Goal: Task Accomplishment & Management: Complete application form

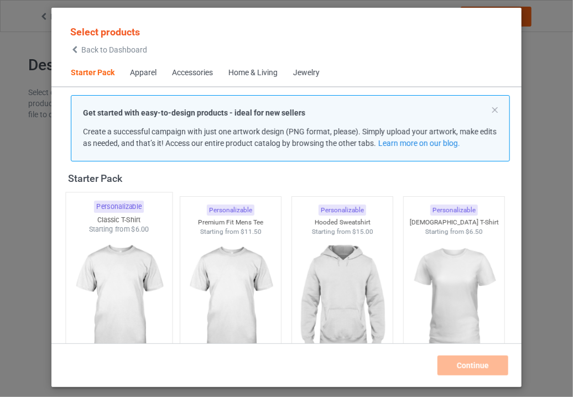
click at [132, 221] on div "Classic T-Shirt" at bounding box center [119, 219] width 106 height 9
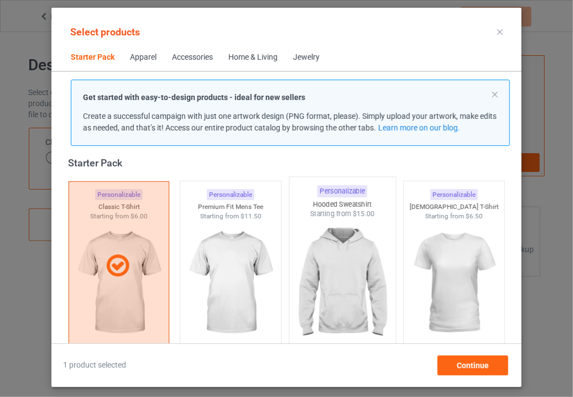
click at [322, 232] on img at bounding box center [342, 284] width 104 height 130
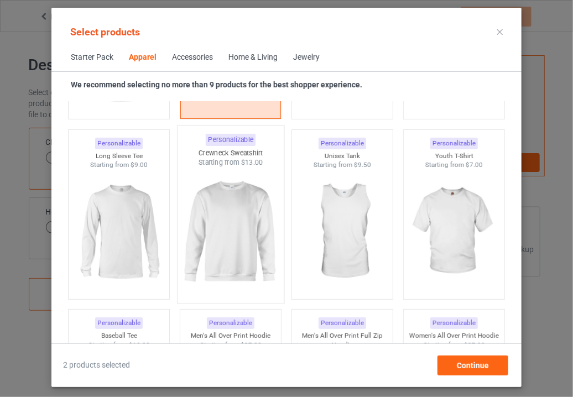
click at [211, 232] on img at bounding box center [231, 233] width 104 height 130
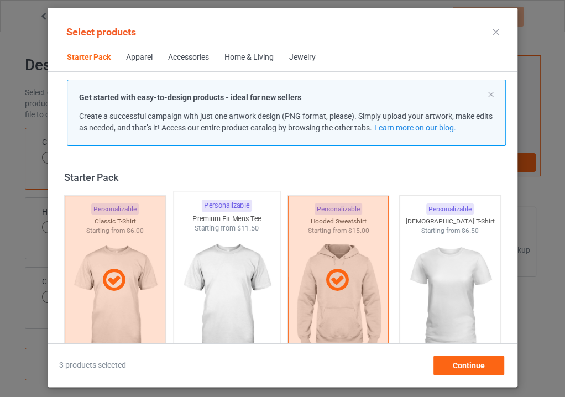
click at [227, 214] on div "Premium Fit Mens Tee" at bounding box center [227, 218] width 106 height 9
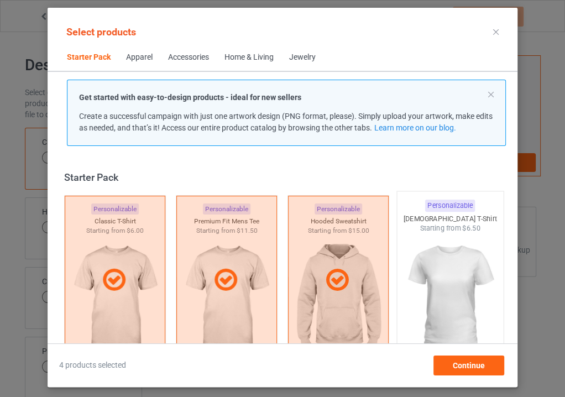
click at [410, 230] on div "Starting from $6.50" at bounding box center [450, 227] width 106 height 9
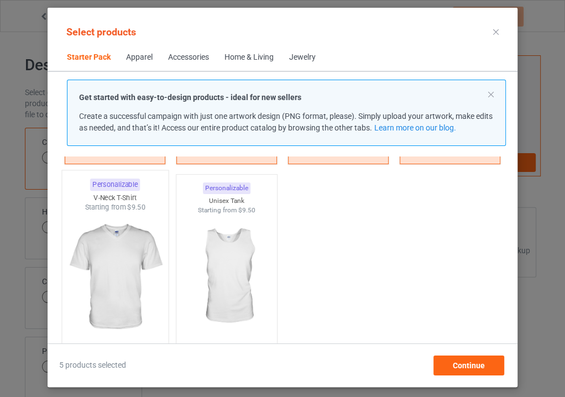
click at [132, 234] on img at bounding box center [115, 277] width 104 height 130
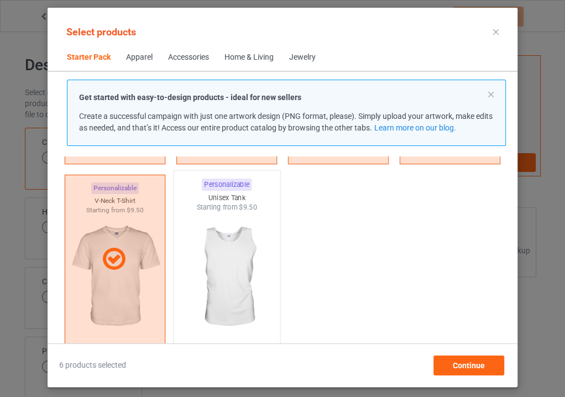
click at [225, 236] on img at bounding box center [227, 277] width 104 height 130
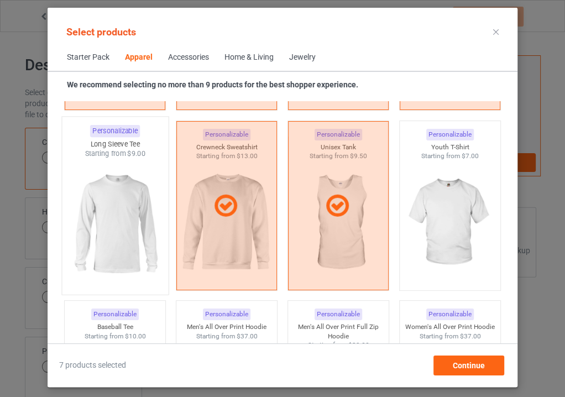
scroll to position [804, 0]
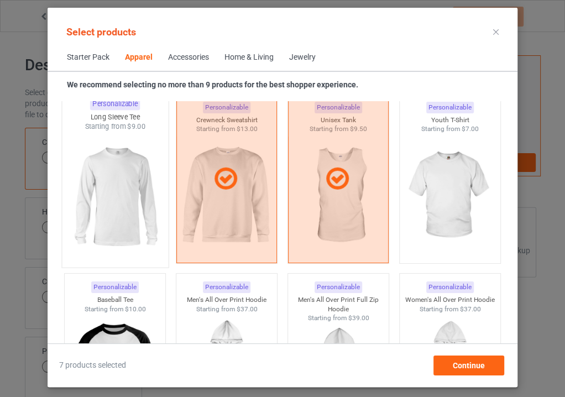
click at [142, 181] on img at bounding box center [115, 197] width 104 height 130
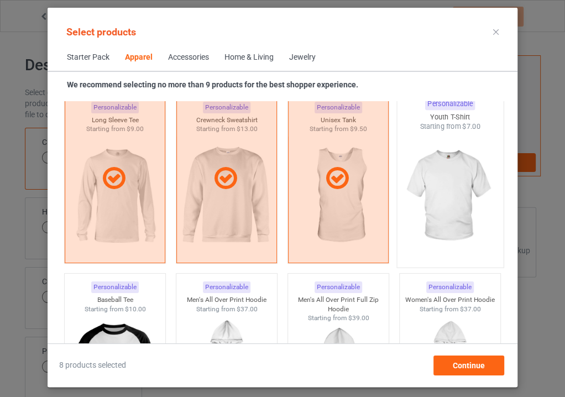
click at [440, 200] on img at bounding box center [450, 197] width 104 height 130
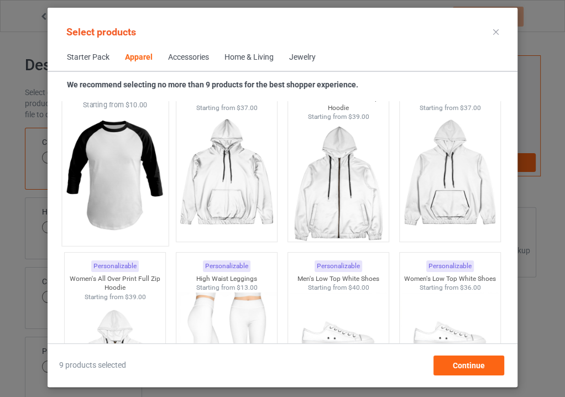
click at [141, 166] on img at bounding box center [115, 175] width 104 height 130
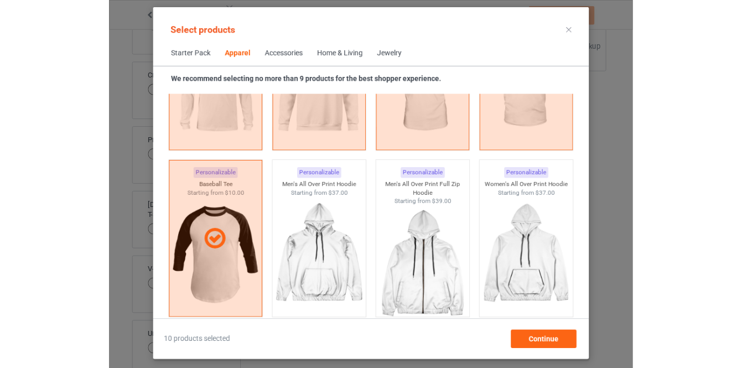
scroll to position [905, 0]
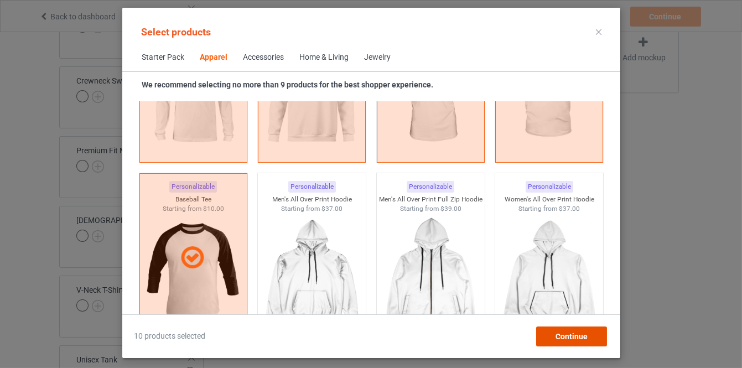
click at [572, 329] on div "Continue" at bounding box center [570, 336] width 71 height 20
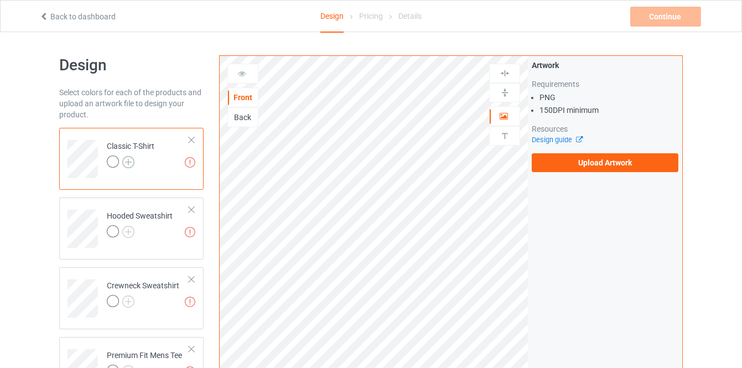
click at [131, 160] on img at bounding box center [128, 162] width 12 height 12
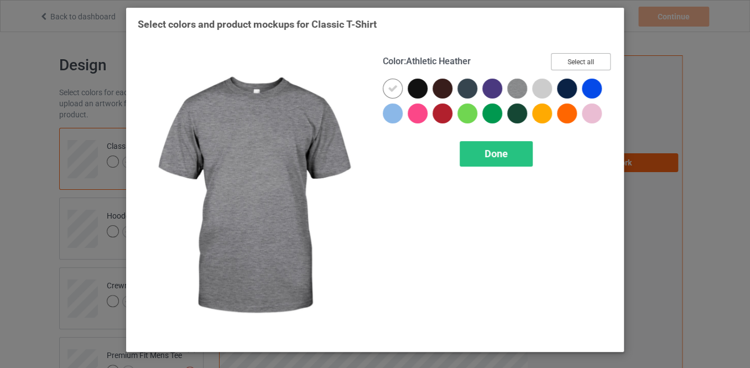
click at [562, 63] on button "Select all" at bounding box center [581, 61] width 60 height 17
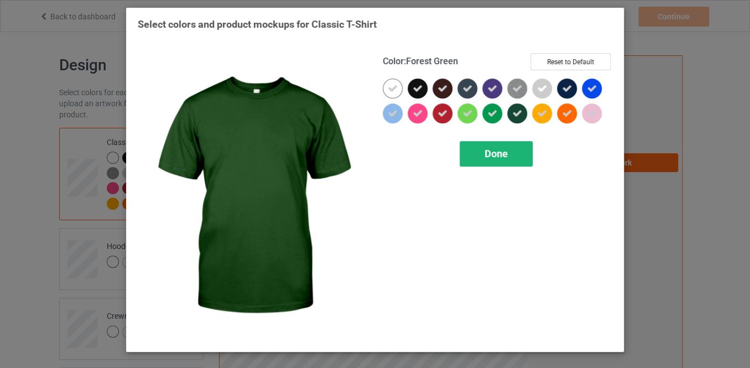
click at [501, 157] on span "Done" at bounding box center [495, 154] width 23 height 12
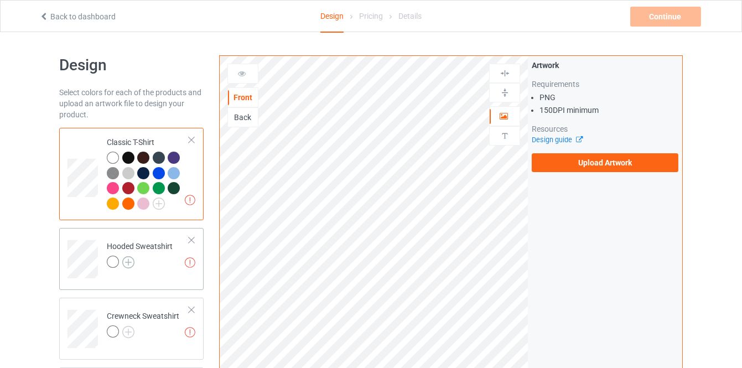
click at [122, 263] on img at bounding box center [128, 262] width 12 height 12
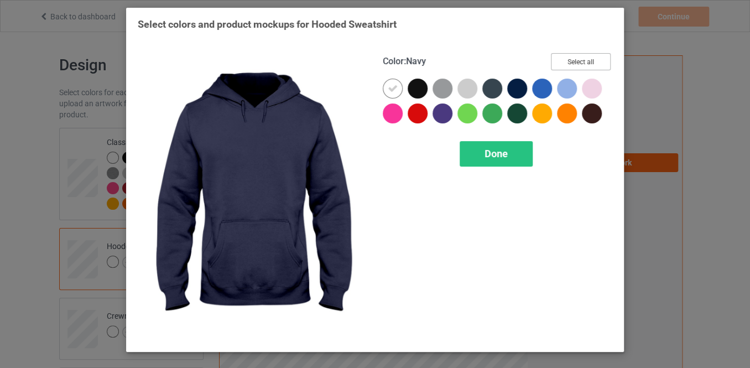
click at [560, 61] on button "Select all" at bounding box center [581, 61] width 60 height 17
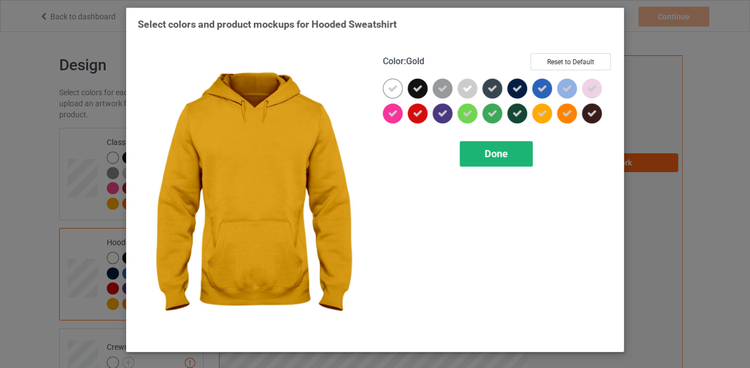
click at [517, 160] on div "Done" at bounding box center [496, 153] width 73 height 25
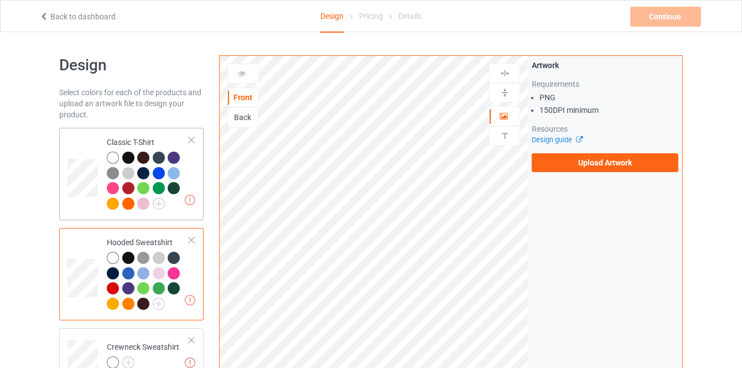
drag, startPoint x: 167, startPoint y: 221, endPoint x: 169, endPoint y: 152, distance: 69.2
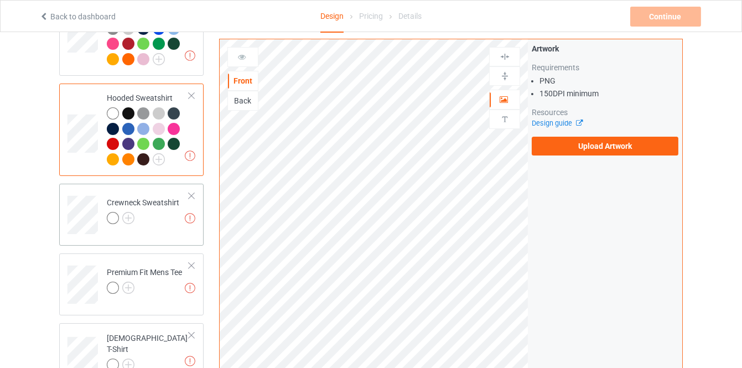
scroll to position [150, 0]
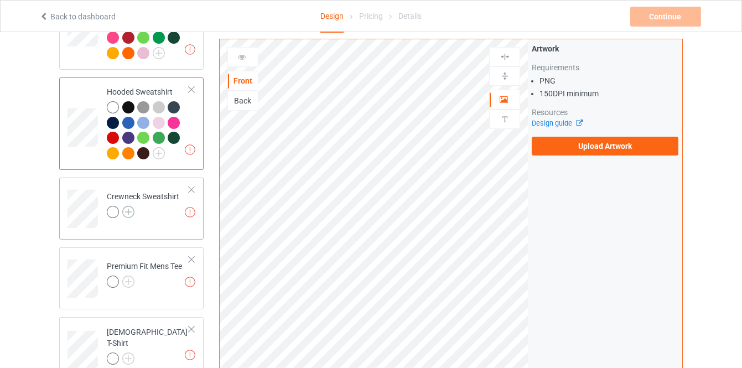
click at [128, 211] on img at bounding box center [128, 212] width 12 height 12
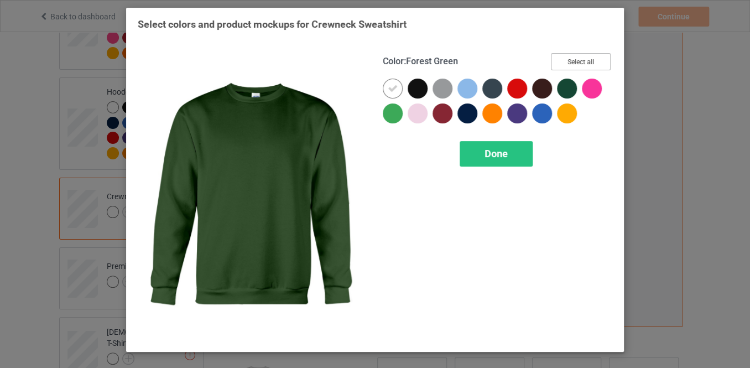
click at [572, 59] on button "Select all" at bounding box center [581, 61] width 60 height 17
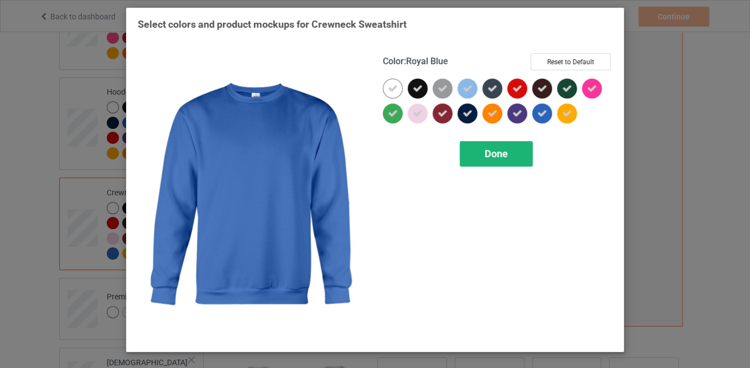
click at [510, 149] on div "Done" at bounding box center [496, 153] width 73 height 25
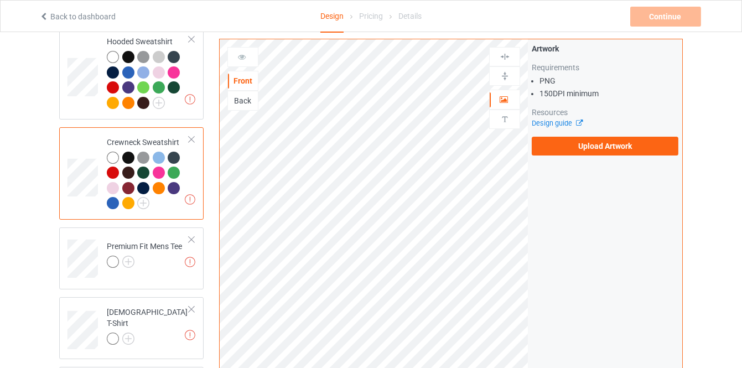
scroll to position [200, 0]
click at [131, 264] on img at bounding box center [128, 263] width 12 height 12
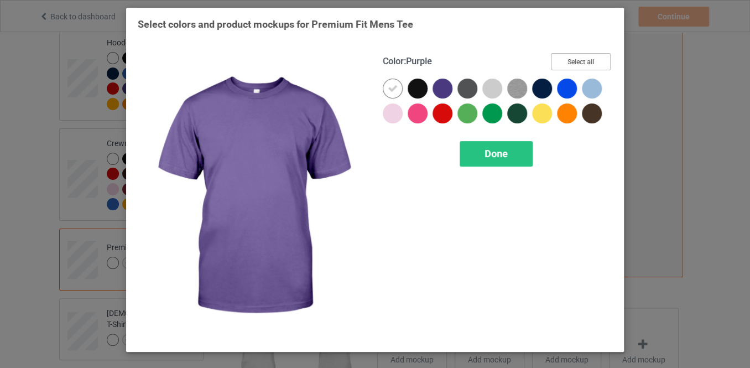
click at [572, 65] on button "Select all" at bounding box center [581, 61] width 60 height 17
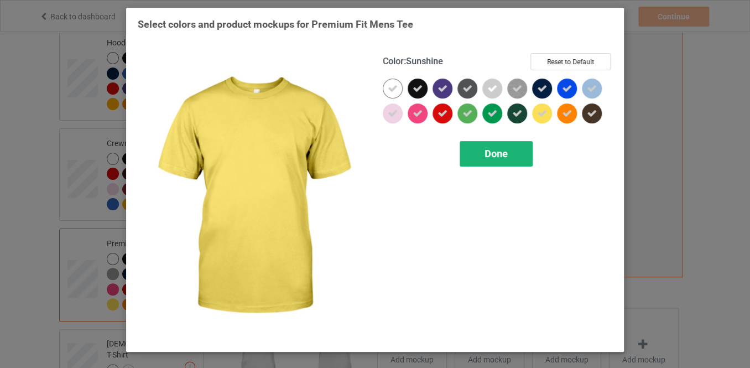
click at [511, 141] on div "Done" at bounding box center [496, 153] width 73 height 25
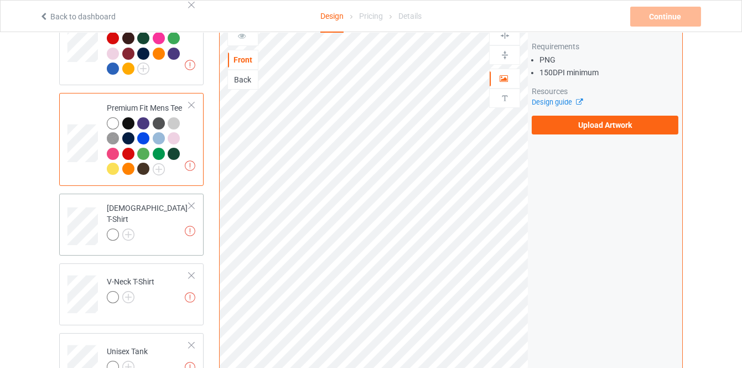
scroll to position [351, 0]
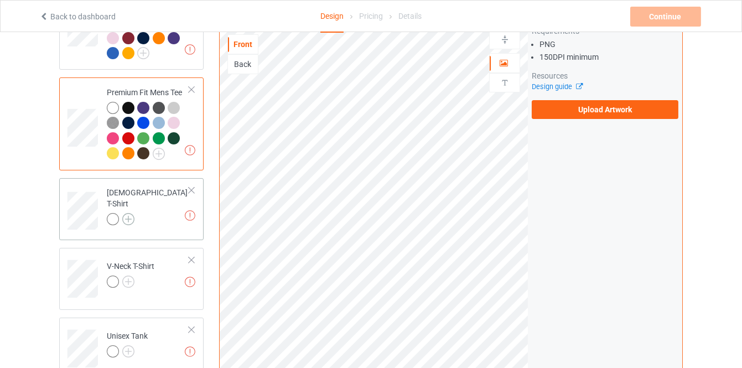
click at [129, 213] on img at bounding box center [128, 219] width 12 height 12
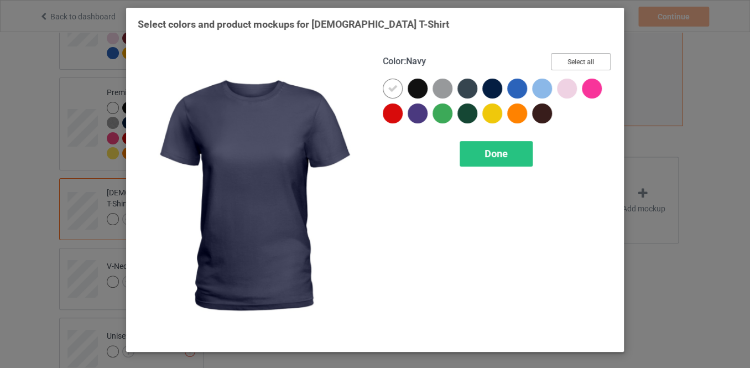
click at [556, 61] on button "Select all" at bounding box center [581, 61] width 60 height 17
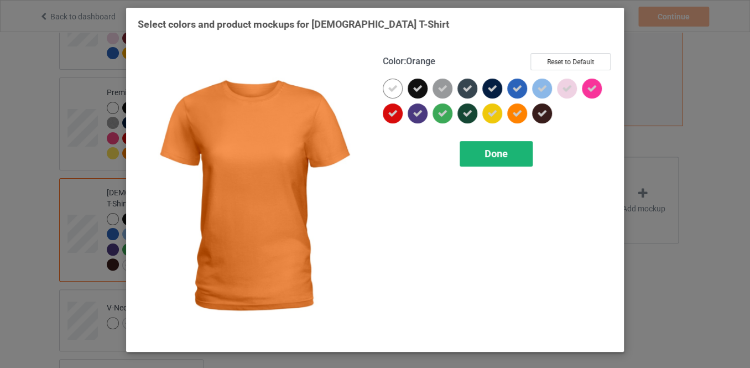
click at [505, 161] on div "Done" at bounding box center [496, 153] width 73 height 25
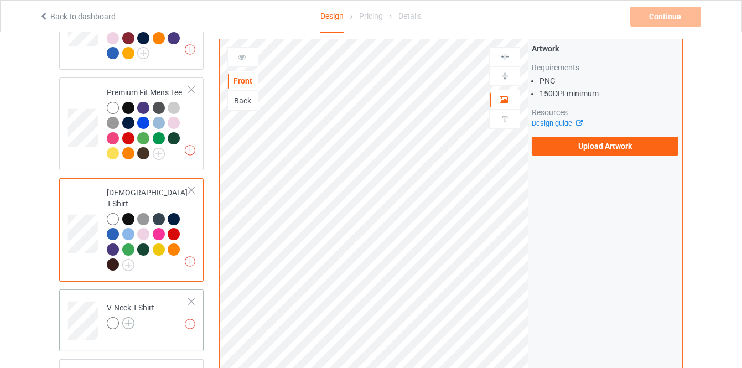
click at [124, 317] on img at bounding box center [128, 323] width 12 height 12
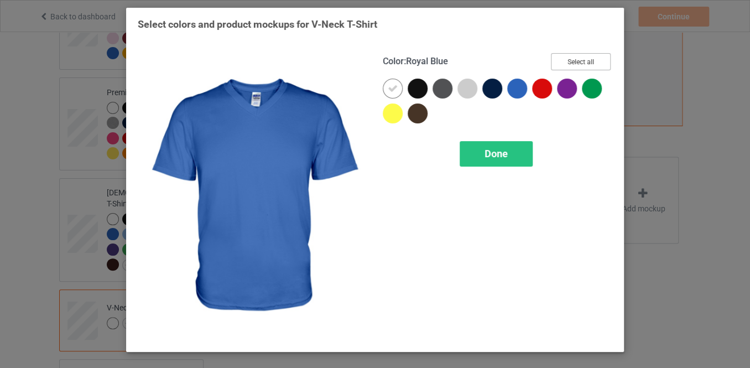
click at [565, 62] on button "Select all" at bounding box center [581, 61] width 60 height 17
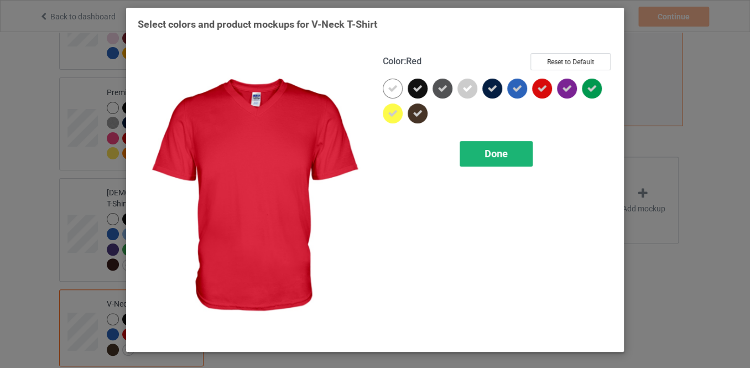
click at [505, 153] on span "Done" at bounding box center [495, 154] width 23 height 12
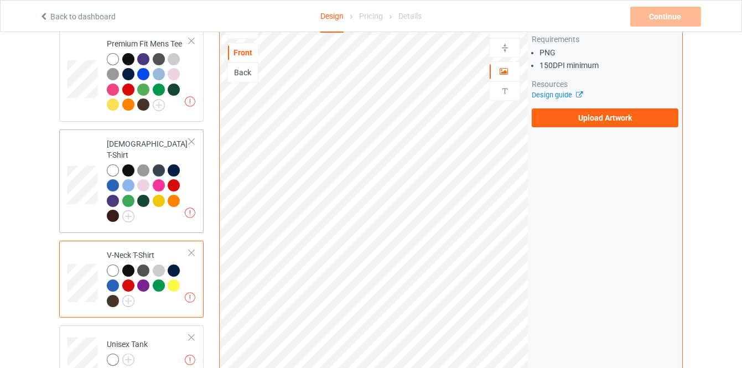
scroll to position [501, 0]
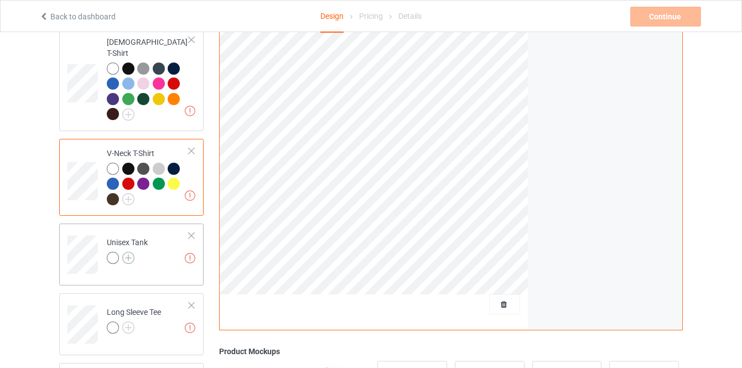
click at [131, 253] on div at bounding box center [127, 259] width 41 height 15
click at [128, 252] on img at bounding box center [128, 258] width 12 height 12
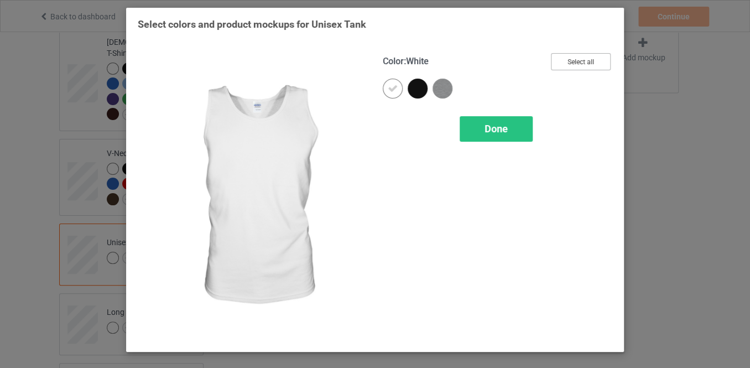
drag, startPoint x: 583, startPoint y: 64, endPoint x: 580, endPoint y: 69, distance: 6.3
click at [572, 63] on button "Select all" at bounding box center [581, 61] width 60 height 17
click at [514, 140] on div "Done" at bounding box center [496, 128] width 73 height 25
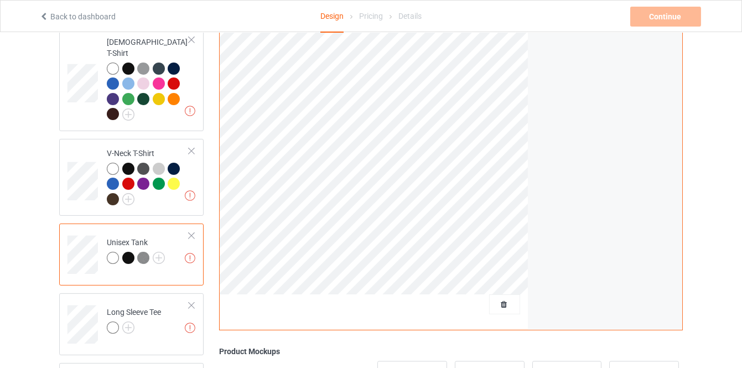
scroll to position [652, 0]
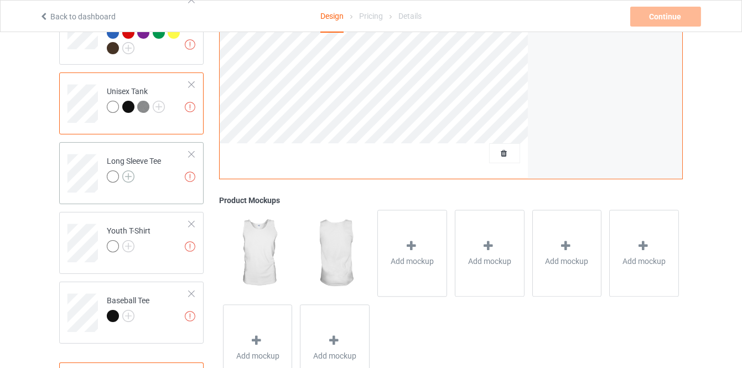
click at [128, 170] on img at bounding box center [128, 176] width 12 height 12
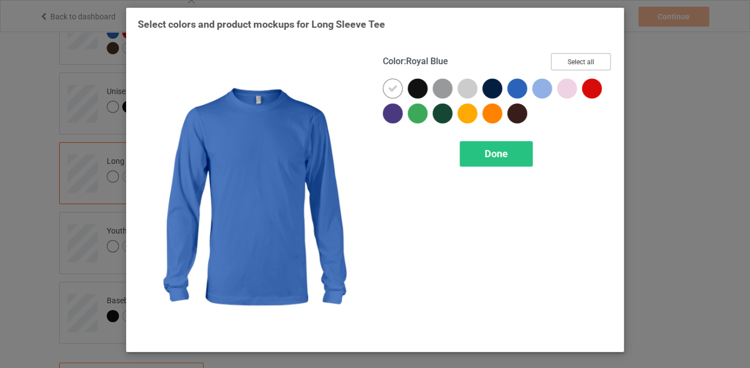
click at [566, 54] on button "Select all" at bounding box center [581, 61] width 60 height 17
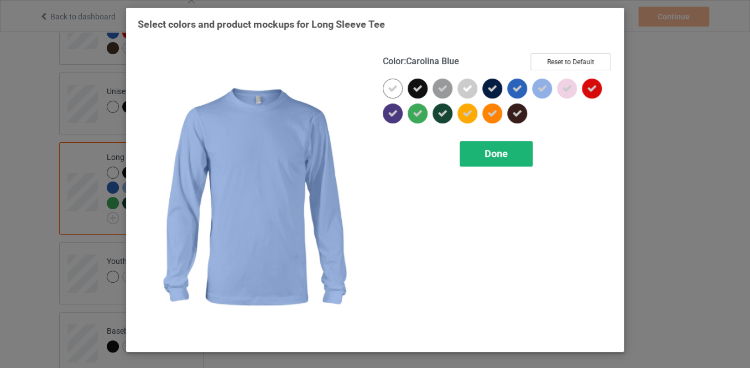
click at [513, 159] on div "Done" at bounding box center [496, 153] width 73 height 25
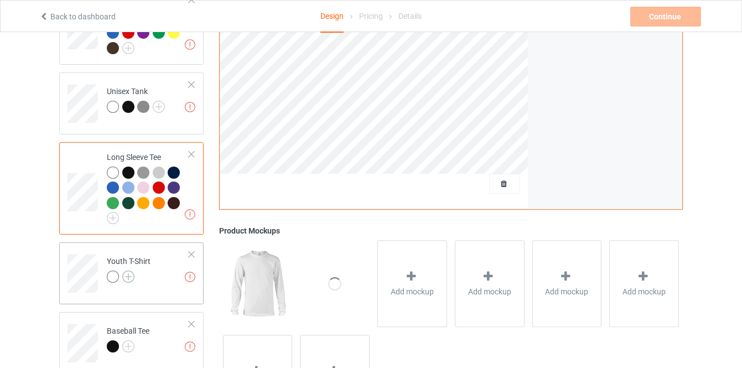
click at [129, 270] on img at bounding box center [128, 276] width 12 height 12
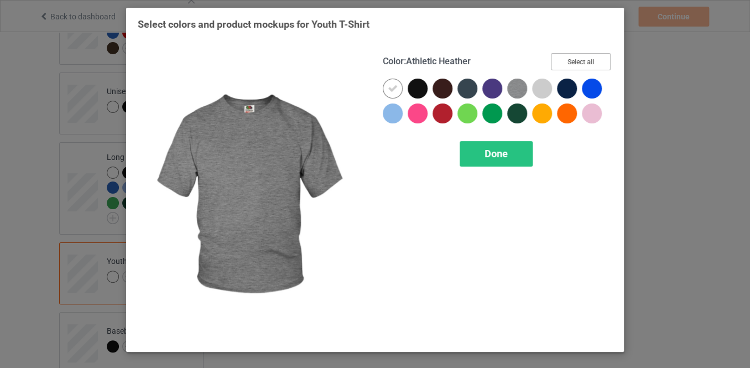
click at [553, 63] on button "Select all" at bounding box center [581, 61] width 60 height 17
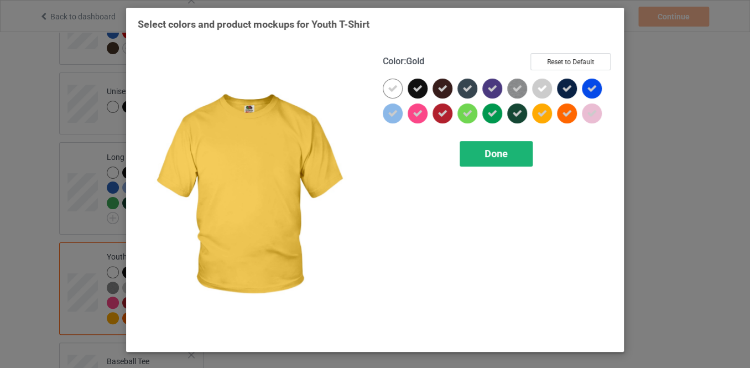
click at [511, 156] on div "Done" at bounding box center [496, 153] width 73 height 25
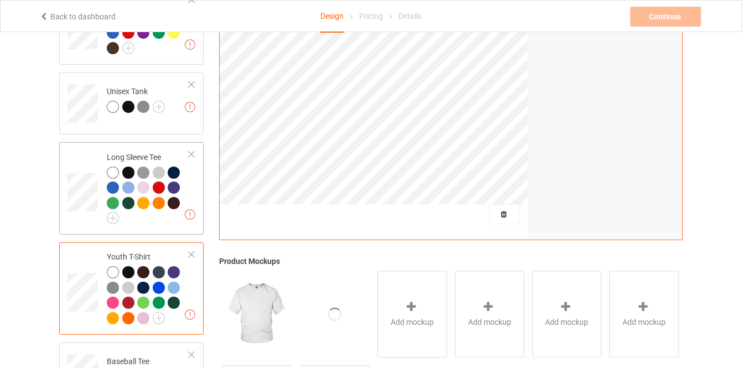
scroll to position [752, 0]
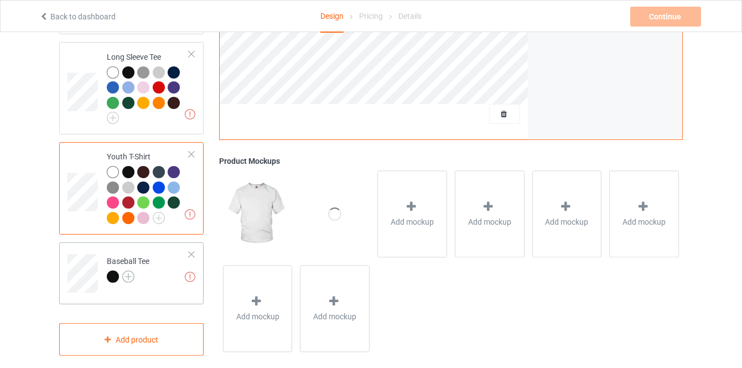
click at [133, 270] on img at bounding box center [128, 276] width 12 height 12
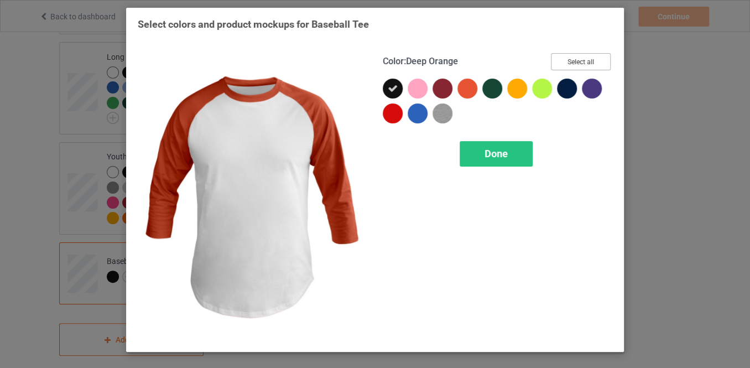
click at [572, 55] on button "Select all" at bounding box center [581, 61] width 60 height 17
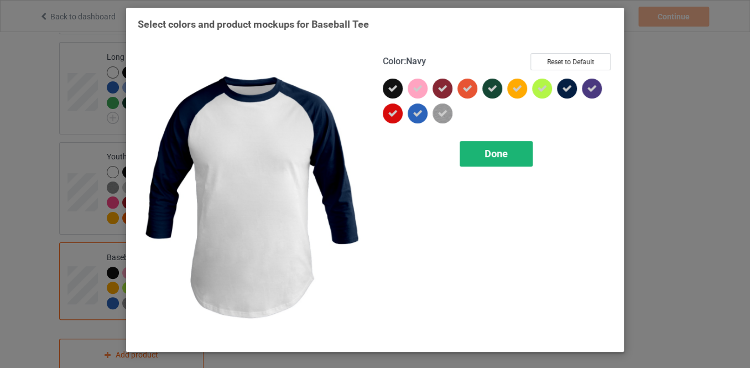
click at [512, 143] on div "Done" at bounding box center [496, 153] width 73 height 25
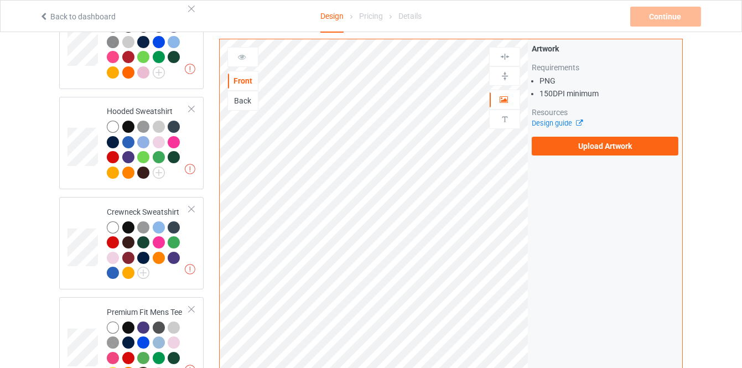
scroll to position [13, 0]
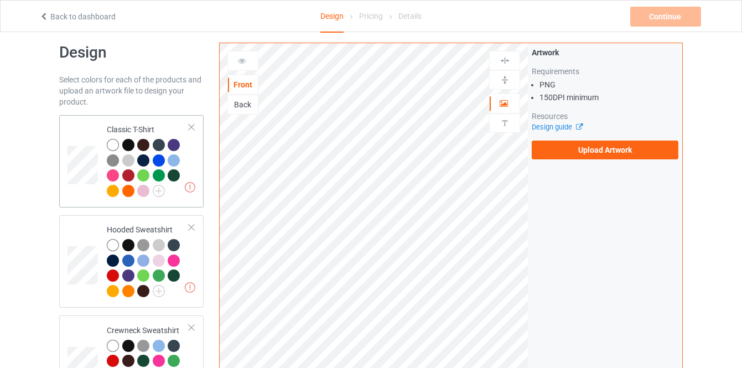
click at [181, 145] on div at bounding box center [175, 146] width 15 height 15
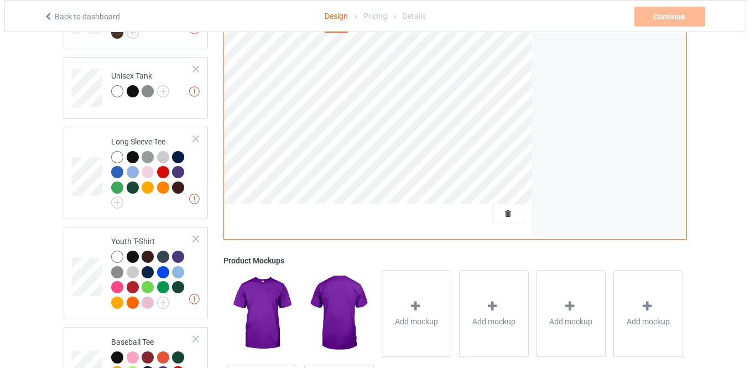
scroll to position [767, 0]
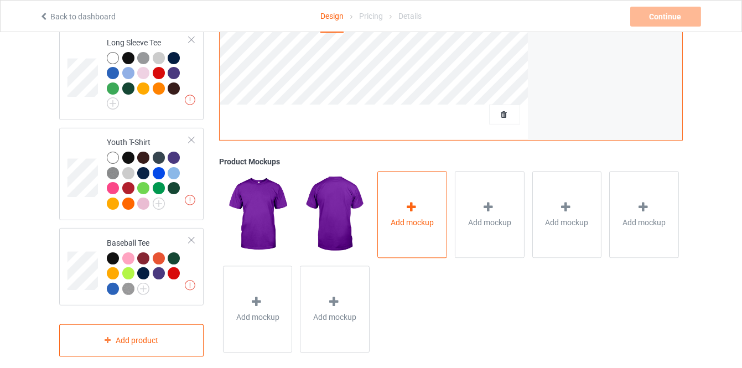
click at [419, 201] on div at bounding box center [411, 209] width 15 height 16
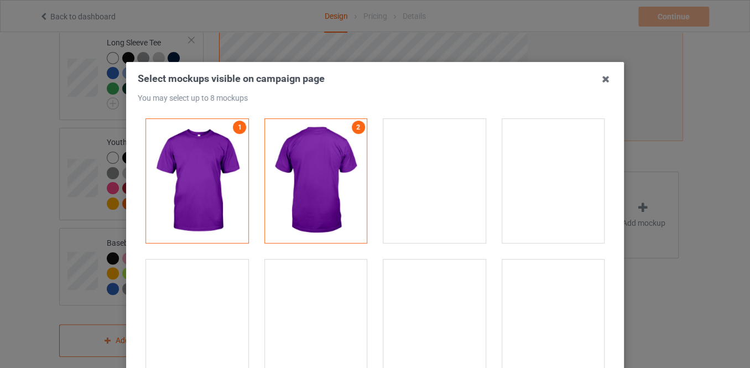
click at [418, 180] on div at bounding box center [434, 181] width 102 height 124
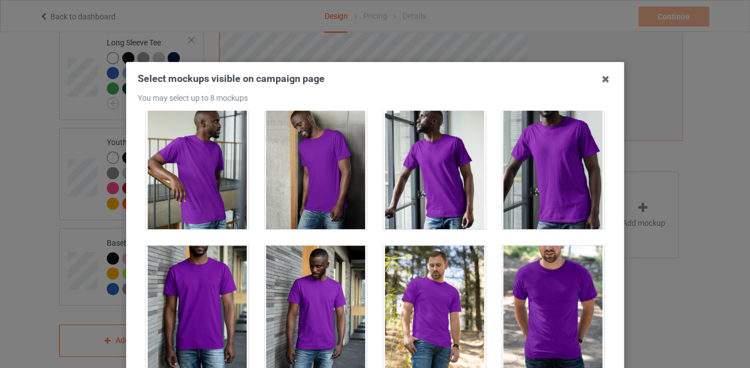
scroll to position [1156, 0]
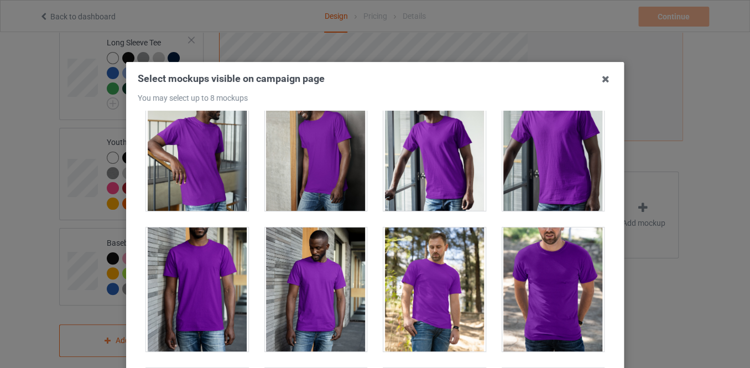
click at [399, 169] on div at bounding box center [434, 149] width 102 height 124
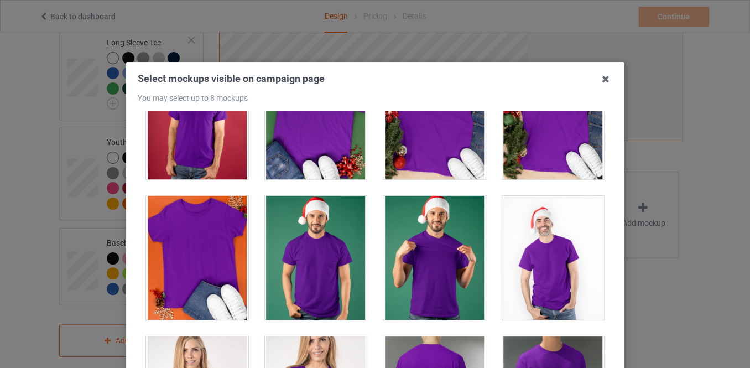
scroll to position [1810, 0]
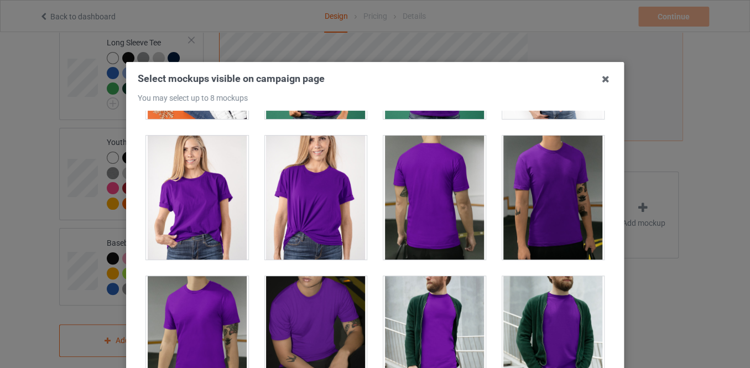
click at [209, 230] on div at bounding box center [197, 197] width 102 height 124
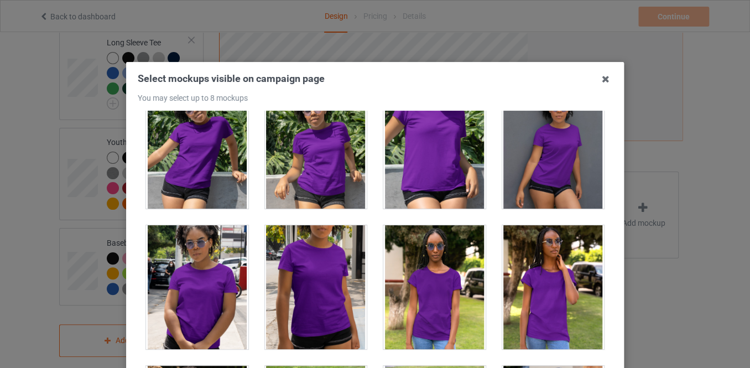
scroll to position [6586, 0]
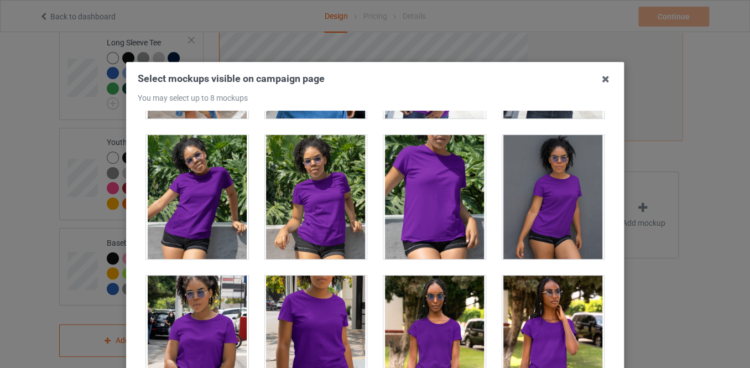
click at [335, 222] on div at bounding box center [316, 197] width 102 height 124
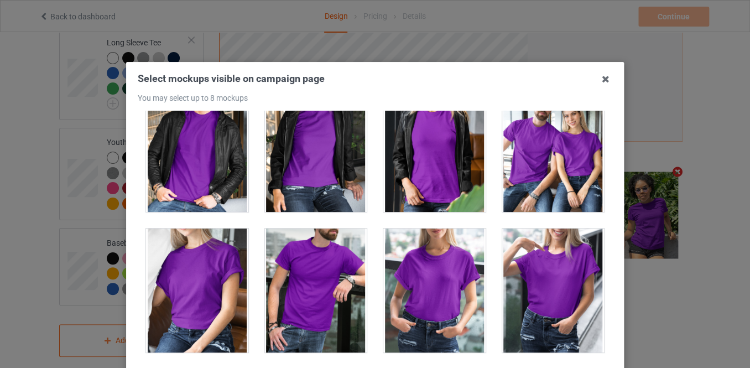
scroll to position [13575, 0]
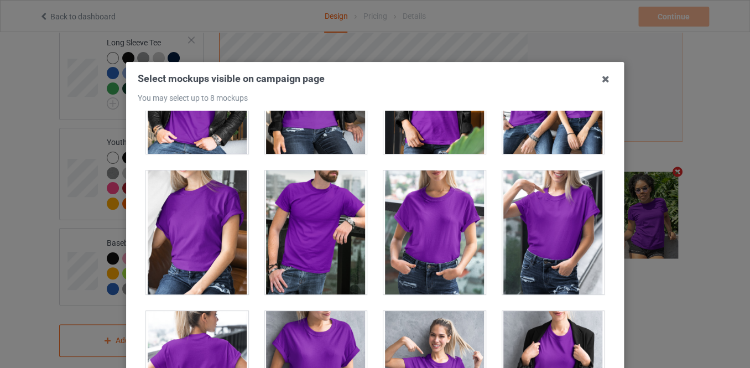
click at [434, 245] on div at bounding box center [434, 232] width 102 height 124
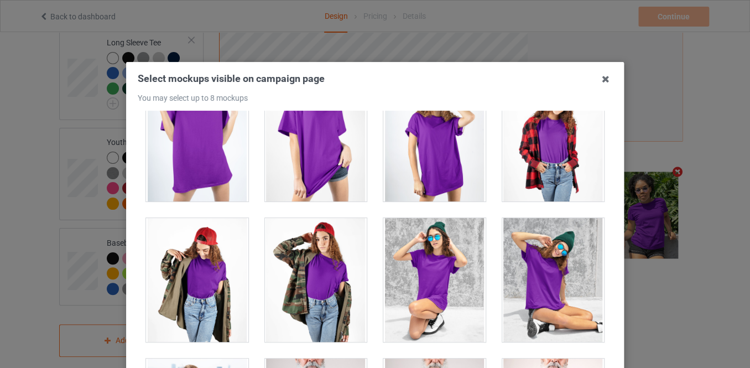
scroll to position [15022, 0]
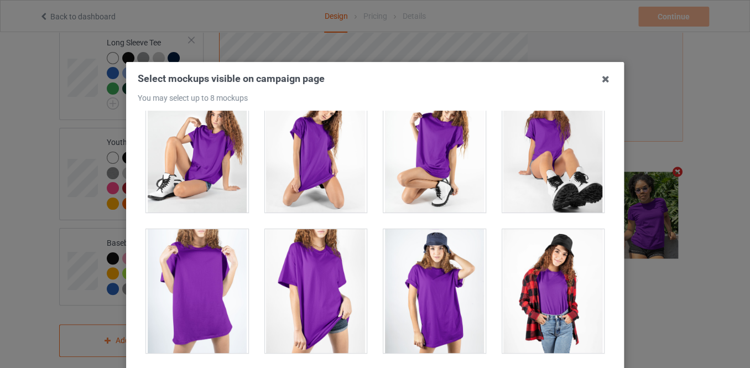
click at [230, 264] on div at bounding box center [197, 291] width 102 height 124
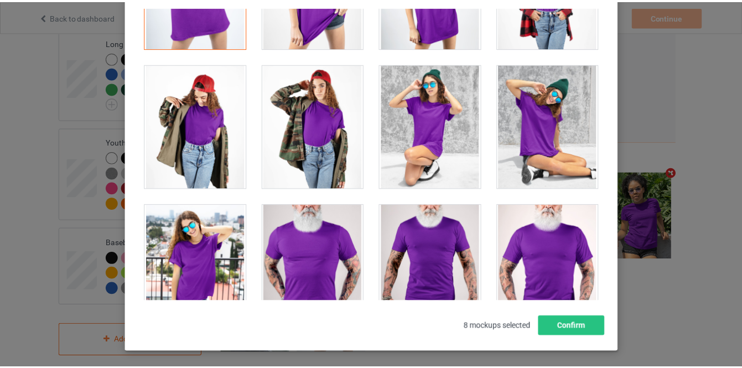
scroll to position [149, 0]
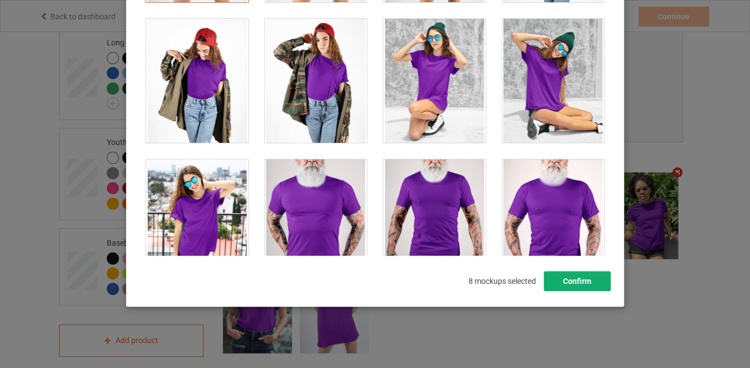
click at [571, 288] on button "Confirm" at bounding box center [577, 281] width 67 height 20
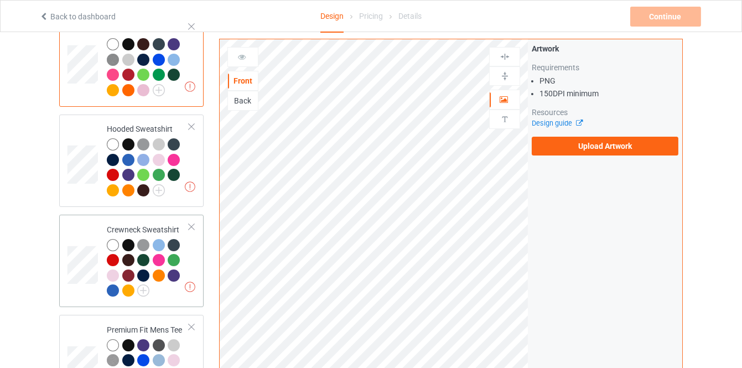
click at [174, 199] on div at bounding box center [148, 168] width 82 height 61
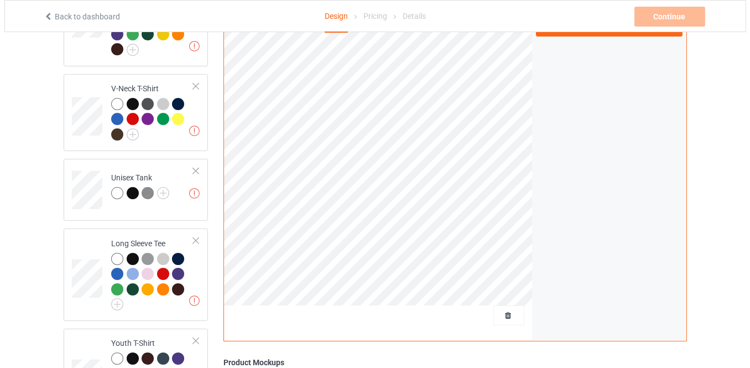
scroll to position [767, 0]
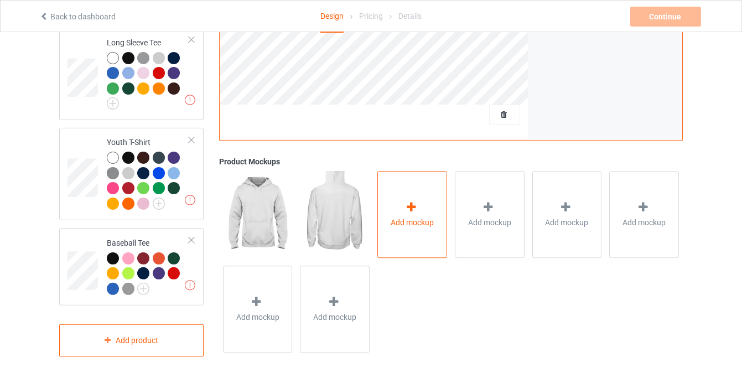
click at [403, 238] on div "Add mockup" at bounding box center [412, 214] width 70 height 87
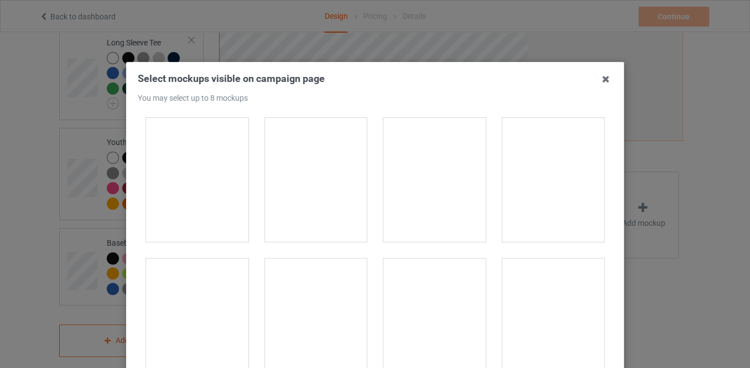
scroll to position [955, 0]
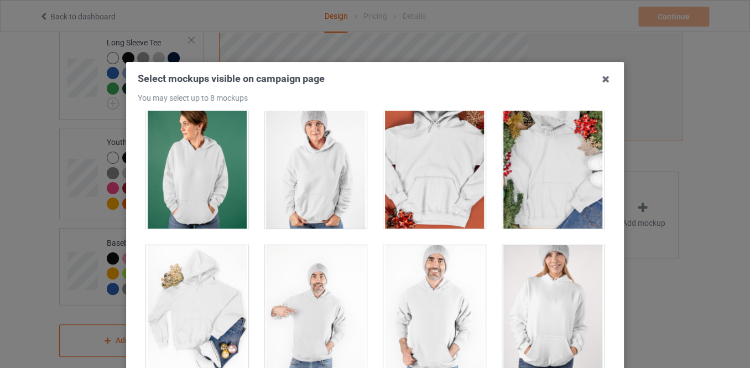
click at [211, 194] on div at bounding box center [197, 167] width 102 height 124
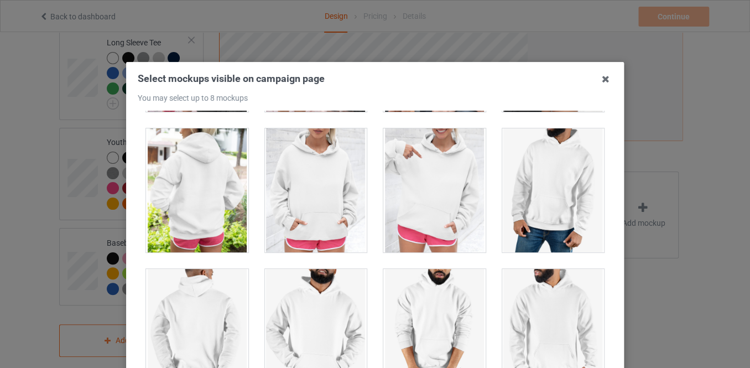
scroll to position [9150, 0]
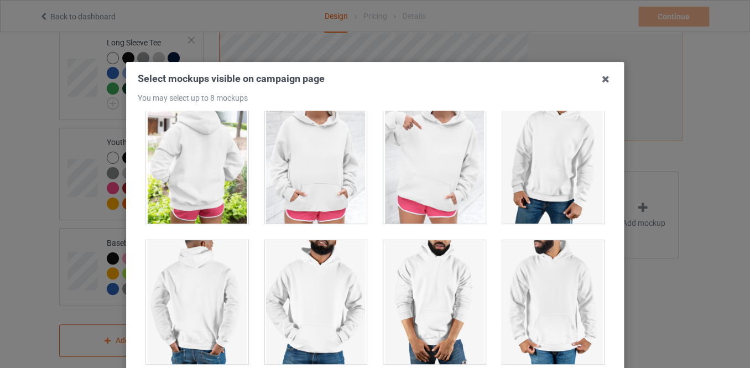
click at [440, 188] on div at bounding box center [434, 162] width 102 height 124
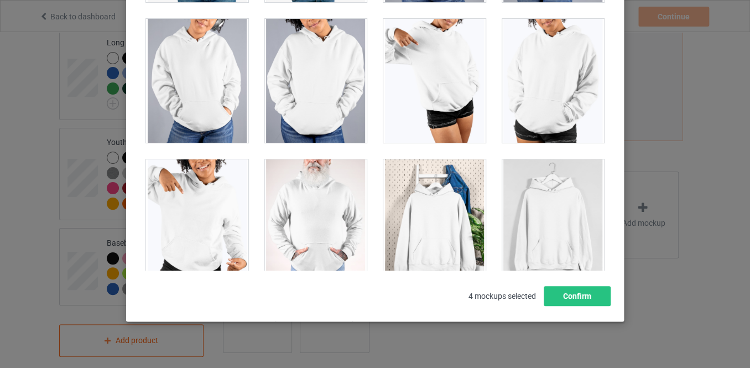
scroll to position [149, 0]
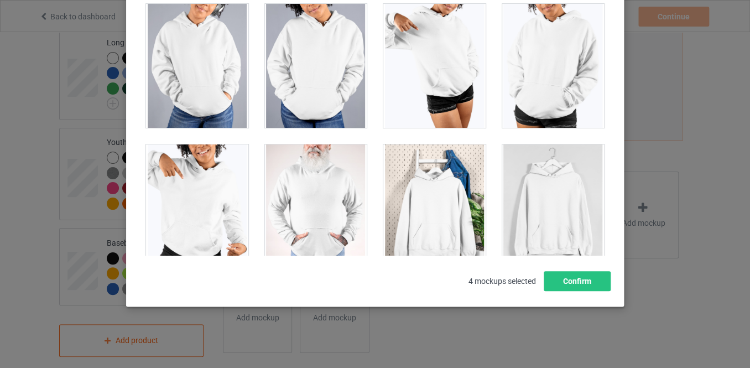
click at [411, 210] on div at bounding box center [434, 206] width 102 height 124
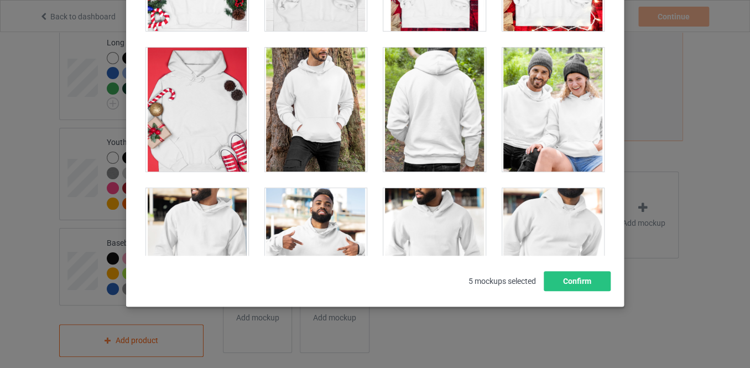
scroll to position [8060, 0]
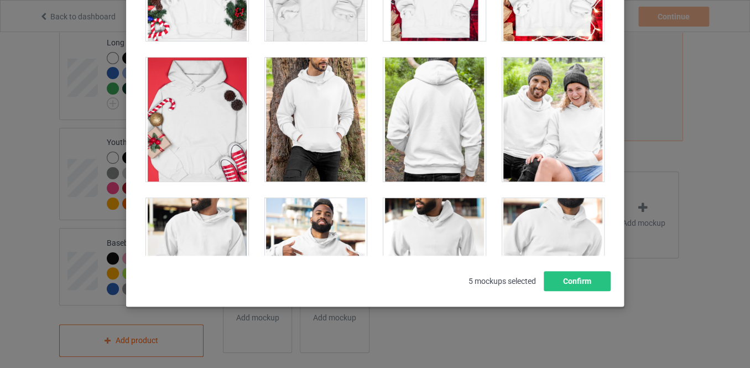
click at [522, 132] on div at bounding box center [553, 120] width 102 height 124
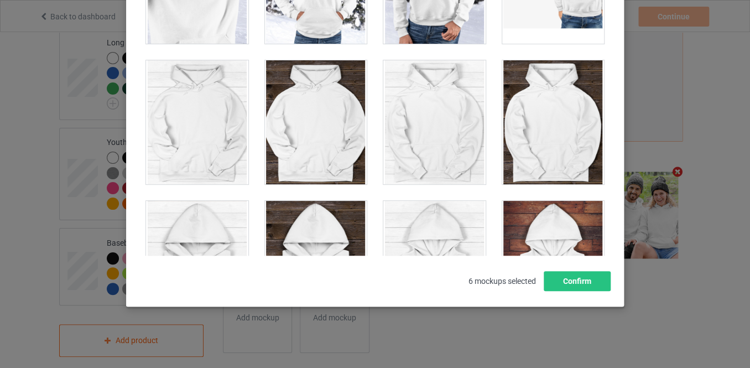
click at [322, 142] on div at bounding box center [316, 122] width 102 height 124
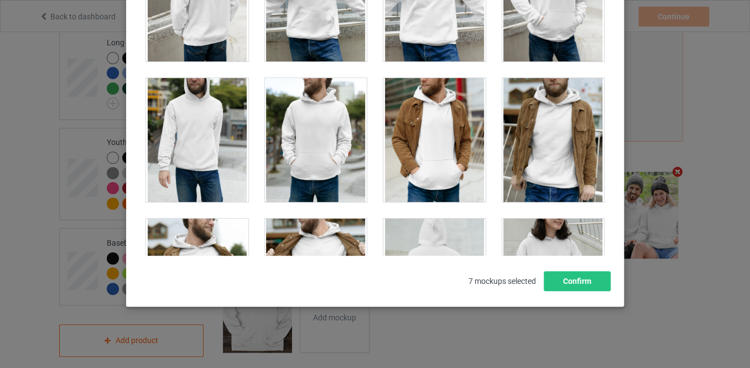
scroll to position [3082, 0]
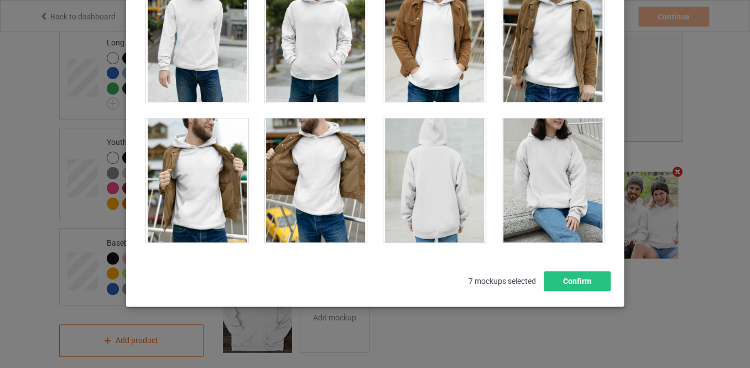
click at [207, 164] on div at bounding box center [197, 180] width 102 height 124
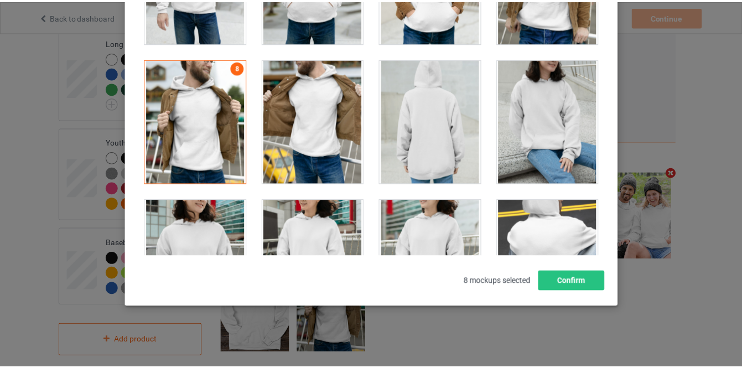
scroll to position [3233, 0]
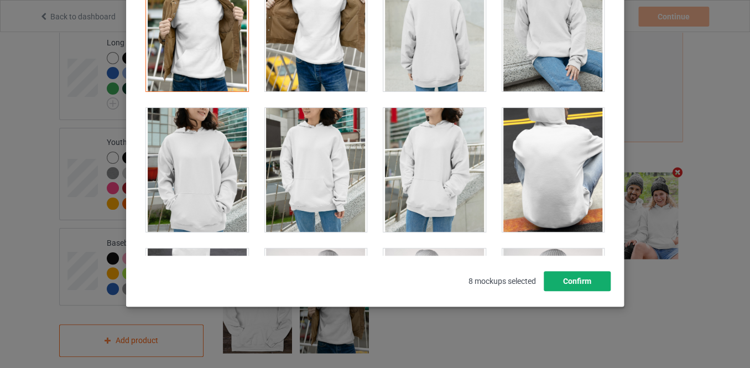
click at [561, 278] on button "Confirm" at bounding box center [577, 281] width 67 height 20
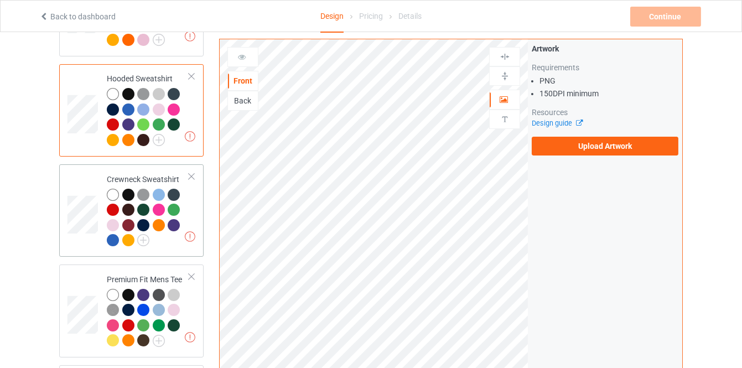
click at [188, 202] on div at bounding box center [148, 219] width 82 height 61
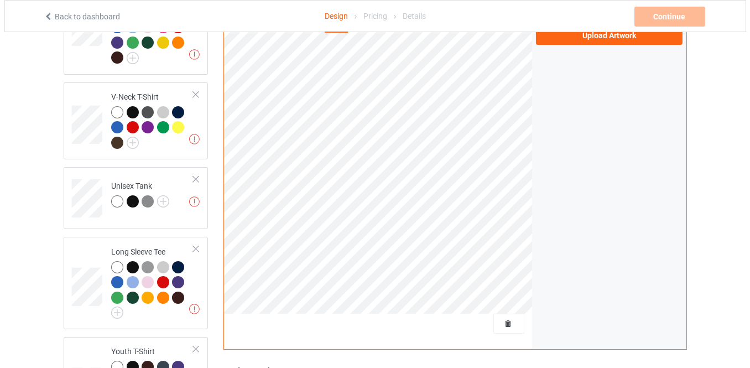
scroll to position [717, 0]
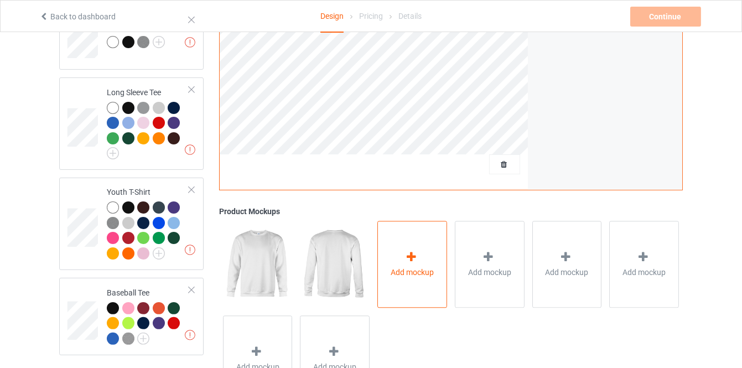
click at [389, 246] on div "Add mockup" at bounding box center [412, 264] width 70 height 87
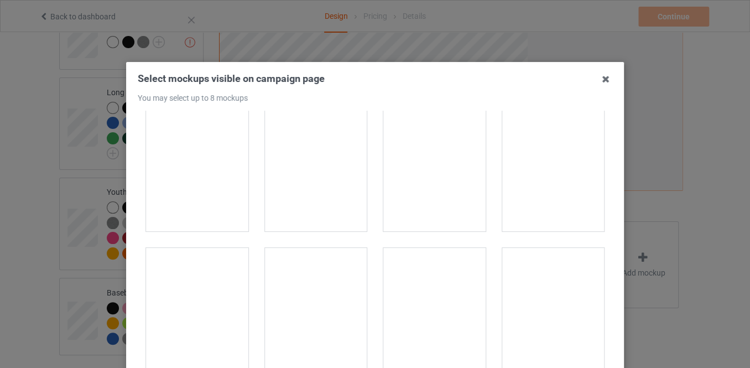
scroll to position [804, 0]
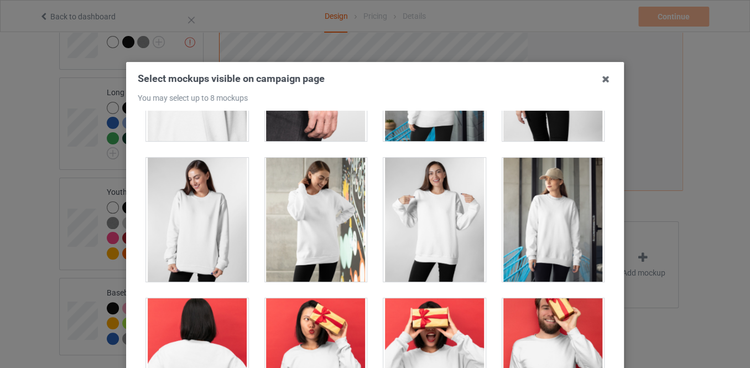
click at [444, 238] on div at bounding box center [434, 220] width 102 height 124
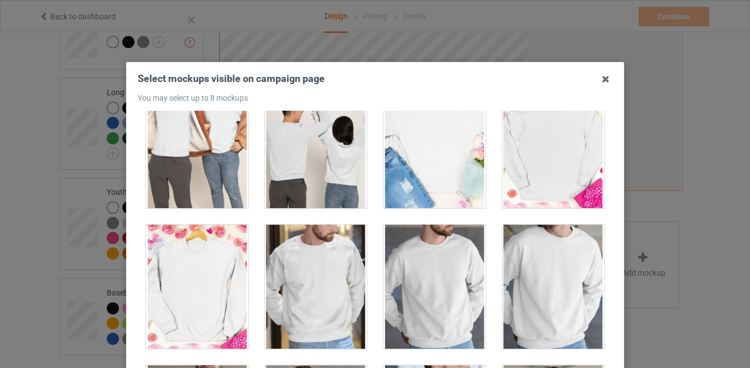
scroll to position [2665, 0]
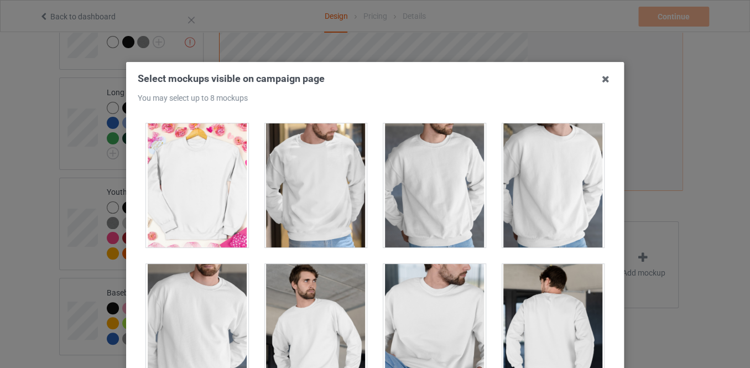
click at [329, 207] on div at bounding box center [316, 185] width 102 height 124
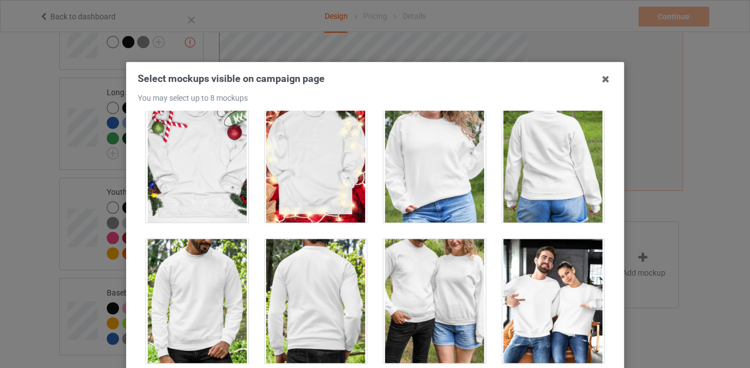
click at [421, 194] on div at bounding box center [434, 160] width 102 height 124
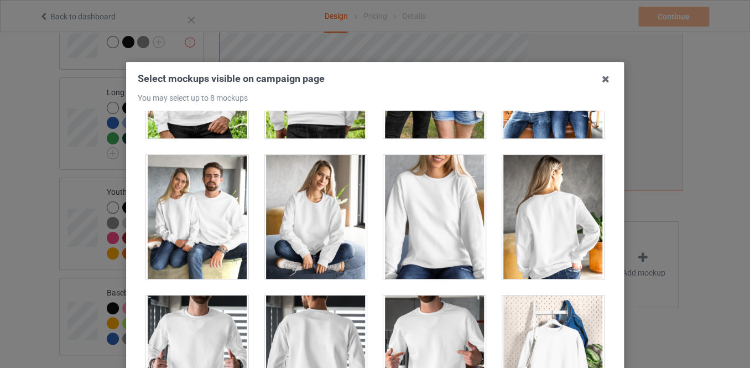
scroll to position [5453, 0]
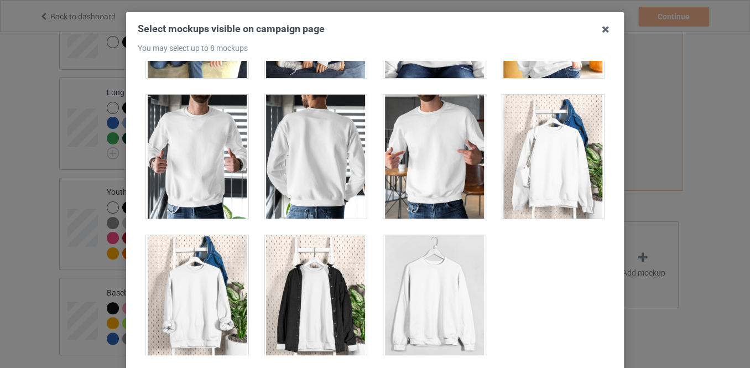
click at [420, 186] on div at bounding box center [434, 157] width 102 height 124
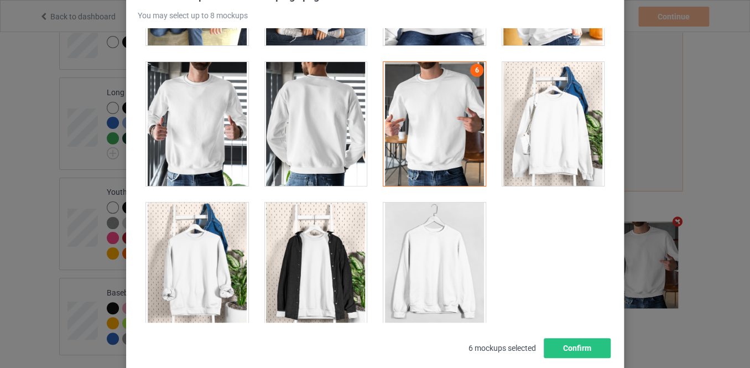
scroll to position [149, 0]
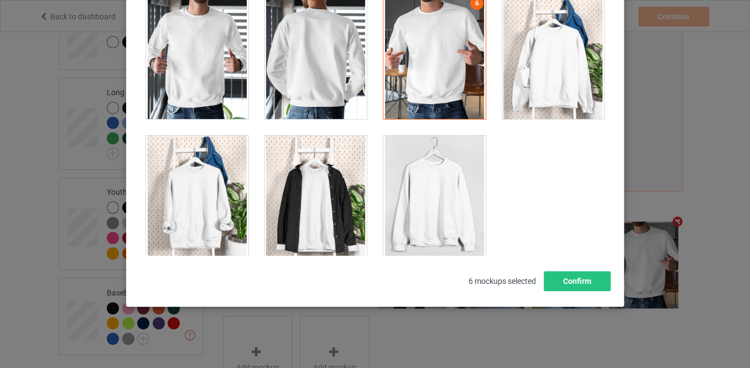
click at [215, 202] on div at bounding box center [197, 197] width 102 height 124
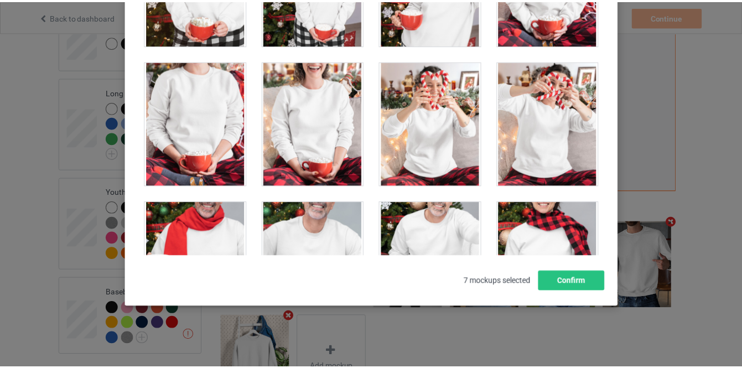
scroll to position [4246, 0]
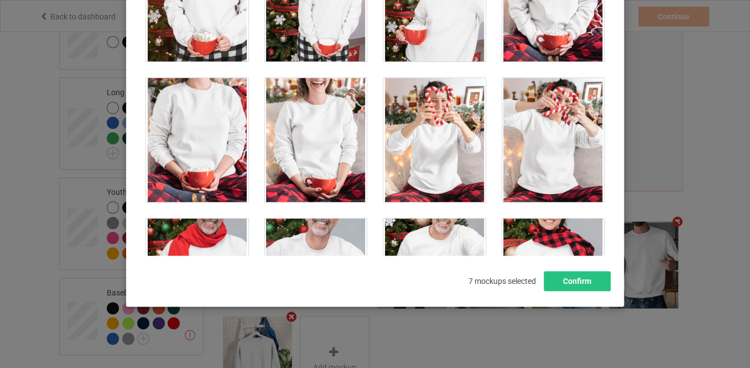
click at [212, 143] on div at bounding box center [197, 140] width 102 height 124
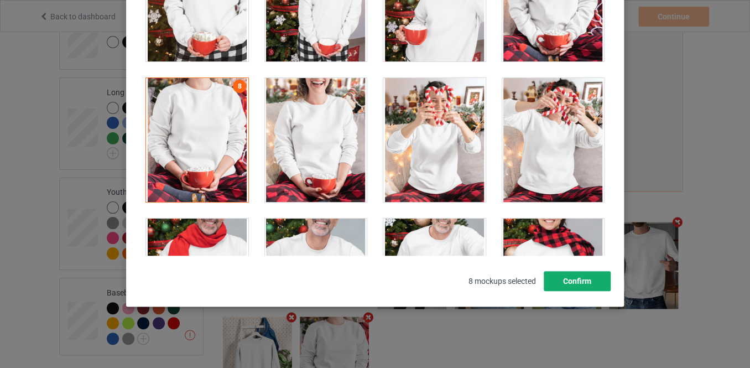
click at [572, 278] on button "Confirm" at bounding box center [577, 281] width 67 height 20
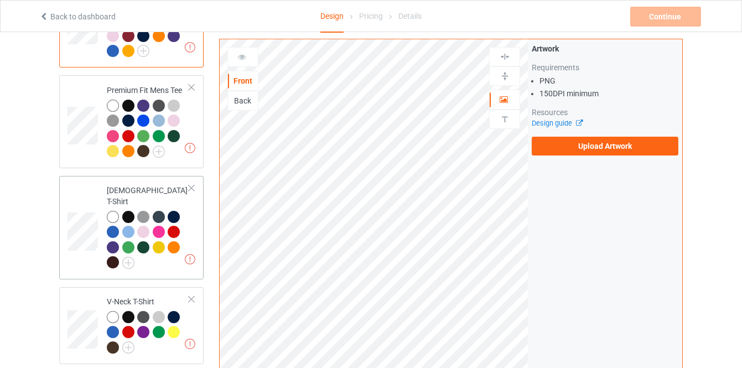
scroll to position [314, 0]
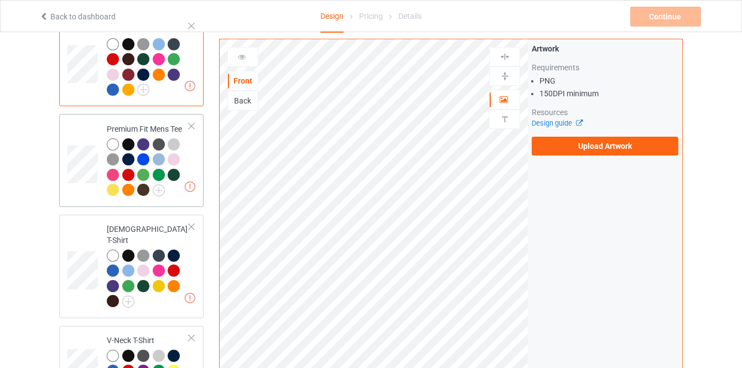
click at [186, 161] on div at bounding box center [148, 168] width 82 height 61
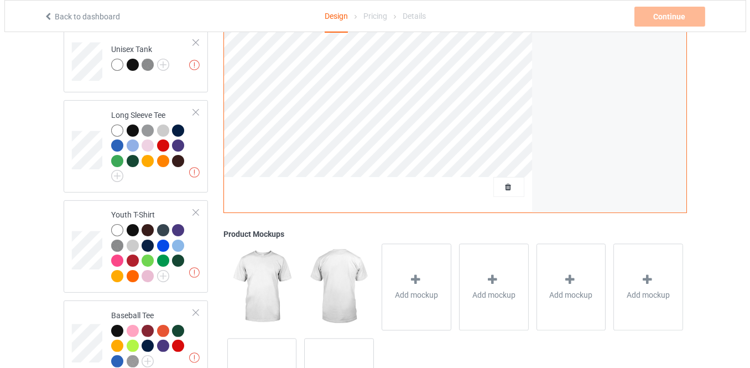
scroll to position [717, 0]
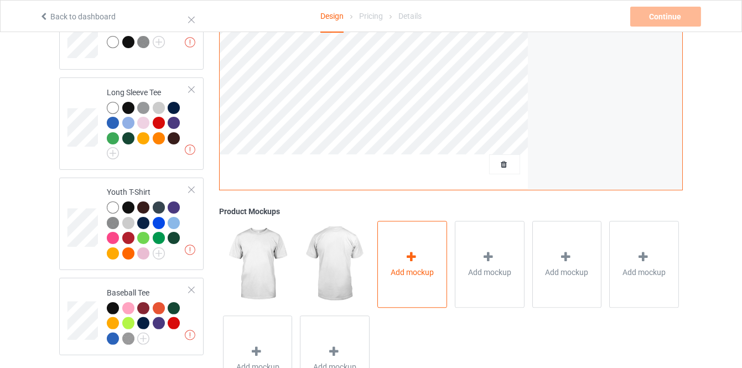
click at [421, 267] on span "Add mockup" at bounding box center [411, 272] width 43 height 11
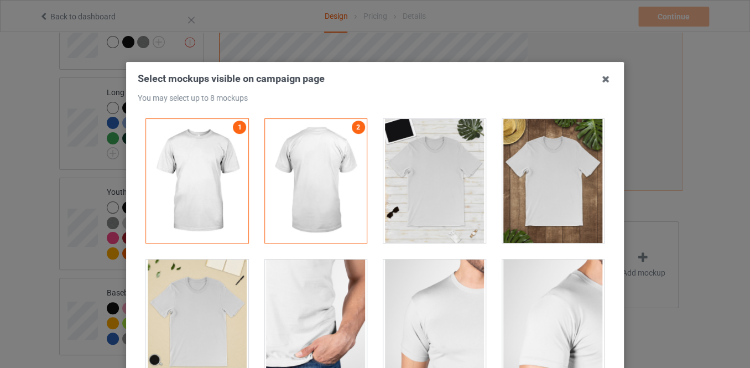
click at [421, 192] on div at bounding box center [434, 181] width 102 height 124
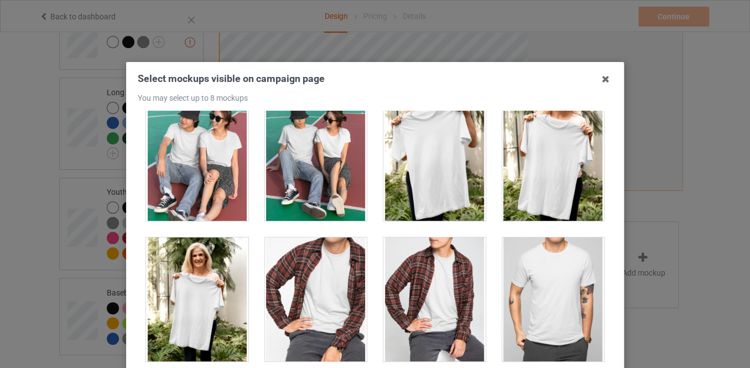
scroll to position [905, 0]
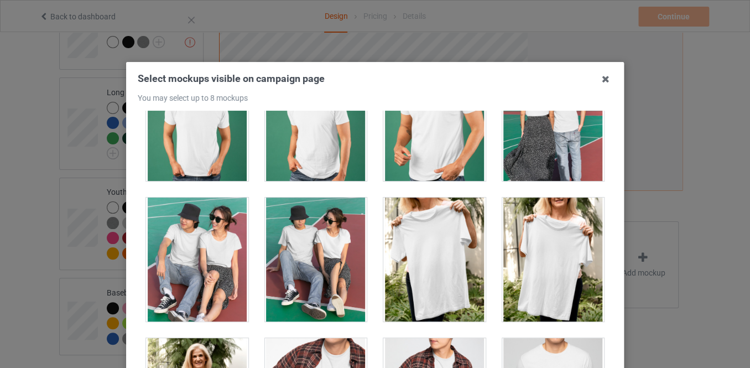
click at [523, 248] on div at bounding box center [553, 259] width 102 height 124
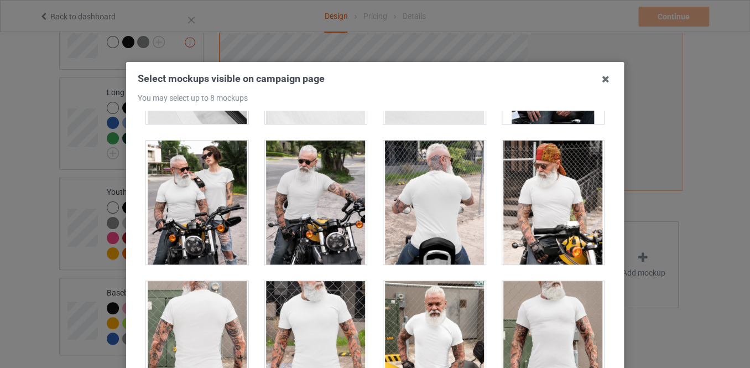
scroll to position [3318, 0]
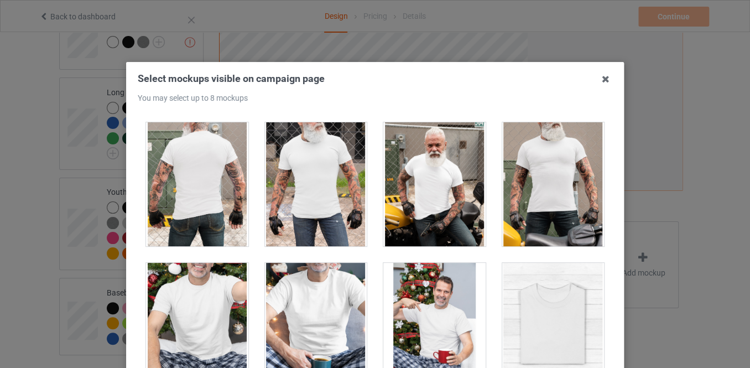
click at [411, 218] on div at bounding box center [434, 184] width 102 height 124
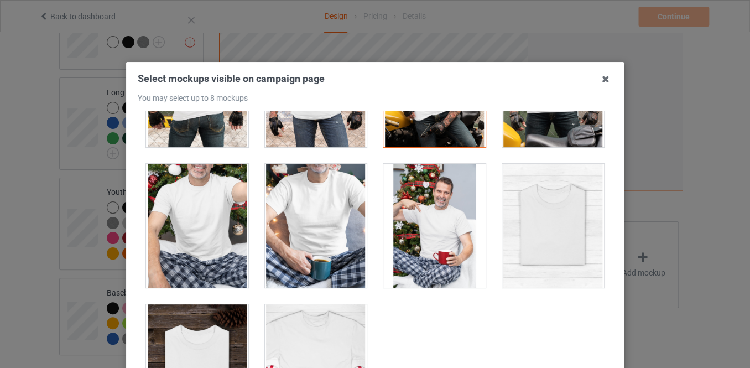
scroll to position [3491, 0]
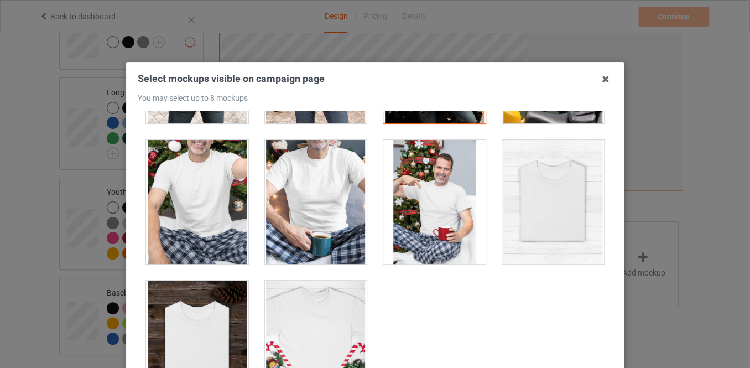
click at [317, 194] on div at bounding box center [316, 202] width 102 height 124
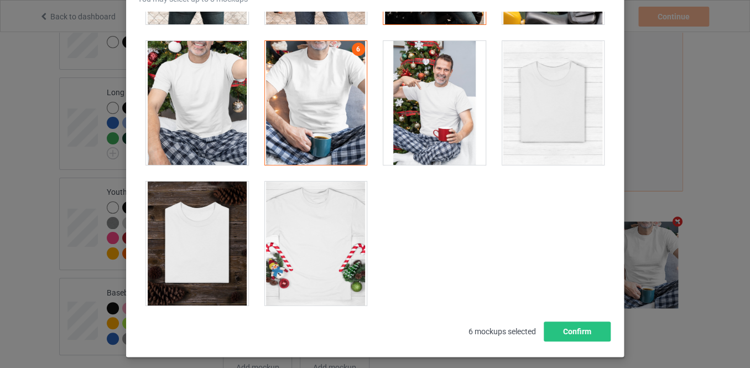
scroll to position [149, 0]
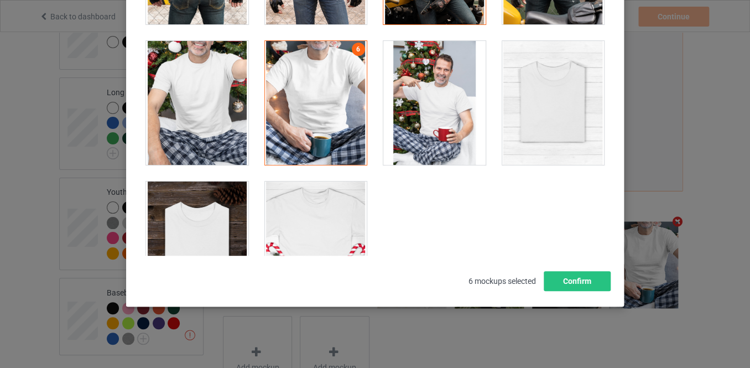
click at [209, 221] on div at bounding box center [197, 243] width 102 height 124
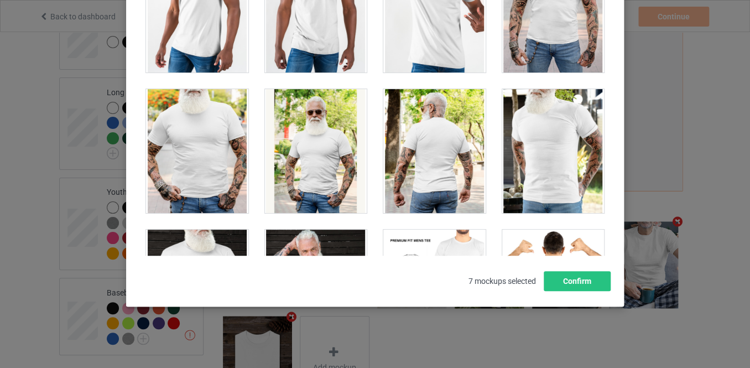
scroll to position [1982, 0]
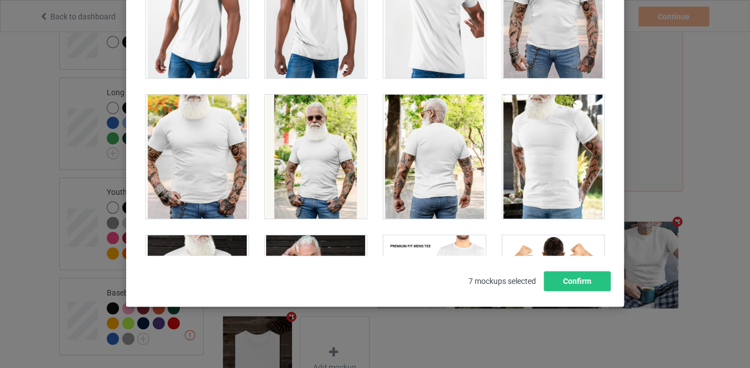
click at [309, 178] on div at bounding box center [316, 157] width 102 height 124
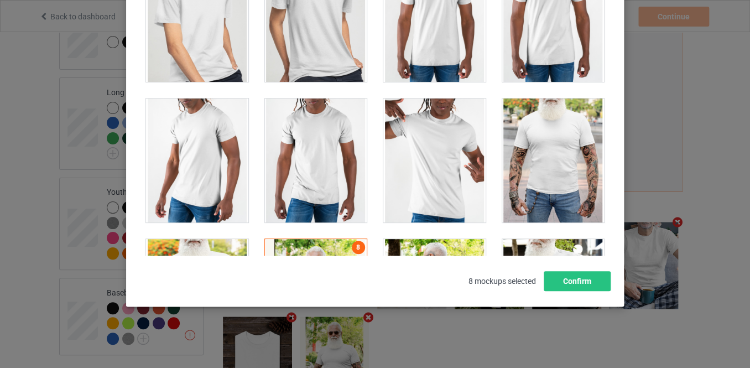
scroll to position [1832, 0]
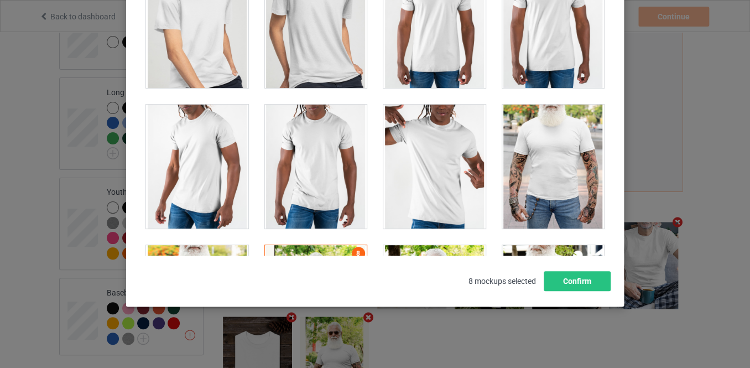
click at [528, 186] on div at bounding box center [553, 167] width 102 height 124
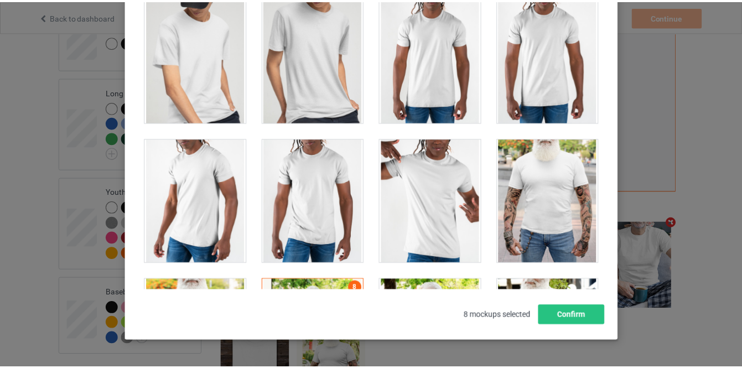
scroll to position [184, 0]
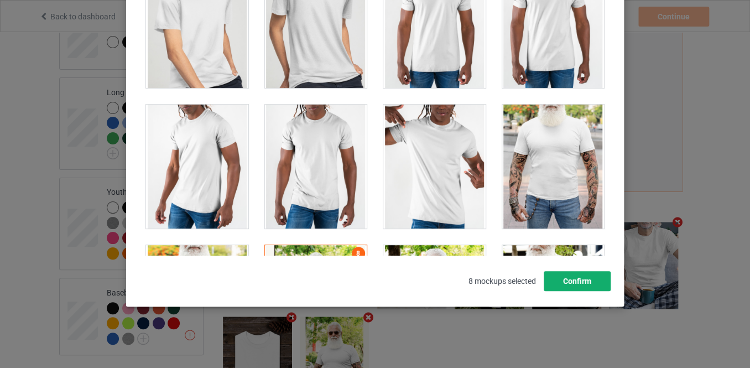
click at [569, 276] on button "Confirm" at bounding box center [577, 281] width 67 height 20
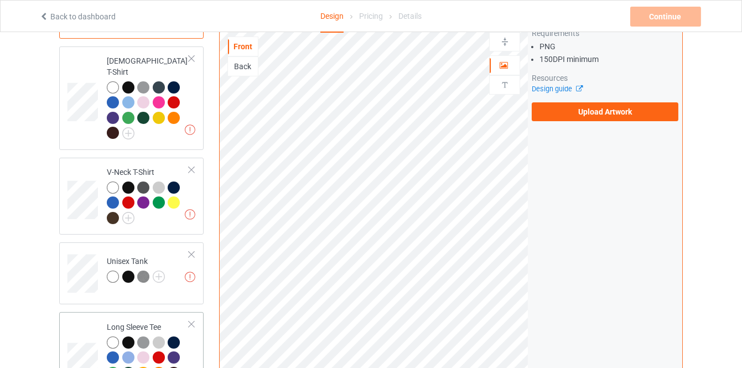
scroll to position [465, 0]
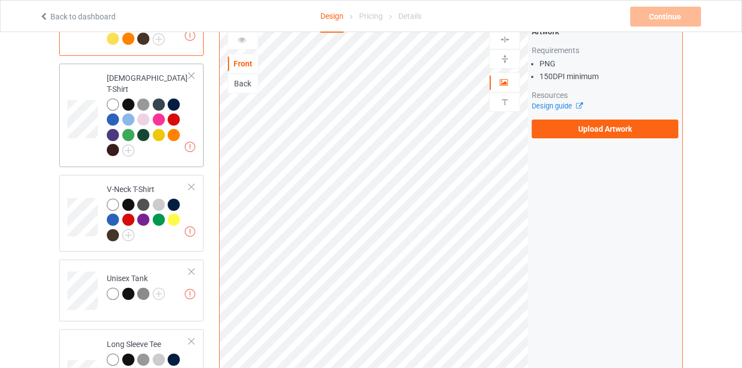
click at [166, 142] on div at bounding box center [148, 128] width 82 height 61
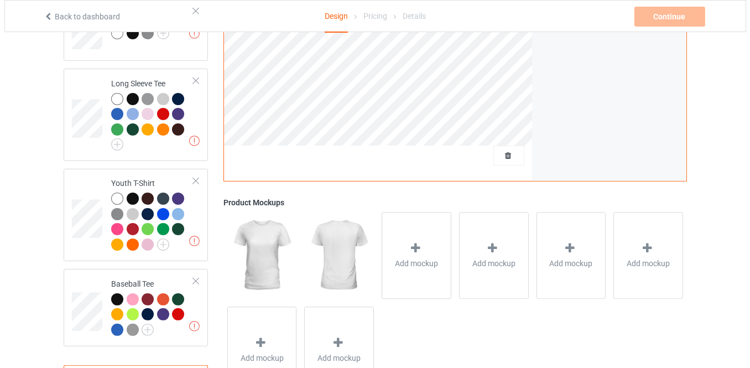
scroll to position [767, 0]
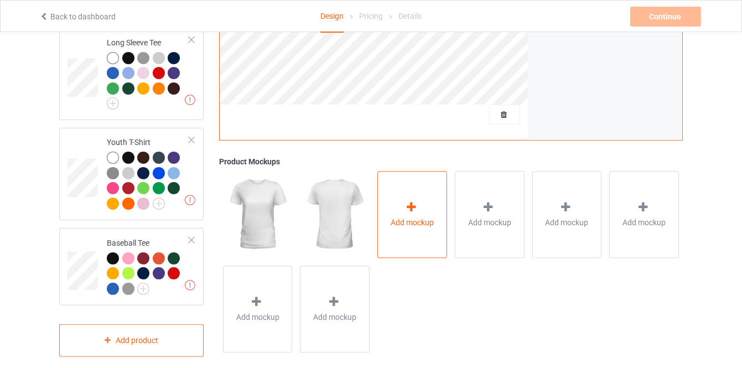
click at [416, 227] on div "Add mockup" at bounding box center [412, 214] width 70 height 87
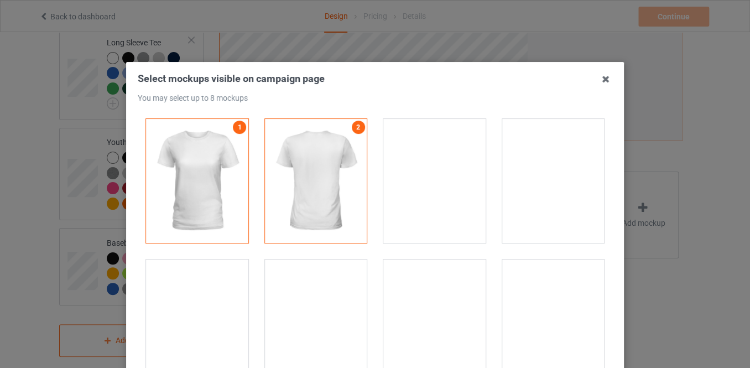
click at [418, 219] on div at bounding box center [434, 181] width 102 height 124
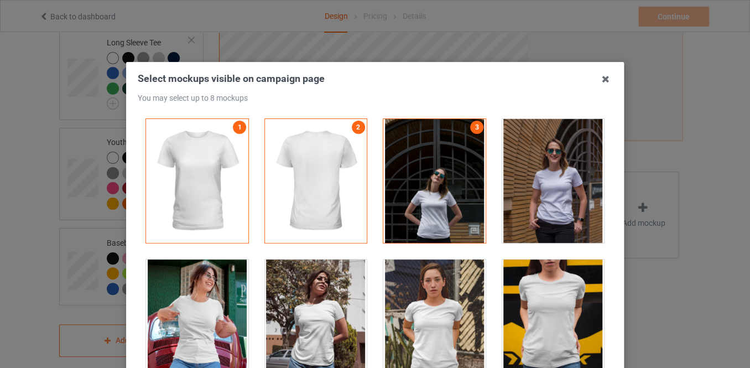
click at [206, 306] on div at bounding box center [197, 321] width 102 height 124
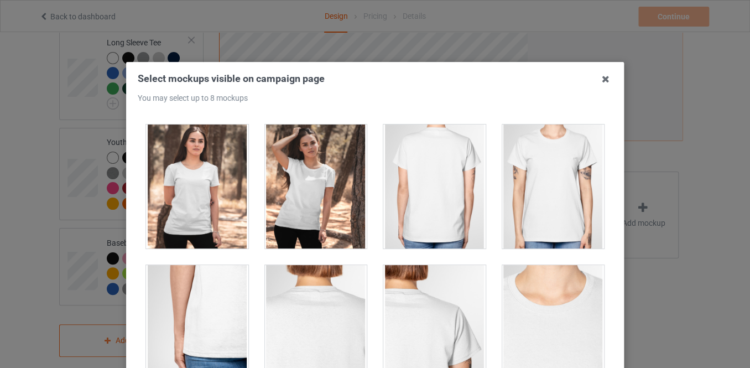
scroll to position [301, 0]
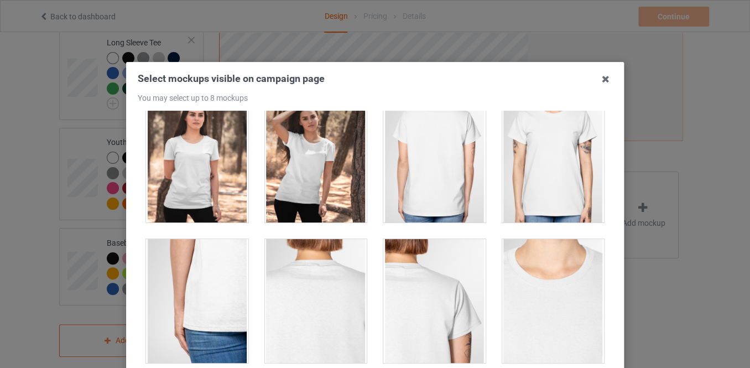
click at [199, 187] on div at bounding box center [197, 160] width 102 height 124
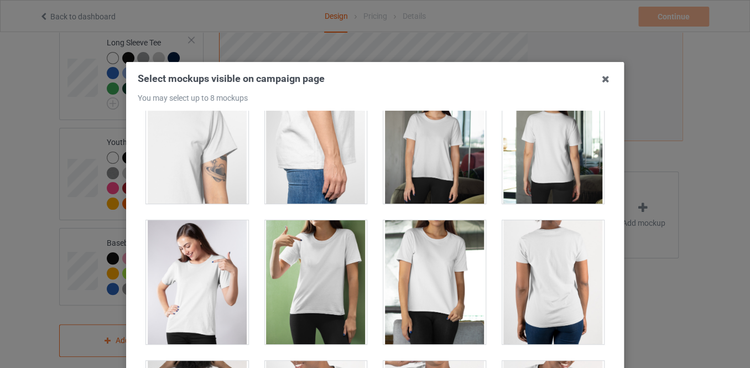
scroll to position [603, 0]
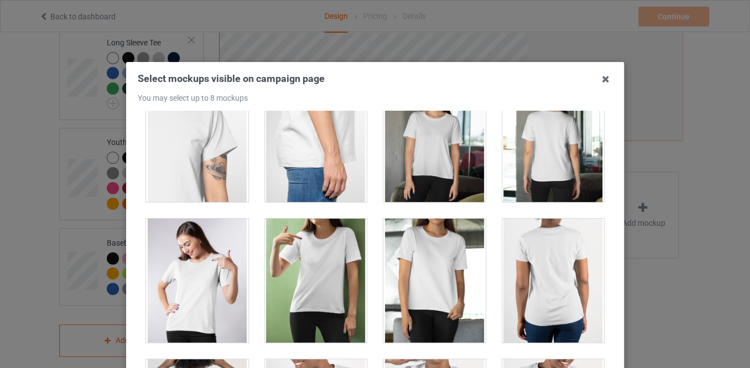
click at [426, 184] on div at bounding box center [434, 140] width 102 height 124
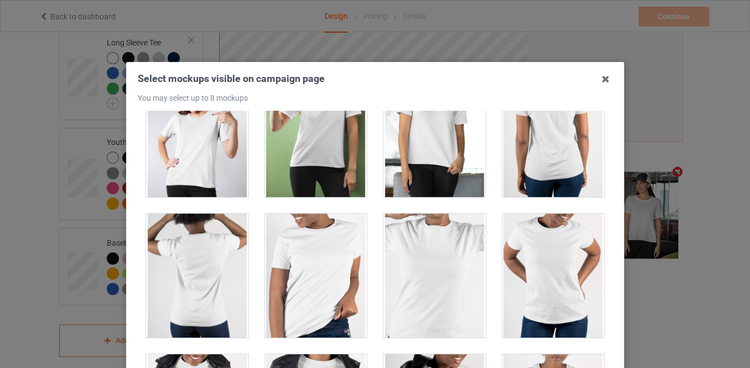
scroll to position [754, 0]
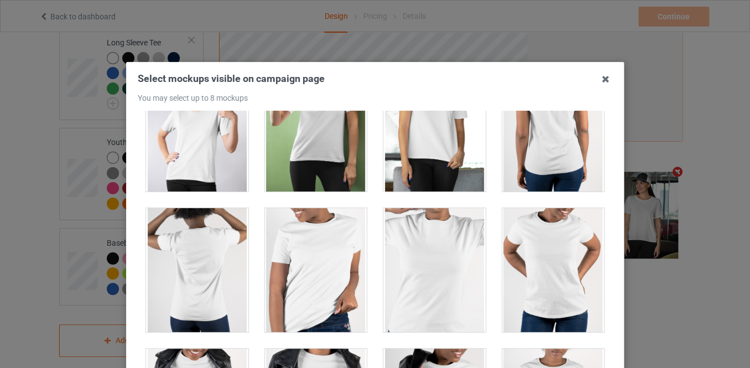
click at [184, 165] on div at bounding box center [197, 129] width 102 height 124
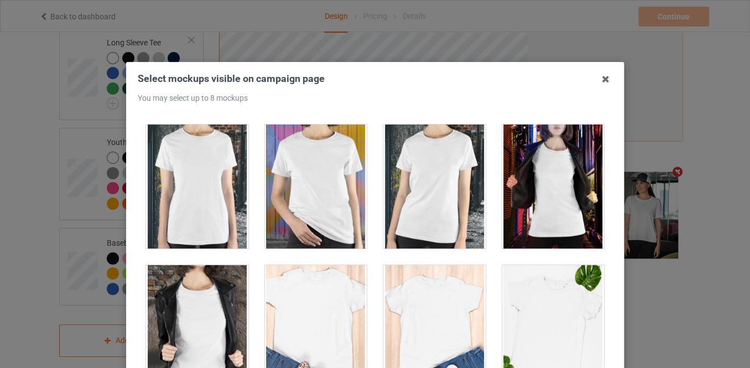
scroll to position [1408, 0]
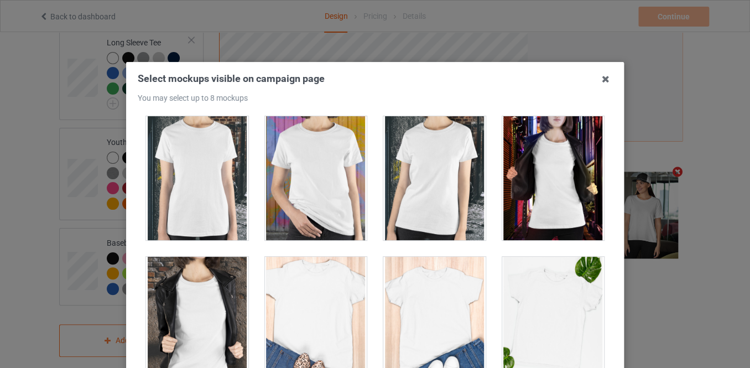
click at [527, 200] on div at bounding box center [553, 178] width 102 height 124
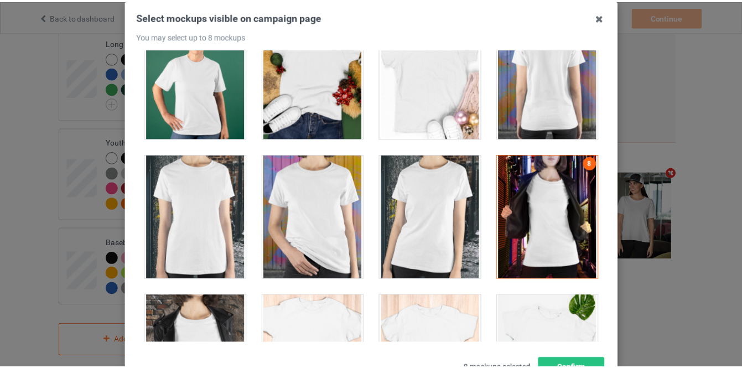
scroll to position [149, 0]
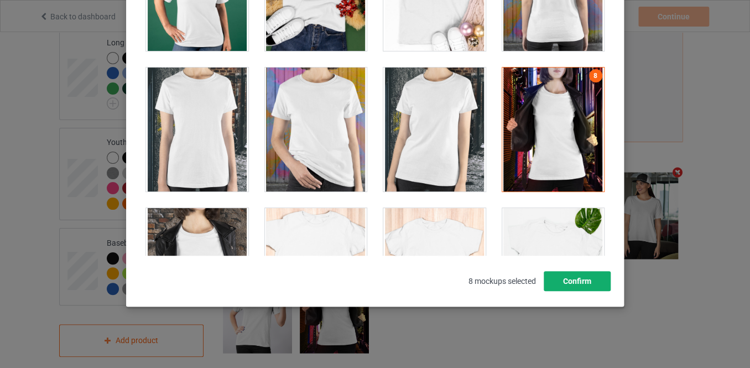
click at [572, 283] on button "Confirm" at bounding box center [577, 281] width 67 height 20
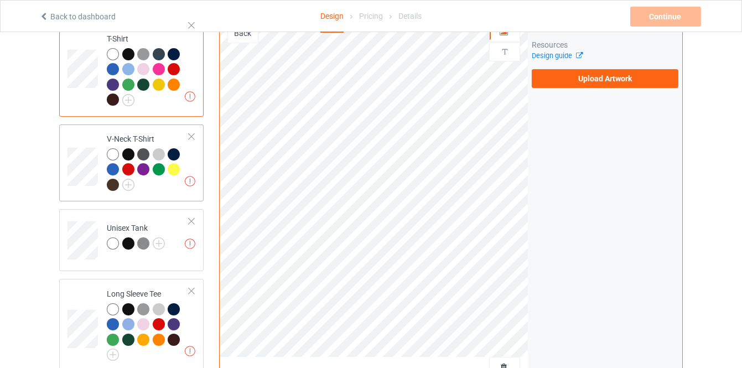
click at [181, 163] on div at bounding box center [175, 170] width 15 height 15
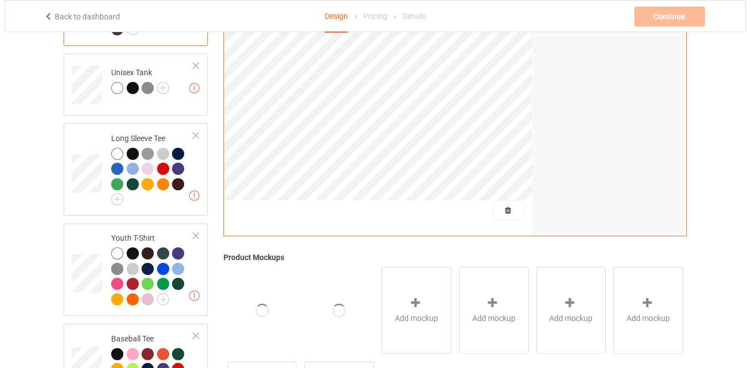
scroll to position [717, 0]
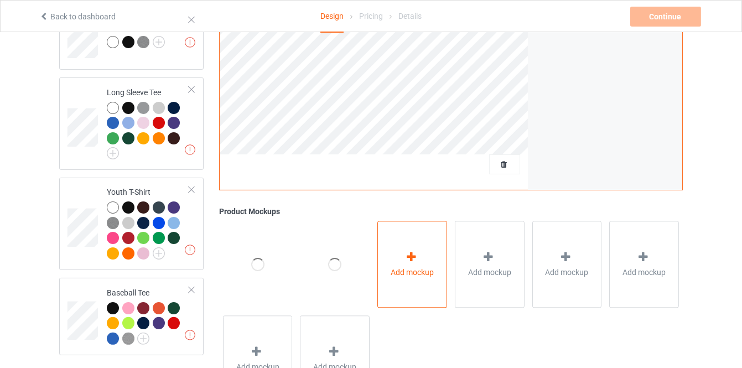
click at [400, 267] on span "Add mockup" at bounding box center [411, 272] width 43 height 11
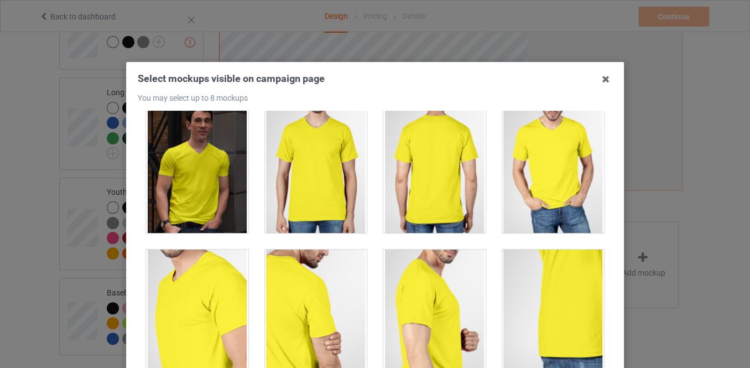
click at [196, 196] on div at bounding box center [197, 171] width 102 height 124
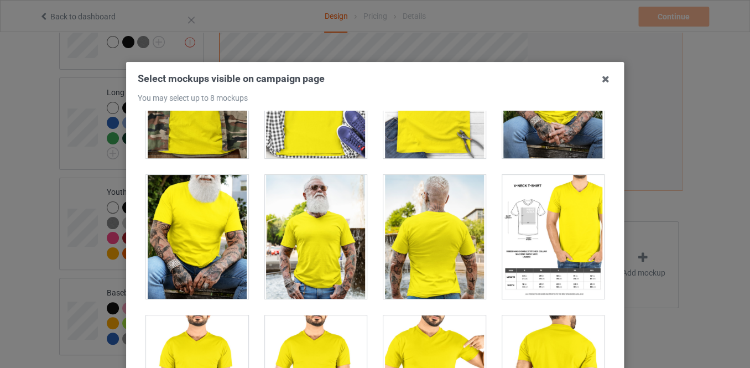
scroll to position [653, 0]
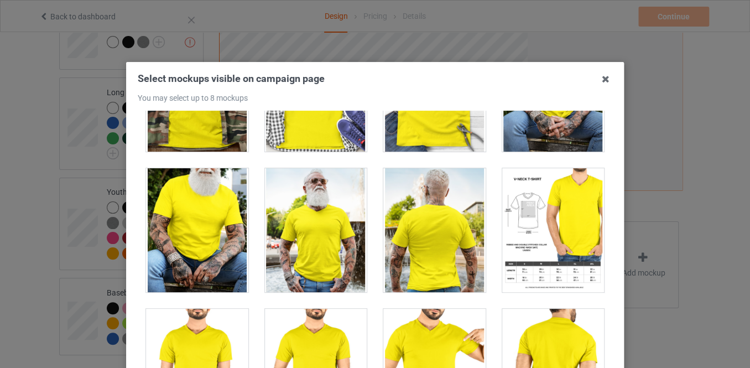
click at [211, 248] on div at bounding box center [197, 230] width 102 height 124
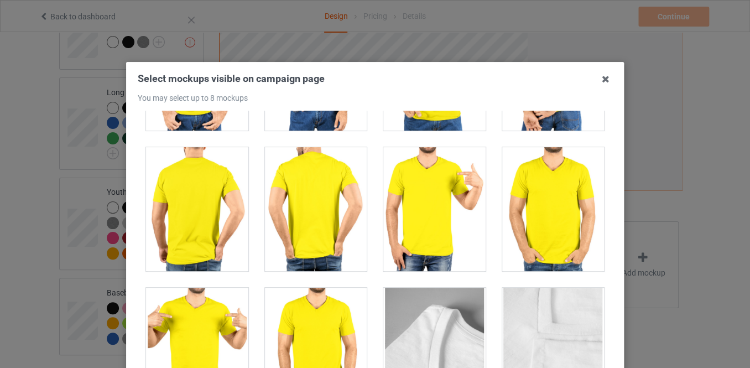
click at [393, 218] on div at bounding box center [434, 209] width 102 height 124
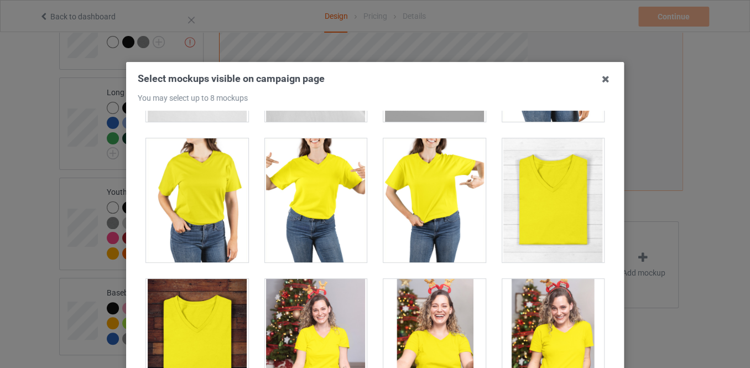
scroll to position [1408, 0]
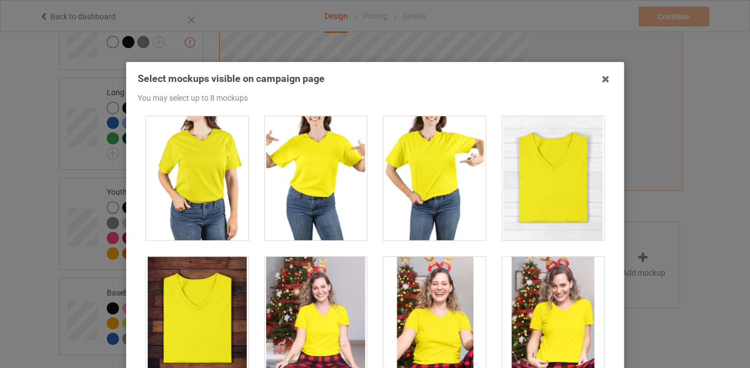
click at [325, 220] on div at bounding box center [316, 178] width 102 height 124
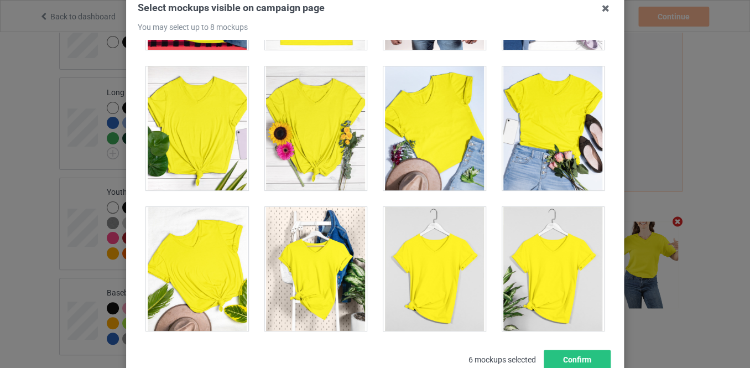
scroll to position [149, 0]
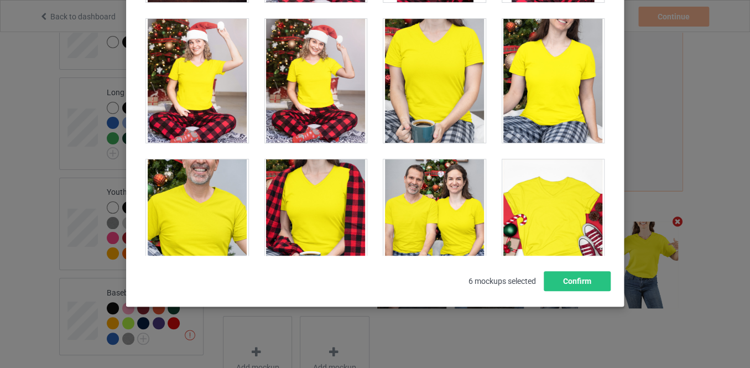
click at [326, 214] on div at bounding box center [316, 221] width 102 height 124
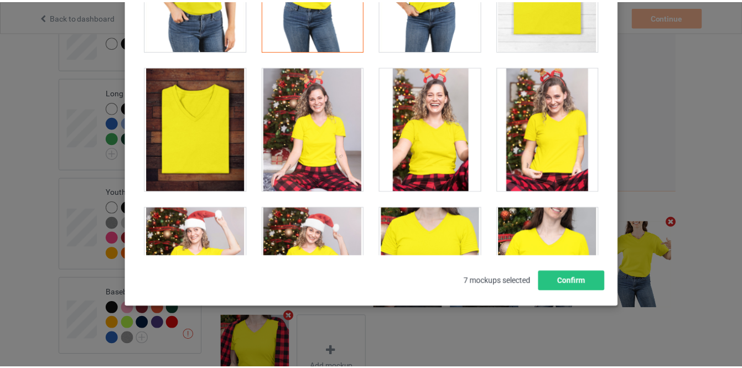
scroll to position [1435, 0]
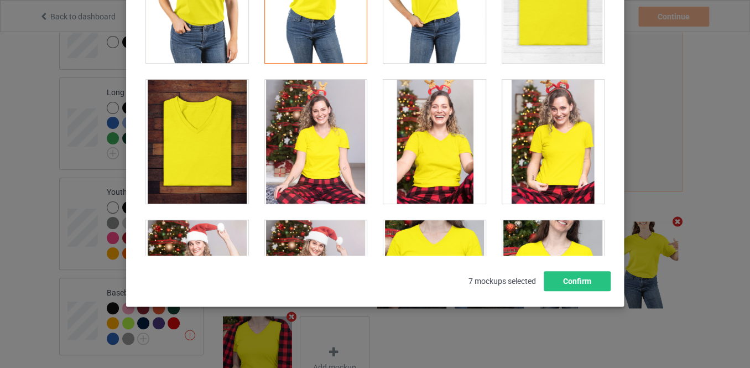
click at [536, 165] on div at bounding box center [553, 142] width 102 height 124
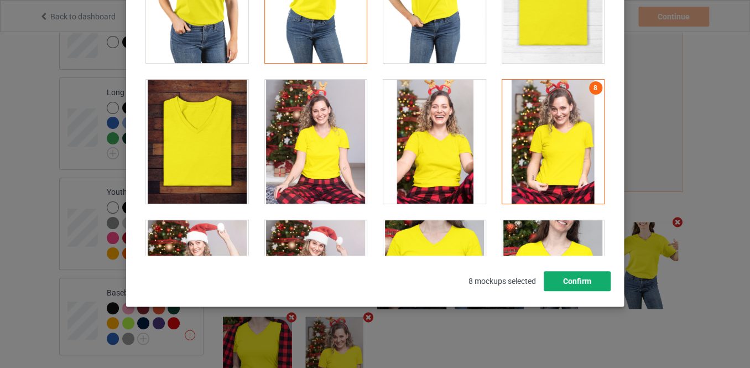
click at [572, 275] on button "Confirm" at bounding box center [577, 281] width 67 height 20
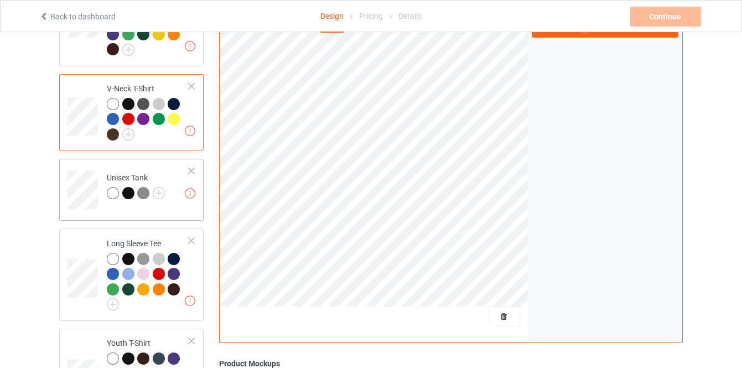
click at [176, 177] on td "Missing artworks Unisex Tank" at bounding box center [148, 186] width 95 height 46
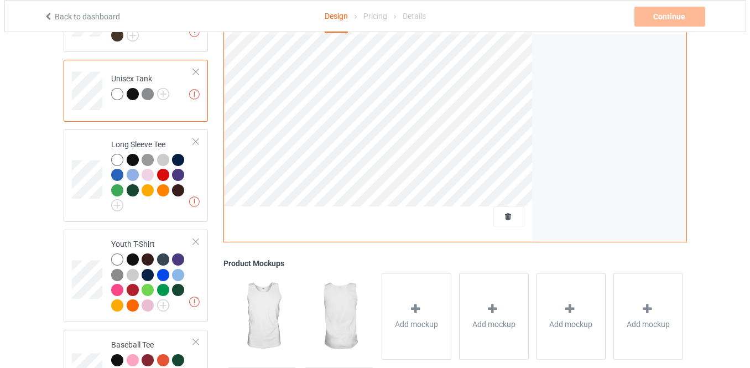
scroll to position [767, 0]
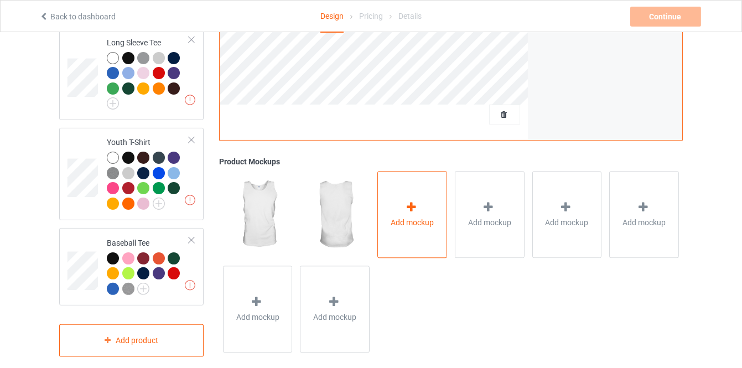
click at [414, 217] on span "Add mockup" at bounding box center [411, 222] width 43 height 11
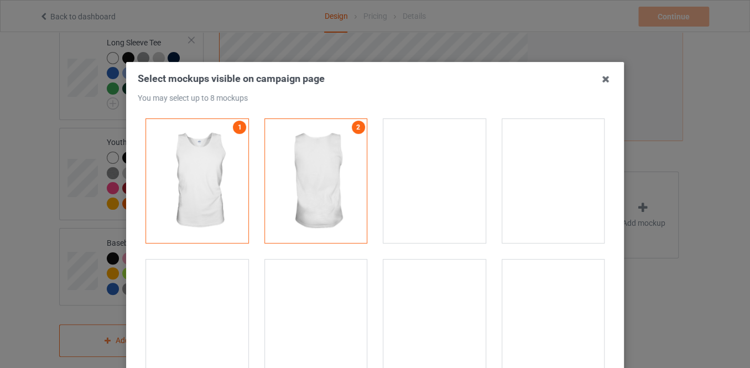
click at [417, 178] on div at bounding box center [434, 181] width 102 height 124
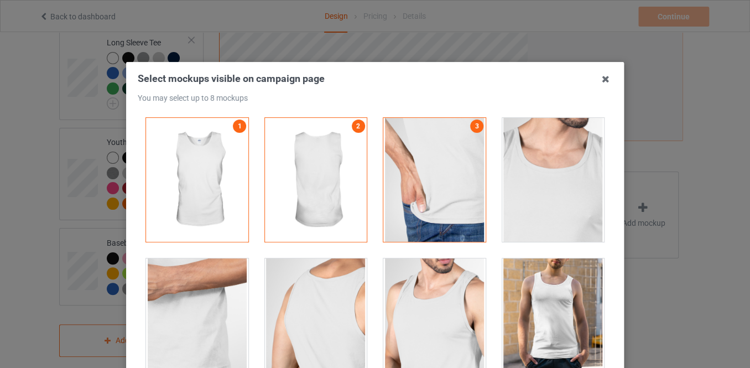
scroll to position [0, 0]
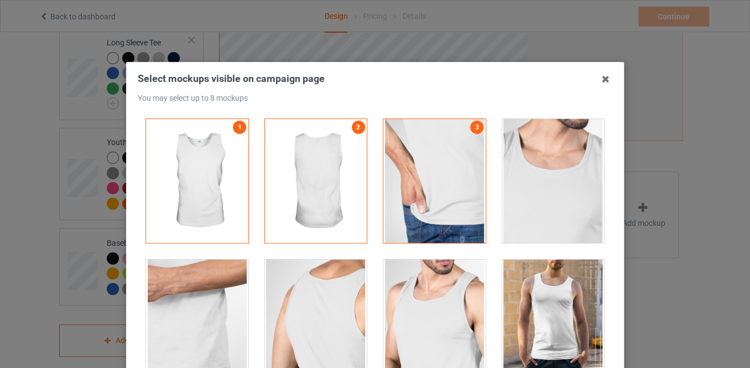
click at [502, 191] on div at bounding box center [553, 181] width 102 height 124
click at [455, 180] on div at bounding box center [434, 181] width 102 height 124
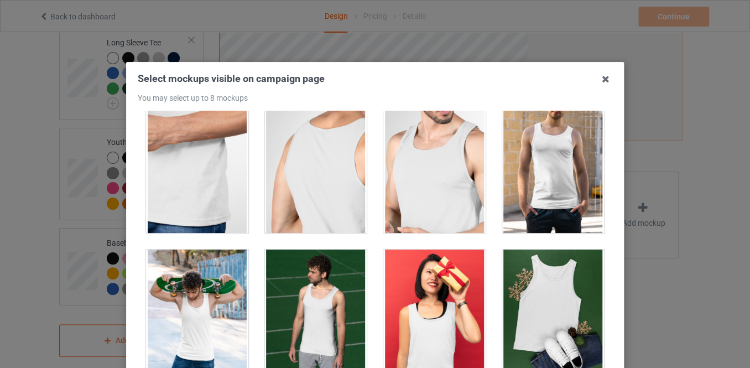
click at [502, 193] on div at bounding box center [553, 171] width 102 height 124
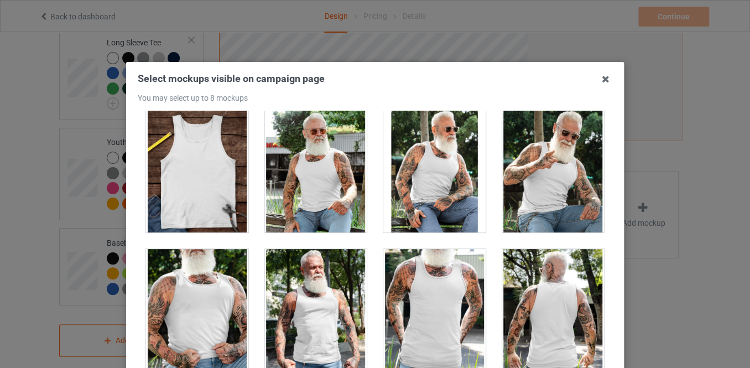
scroll to position [804, 0]
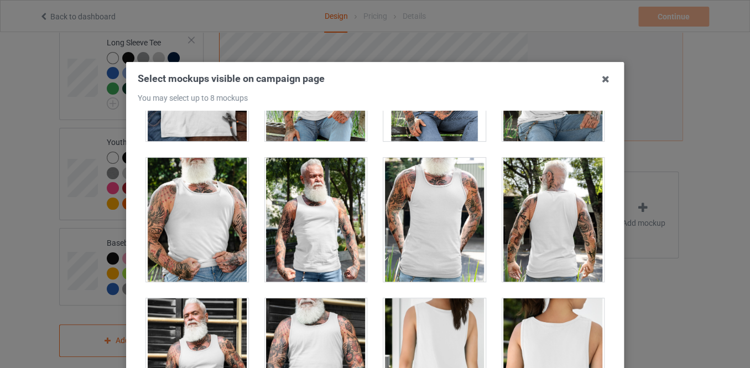
click at [306, 227] on div at bounding box center [316, 220] width 102 height 124
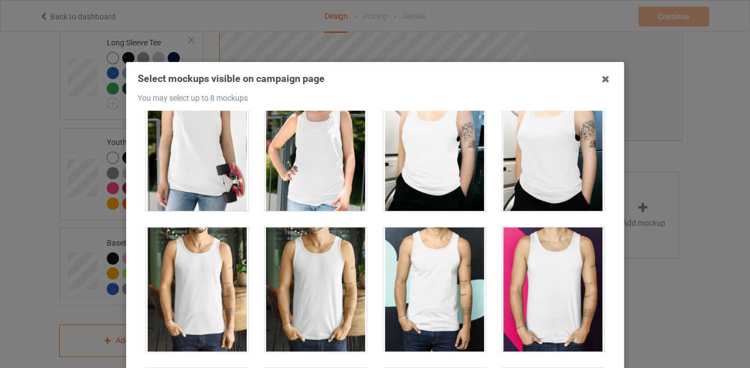
click at [310, 187] on div at bounding box center [316, 149] width 102 height 124
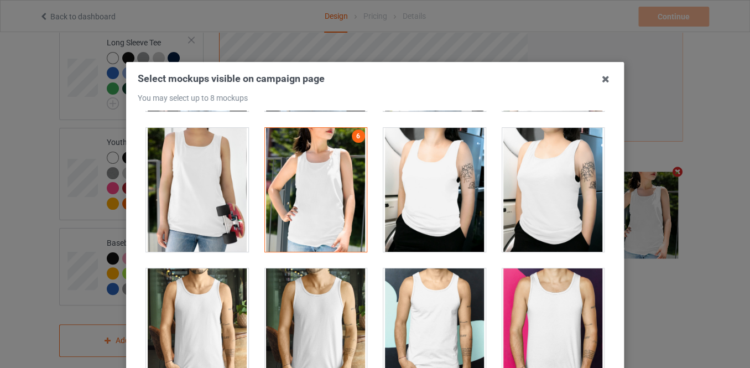
scroll to position [1056, 0]
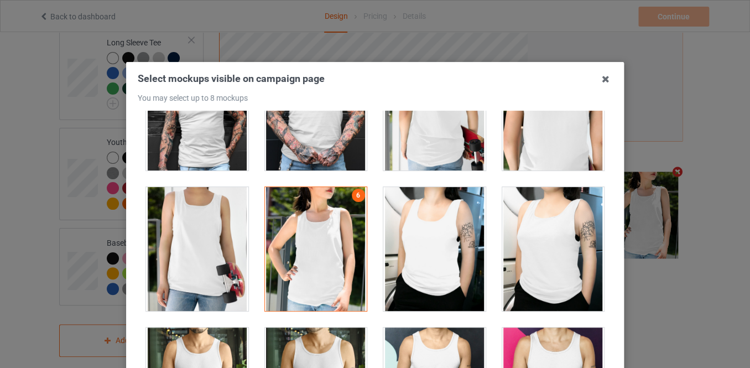
click at [426, 211] on div at bounding box center [434, 249] width 102 height 124
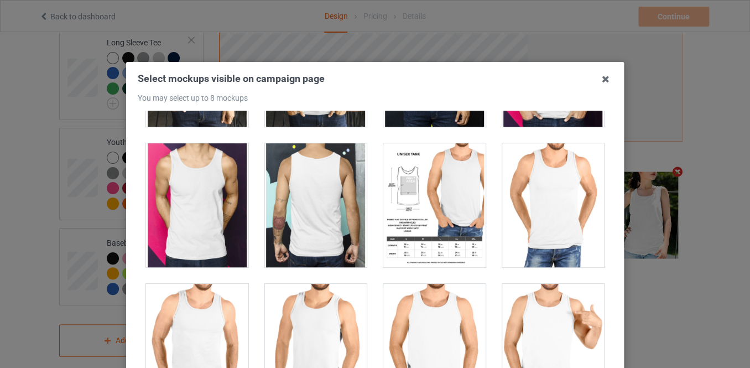
scroll to position [1357, 0]
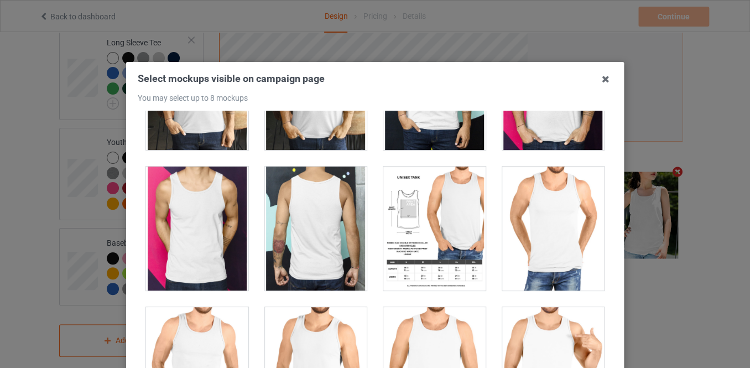
click at [435, 219] on div at bounding box center [434, 228] width 102 height 124
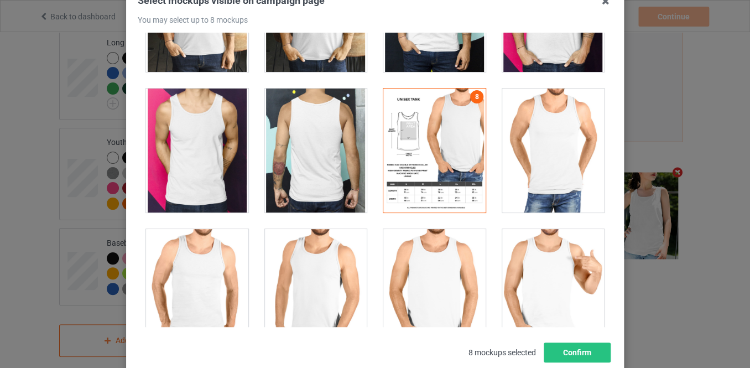
scroll to position [149, 0]
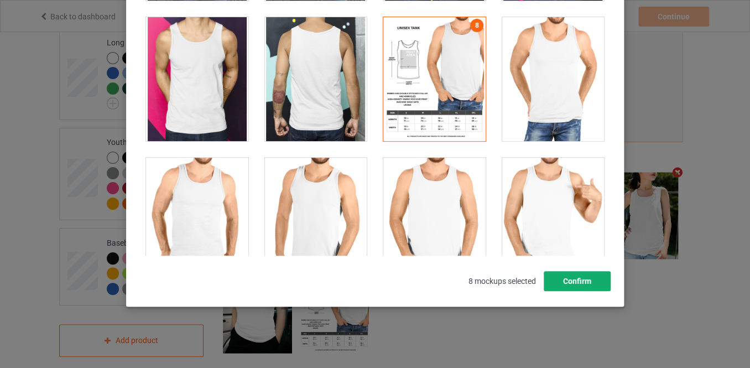
click at [572, 277] on button "Confirm" at bounding box center [577, 281] width 67 height 20
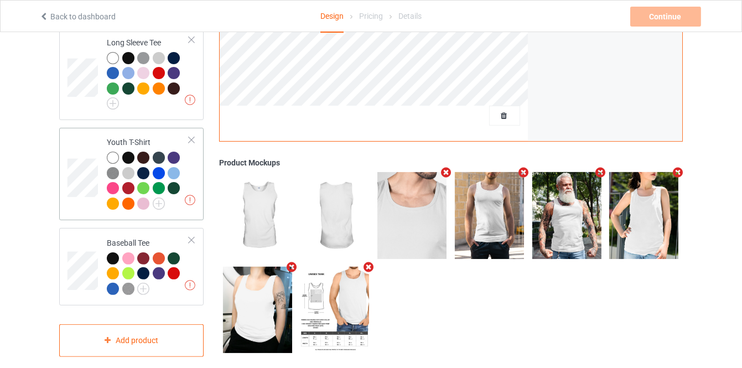
click at [185, 166] on div at bounding box center [148, 182] width 82 height 61
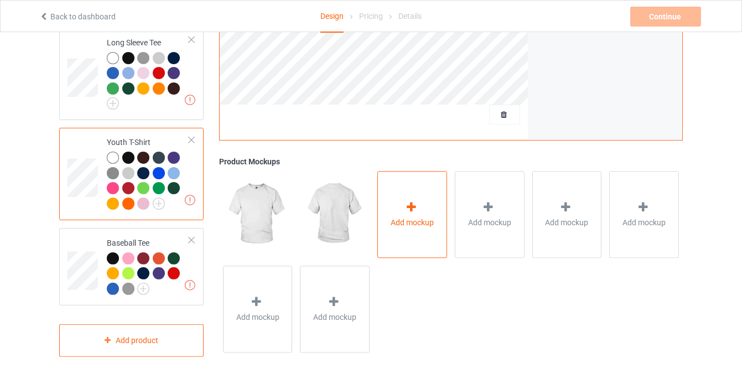
click at [396, 222] on div "Add mockup" at bounding box center [412, 214] width 70 height 87
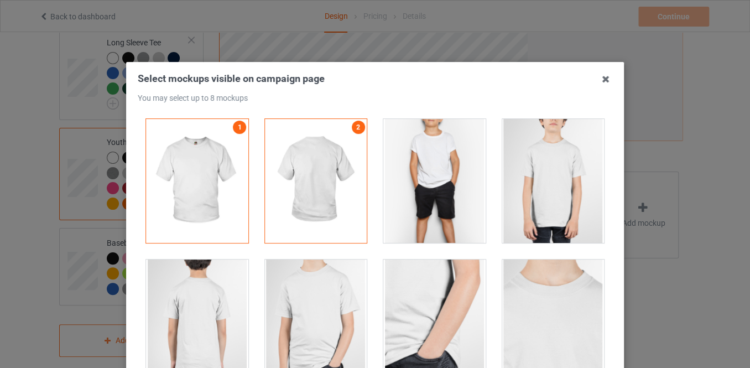
scroll to position [100, 0]
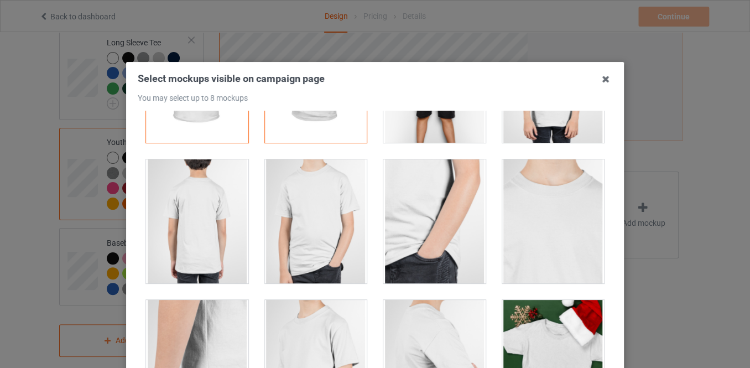
click at [296, 222] on div at bounding box center [316, 221] width 102 height 124
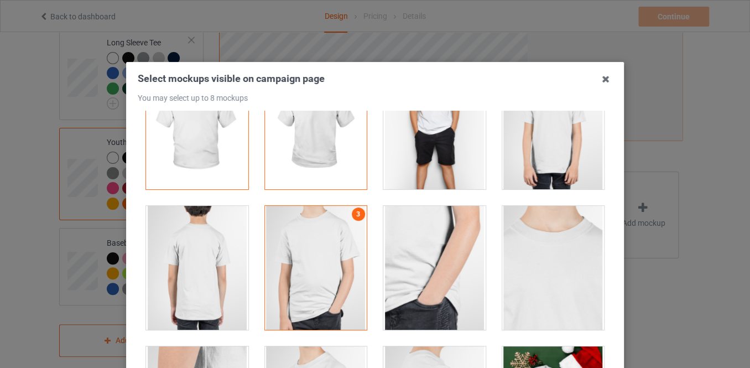
scroll to position [0, 0]
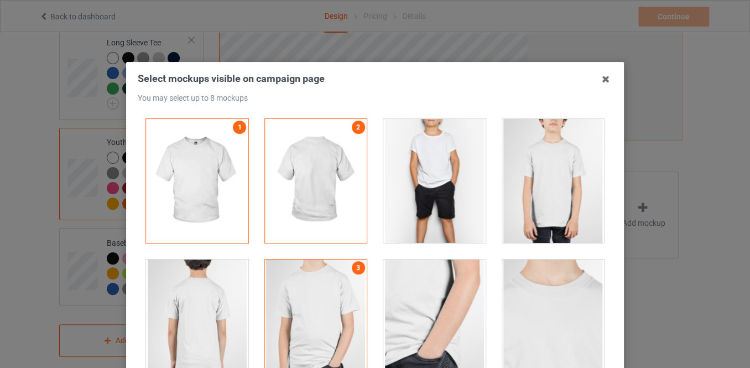
click at [540, 197] on div at bounding box center [553, 181] width 102 height 124
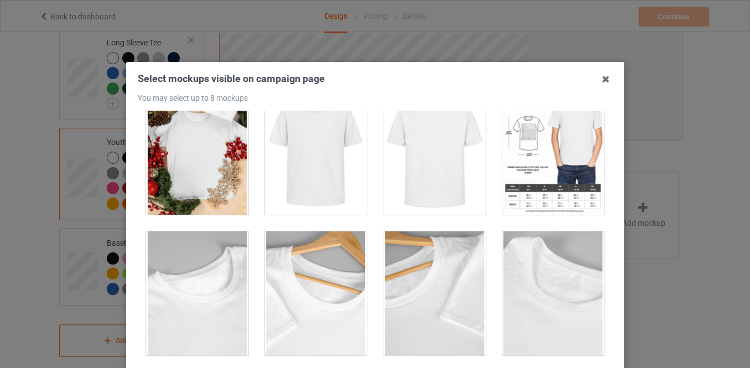
scroll to position [452, 0]
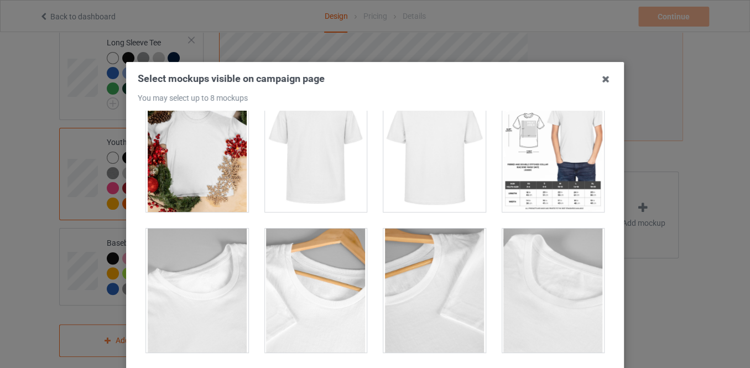
click at [324, 187] on div at bounding box center [316, 150] width 102 height 124
click at [548, 181] on div at bounding box center [553, 150] width 102 height 124
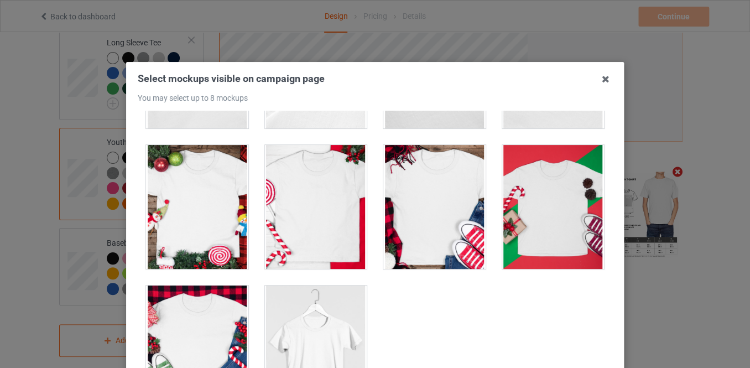
scroll to position [687, 0]
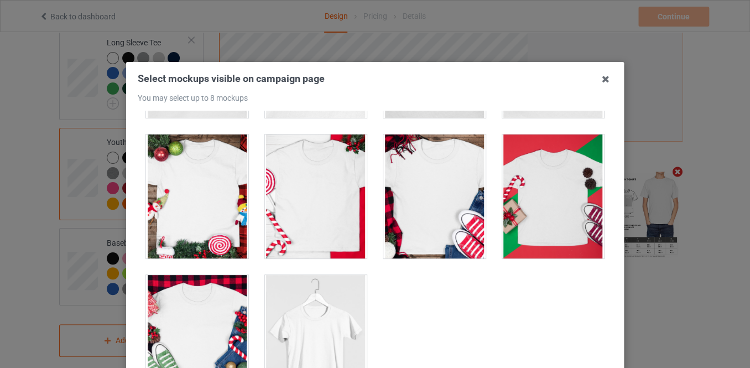
click at [294, 234] on div at bounding box center [316, 196] width 102 height 124
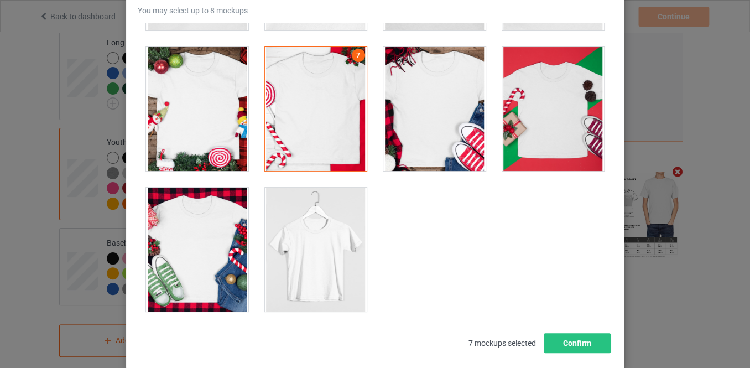
scroll to position [149, 0]
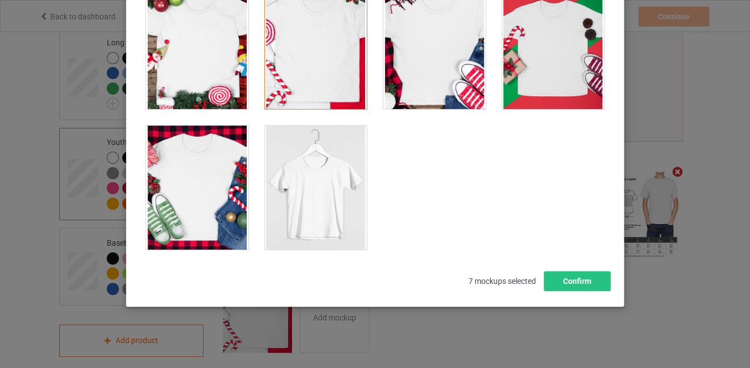
click at [200, 210] on div at bounding box center [197, 188] width 102 height 124
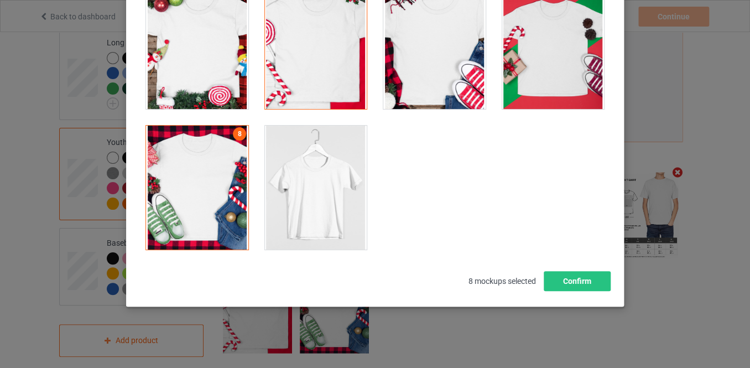
click at [301, 206] on div at bounding box center [316, 188] width 102 height 124
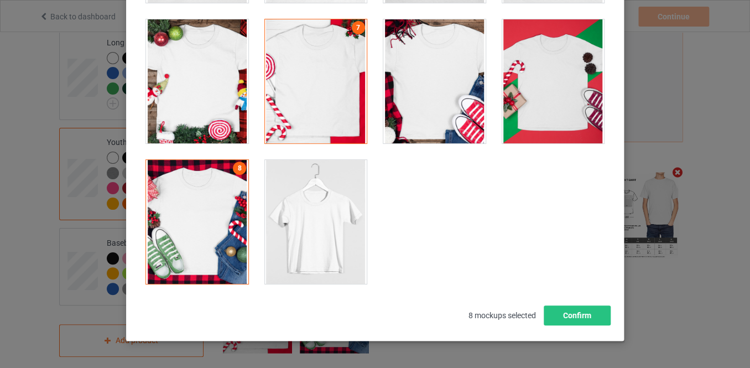
scroll to position [184, 0]
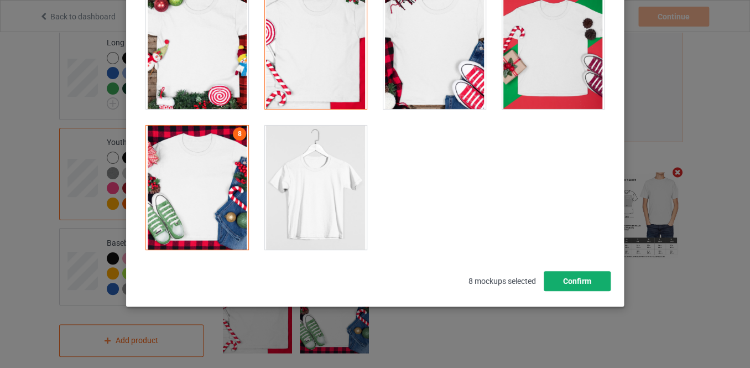
click at [566, 284] on button "Confirm" at bounding box center [577, 281] width 67 height 20
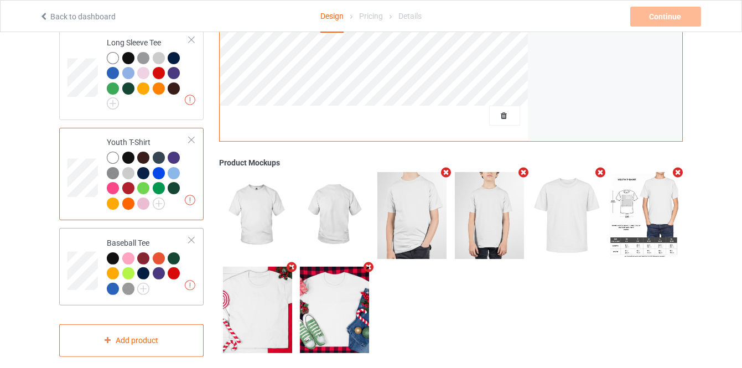
click at [192, 232] on td "Missing artworks Baseball Tee" at bounding box center [148, 266] width 95 height 69
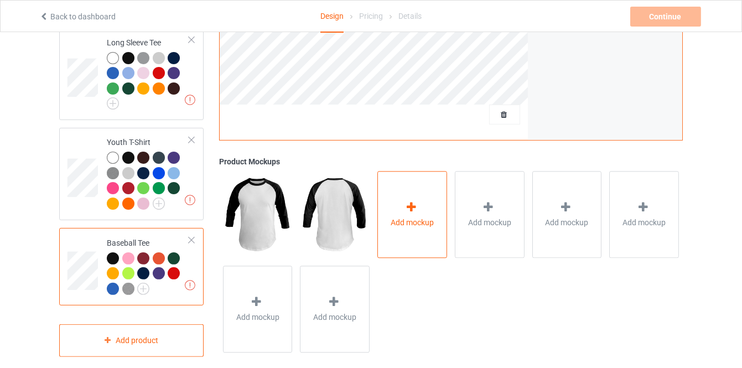
click at [381, 218] on div "Add mockup" at bounding box center [412, 214] width 70 height 87
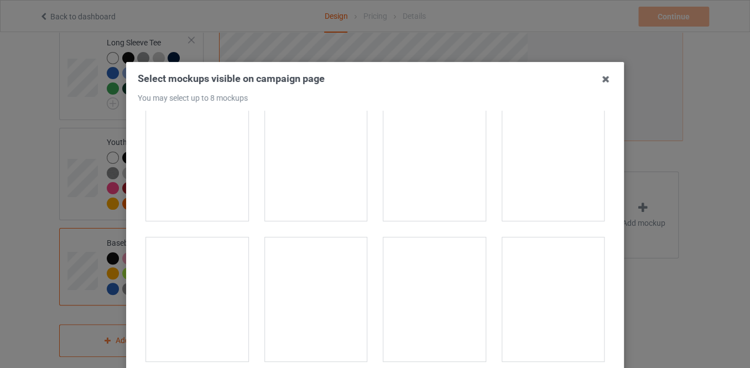
scroll to position [452, 0]
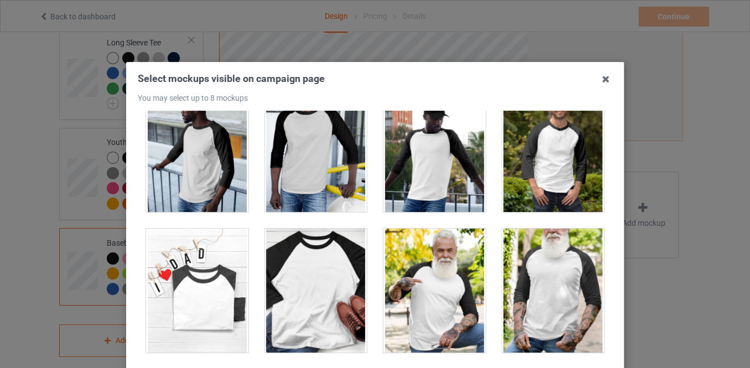
click at [529, 190] on div at bounding box center [553, 150] width 102 height 124
click at [444, 260] on div at bounding box center [434, 290] width 102 height 124
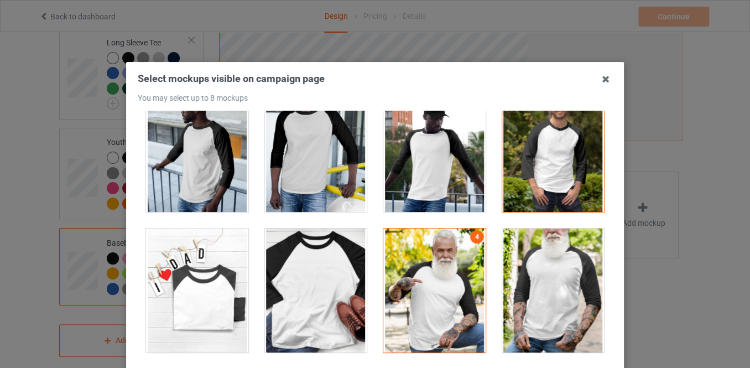
click at [514, 192] on div at bounding box center [553, 150] width 102 height 124
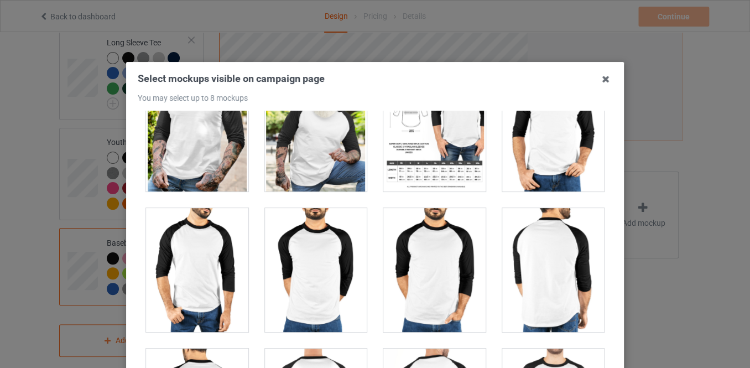
click at [431, 161] on div at bounding box center [434, 129] width 102 height 124
click at [199, 244] on div at bounding box center [197, 270] width 102 height 124
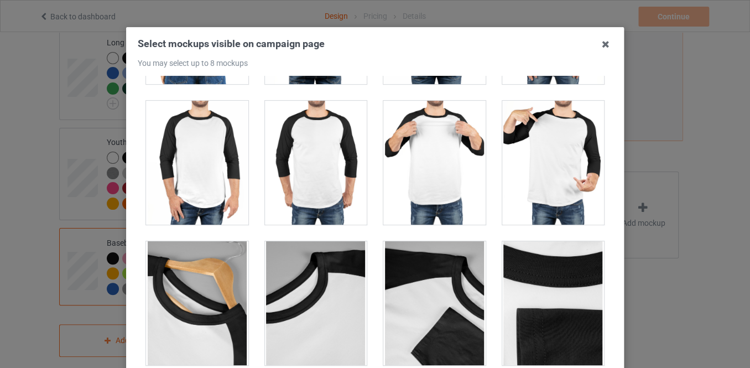
scroll to position [100, 0]
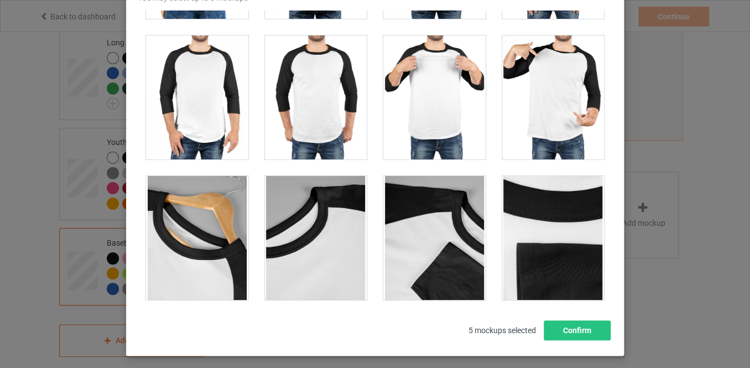
click at [411, 137] on div at bounding box center [434, 97] width 102 height 124
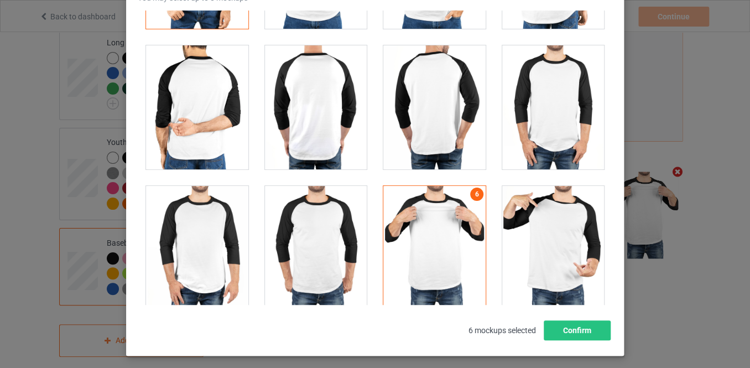
click at [551, 239] on div at bounding box center [553, 248] width 102 height 124
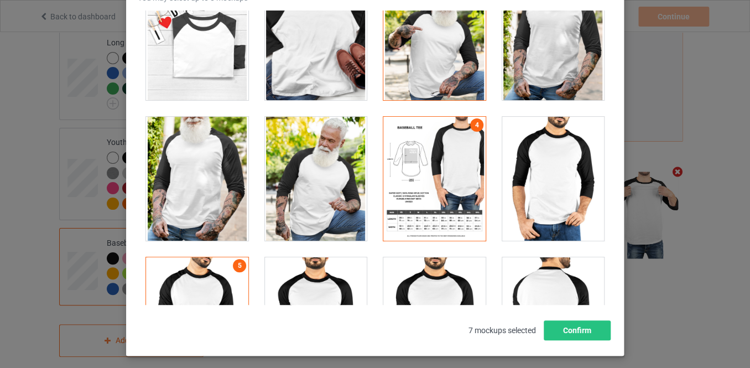
click at [304, 184] on div at bounding box center [316, 179] width 102 height 124
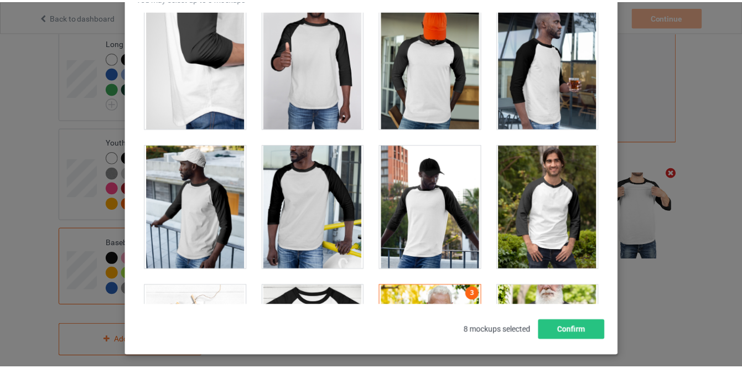
scroll to position [253, 0]
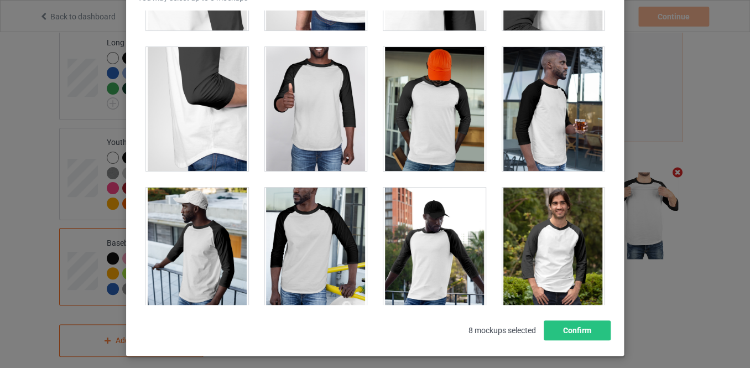
click at [206, 222] on div at bounding box center [197, 249] width 102 height 124
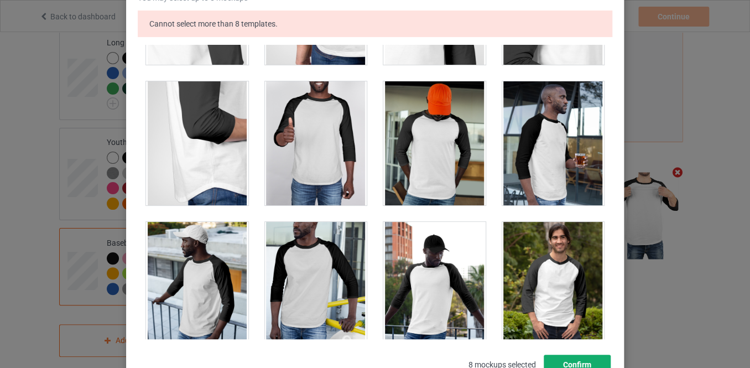
click at [563, 362] on button "Confirm" at bounding box center [577, 365] width 67 height 20
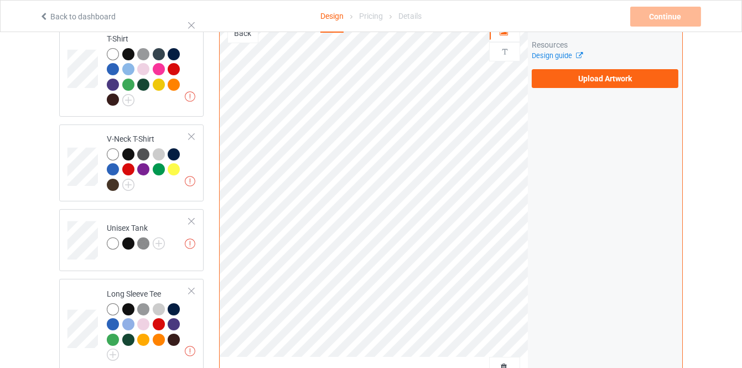
scroll to position [364, 0]
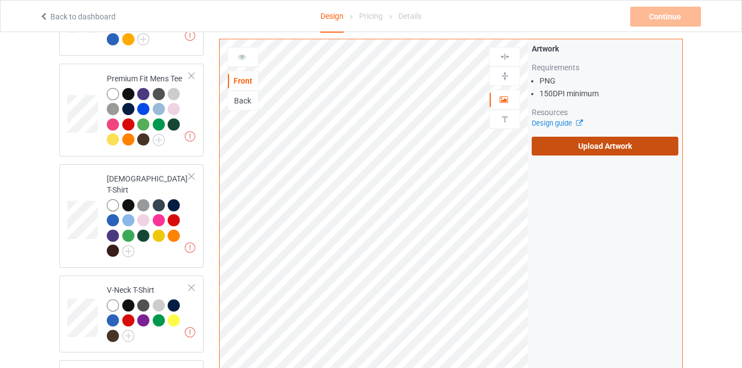
click at [561, 143] on label "Upload Artwork" at bounding box center [604, 146] width 147 height 19
click at [0, 0] on input "Upload Artwork" at bounding box center [0, 0] width 0 height 0
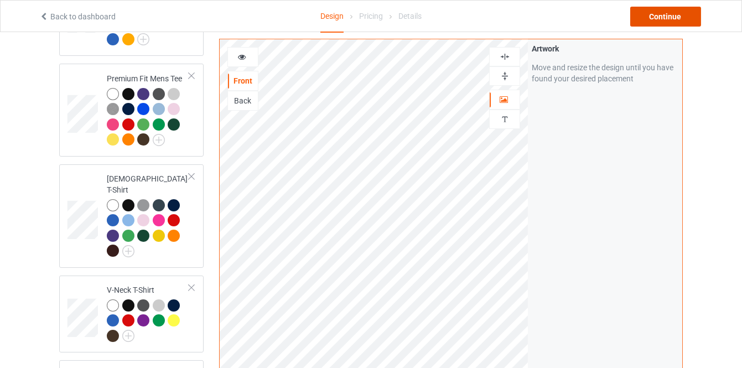
click at [572, 17] on div "Continue" at bounding box center [665, 17] width 71 height 20
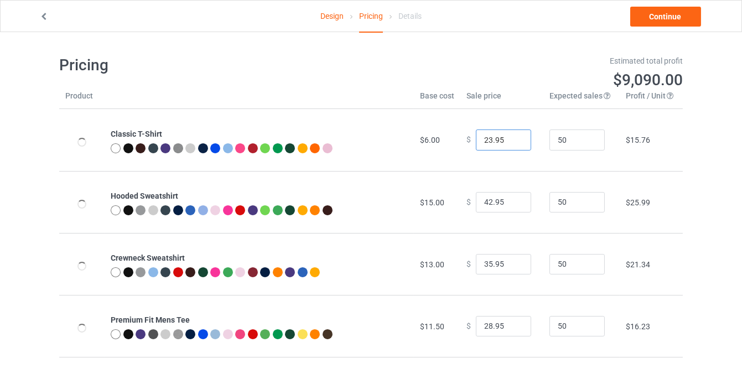
click at [510, 138] on input "23.95" at bounding box center [503, 139] width 55 height 21
click at [510, 138] on input "24.95" at bounding box center [503, 139] width 55 height 21
click at [510, 138] on input "25.95" at bounding box center [503, 139] width 55 height 21
type input "26.95"
click at [510, 138] on input "26.95" at bounding box center [503, 139] width 55 height 21
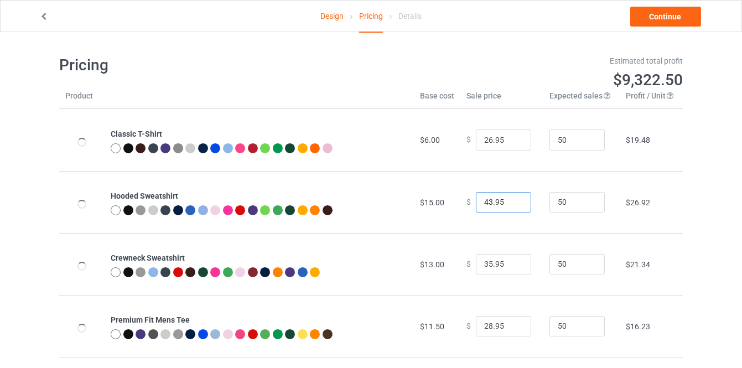
click at [514, 199] on input "43.95" at bounding box center [503, 202] width 55 height 21
type input "44.95"
click at [514, 199] on input "44.95" at bounding box center [503, 202] width 55 height 21
click at [512, 262] on input "36.95" at bounding box center [503, 264] width 55 height 21
type input "37.95"
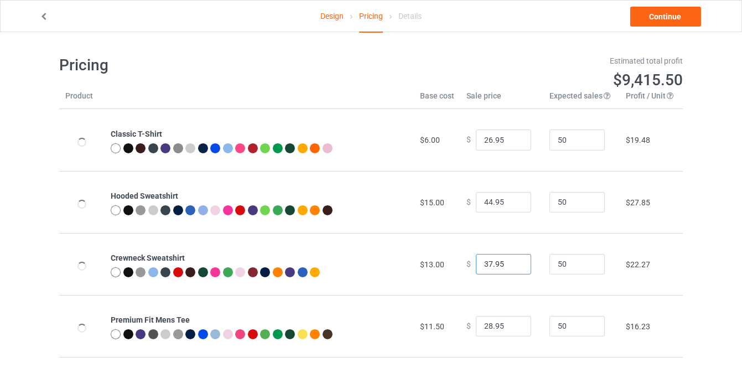
click at [512, 262] on input "37.95" at bounding box center [503, 264] width 55 height 21
click at [509, 327] on input "27.95" at bounding box center [503, 326] width 55 height 21
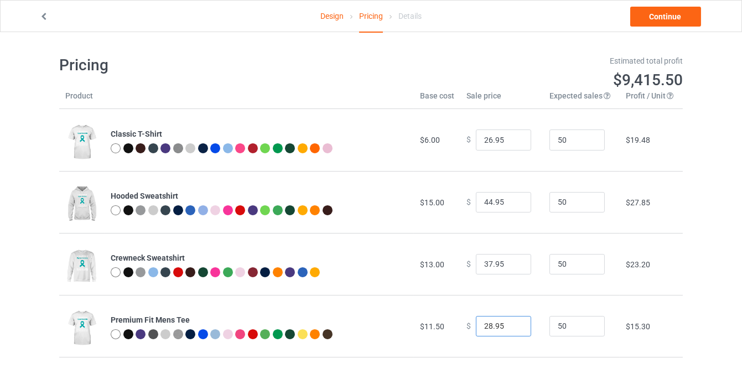
click at [509, 325] on input "28.95" at bounding box center [503, 326] width 55 height 21
click at [509, 325] on input "29.95" at bounding box center [503, 326] width 55 height 21
click at [509, 325] on input "30.95" at bounding box center [503, 326] width 55 height 21
type input "31.95"
click at [509, 325] on input "31.95" at bounding box center [503, 326] width 55 height 21
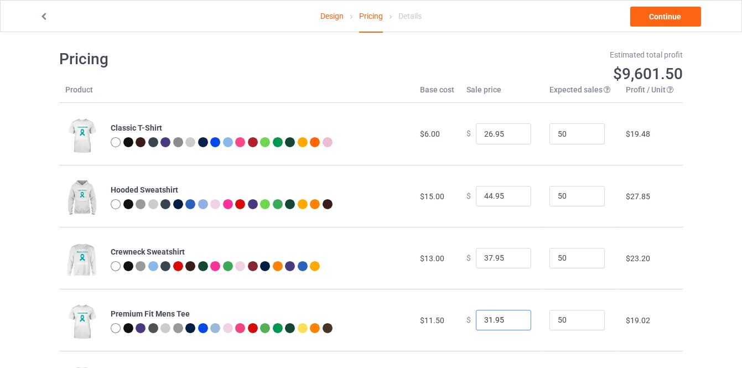
scroll to position [100, 0]
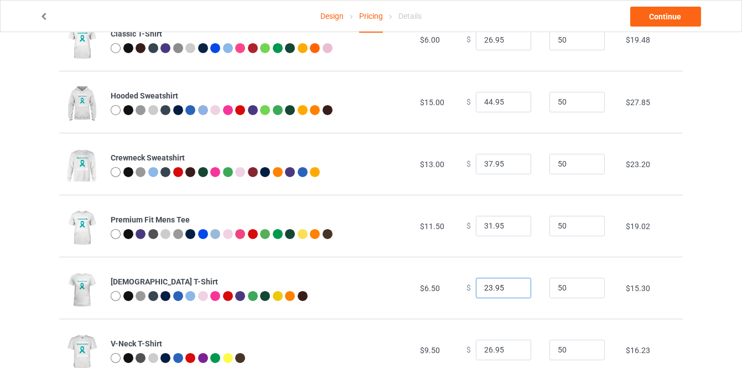
click at [510, 285] on input "23.95" at bounding box center [503, 288] width 55 height 21
type input "24.95"
click at [510, 285] on input "24.95" at bounding box center [503, 288] width 55 height 21
click at [512, 345] on input "27.95" at bounding box center [503, 350] width 55 height 21
type input "28.95"
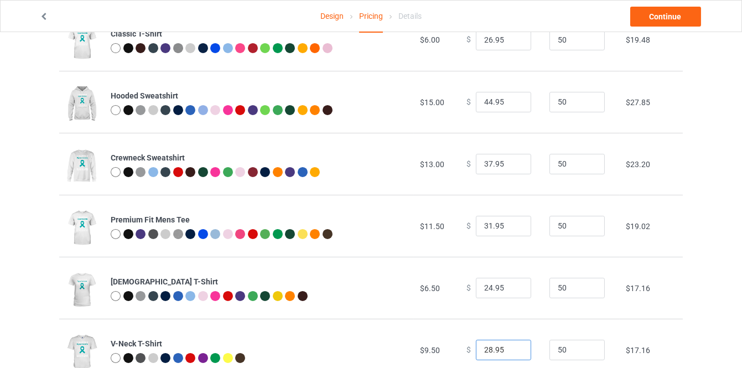
click at [512, 345] on input "28.95" at bounding box center [503, 350] width 55 height 21
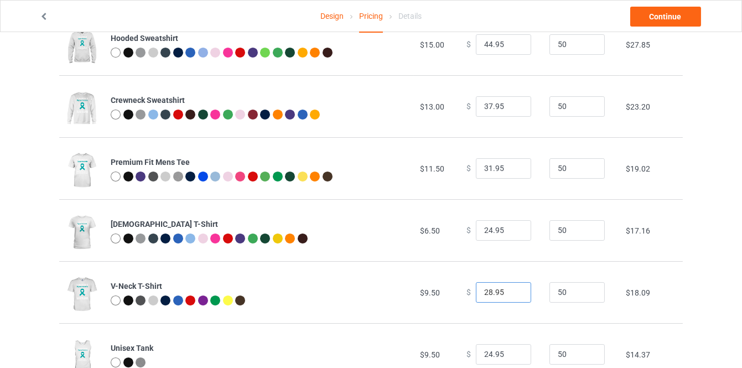
scroll to position [201, 0]
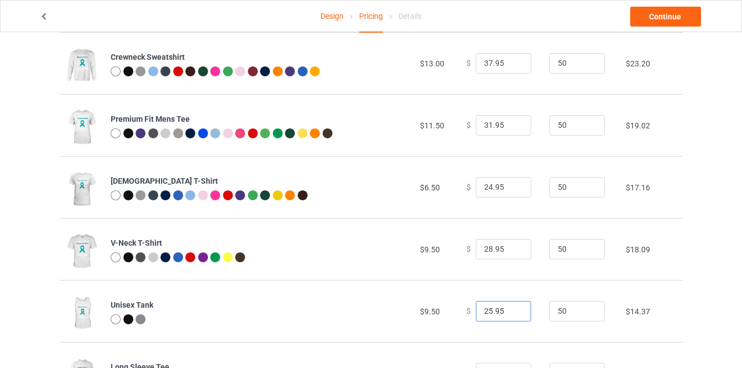
click at [514, 309] on input "25.95" at bounding box center [503, 311] width 55 height 21
click at [514, 309] on input "26.95" at bounding box center [503, 311] width 55 height 21
type input "27.95"
click at [514, 309] on input "27.95" at bounding box center [503, 311] width 55 height 21
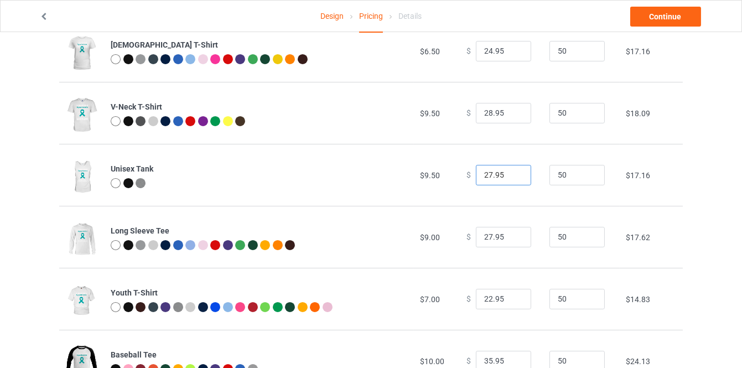
scroll to position [352, 0]
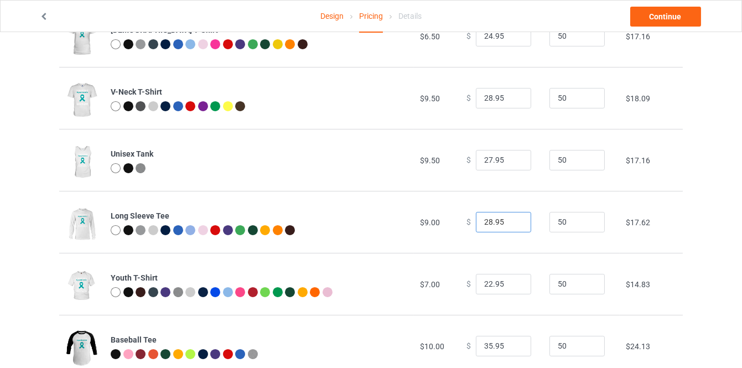
click at [509, 219] on input "28.95" at bounding box center [503, 222] width 55 height 21
type input "29.95"
click at [509, 219] on input "29.95" at bounding box center [503, 222] width 55 height 21
click at [514, 280] on input "23.95" at bounding box center [503, 284] width 55 height 21
type input "24.95"
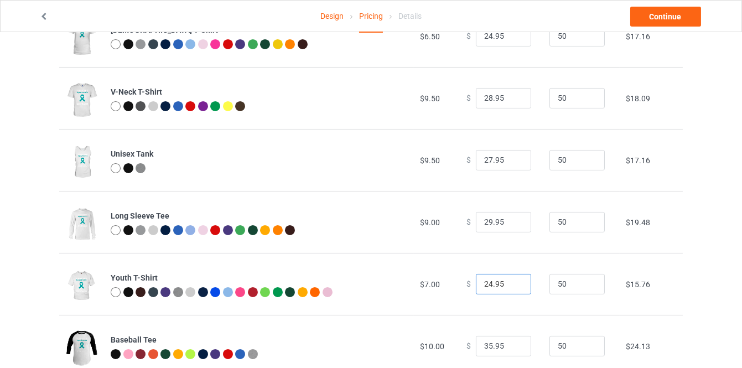
click at [514, 280] on input "24.95" at bounding box center [503, 284] width 55 height 21
click at [512, 341] on input "36.95" at bounding box center [503, 346] width 55 height 21
type input "37.95"
click at [512, 341] on input "37.95" at bounding box center [503, 346] width 55 height 21
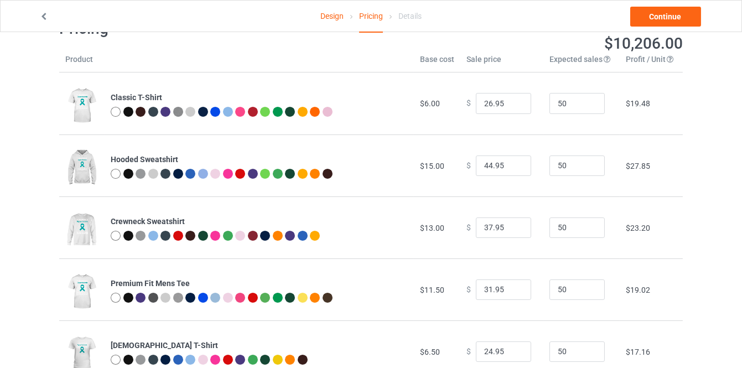
scroll to position [0, 0]
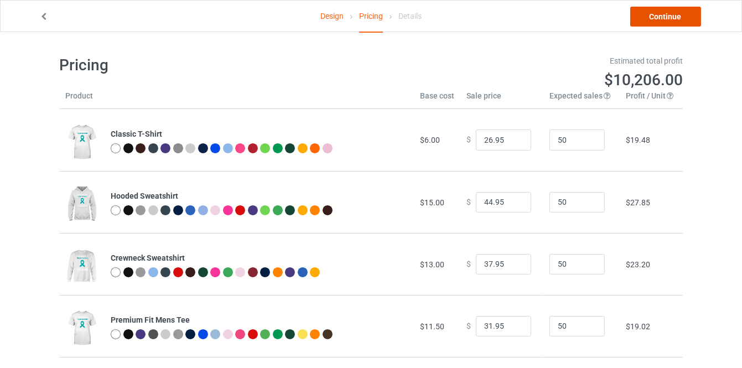
click at [572, 23] on link "Continue" at bounding box center [665, 17] width 71 height 20
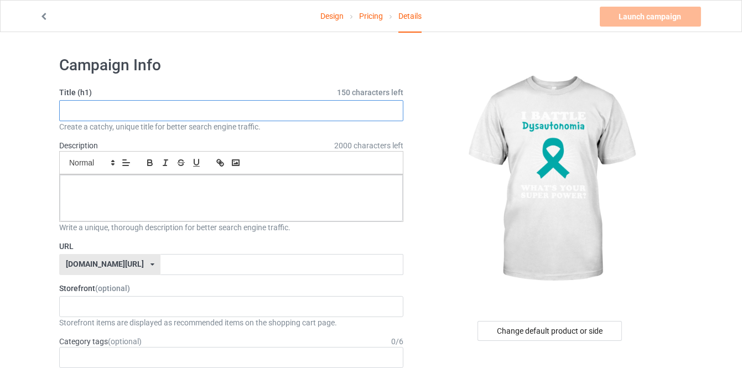
click at [244, 106] on input "text" at bounding box center [231, 110] width 344 height 21
paste input "LIMITED EDITION"
type input "LIMITED EDITION"
click at [149, 165] on icon "button" at bounding box center [150, 164] width 4 height 3
drag, startPoint x: 147, startPoint y: 181, endPoint x: 60, endPoint y: 182, distance: 86.8
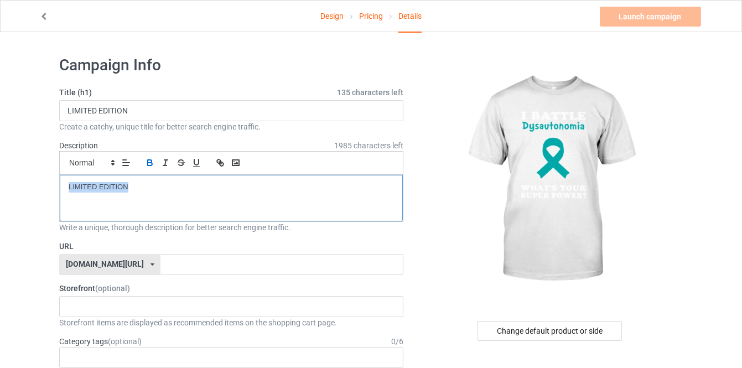
click at [62, 183] on div "LIMITED EDITION ﻿" at bounding box center [231, 198] width 343 height 46
click at [155, 168] on button "button" at bounding box center [149, 162] width 15 height 13
click at [150, 163] on icon "button" at bounding box center [150, 163] width 10 height 10
click at [150, 164] on icon "button" at bounding box center [150, 164] width 4 height 3
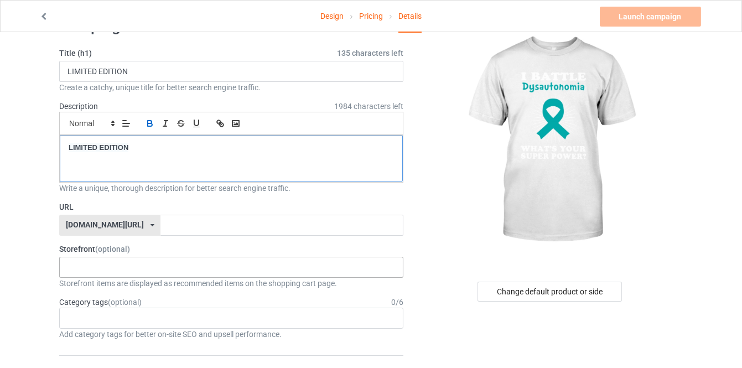
scroll to position [100, 0]
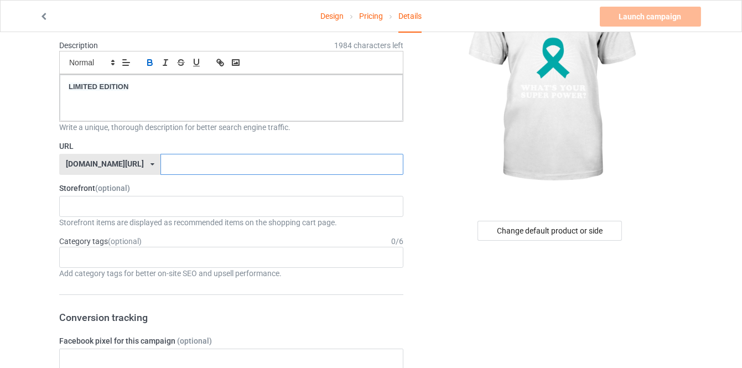
click at [160, 164] on input "text" at bounding box center [281, 164] width 242 height 21
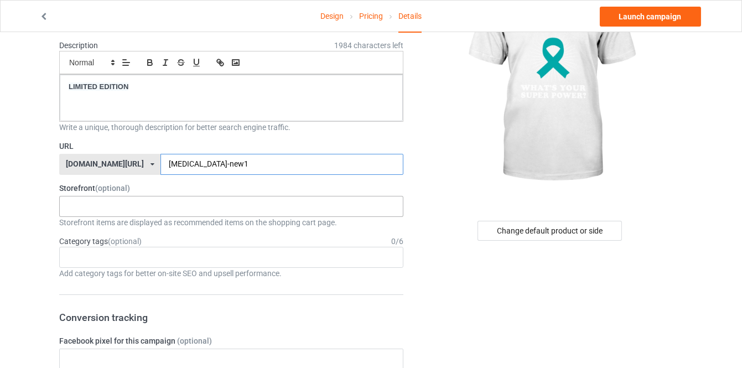
type input "dysautonomia-new1"
click at [177, 209] on div "COLON CANCER AWARENESS STROKE AWARENESS Cystic Fibrosis Awareness CHILDHOOD CAN…" at bounding box center [231, 206] width 344 height 21
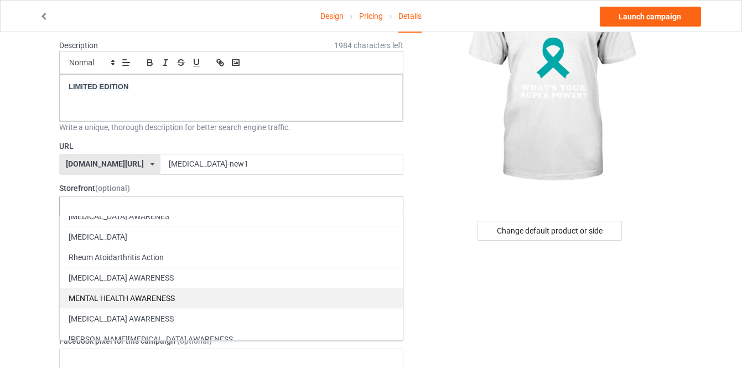
scroll to position [150, 0]
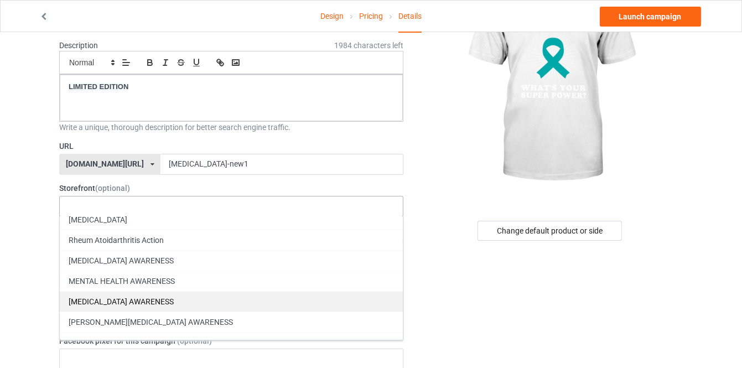
click at [177, 293] on div "DYSAUTONOMIA AWARENESS" at bounding box center [231, 301] width 343 height 20
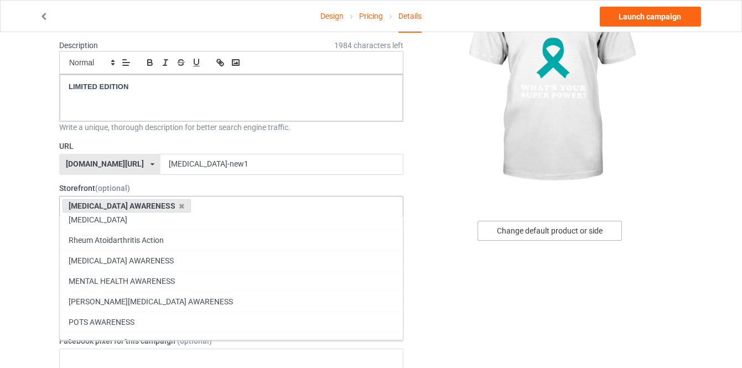
click at [508, 235] on div "Change default product or side" at bounding box center [549, 231] width 144 height 20
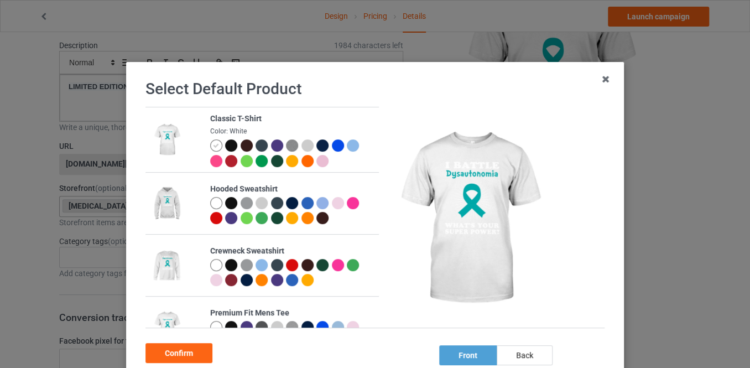
click at [226, 149] on div at bounding box center [231, 145] width 12 height 12
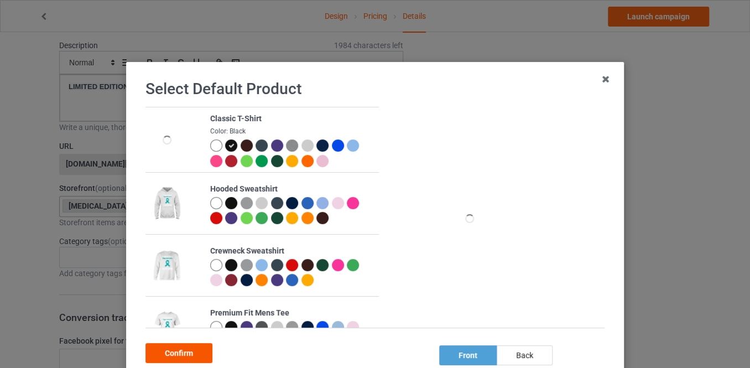
drag, startPoint x: 190, startPoint y: 355, endPoint x: 204, endPoint y: 319, distance: 38.3
click at [190, 355] on div "Confirm" at bounding box center [178, 353] width 67 height 20
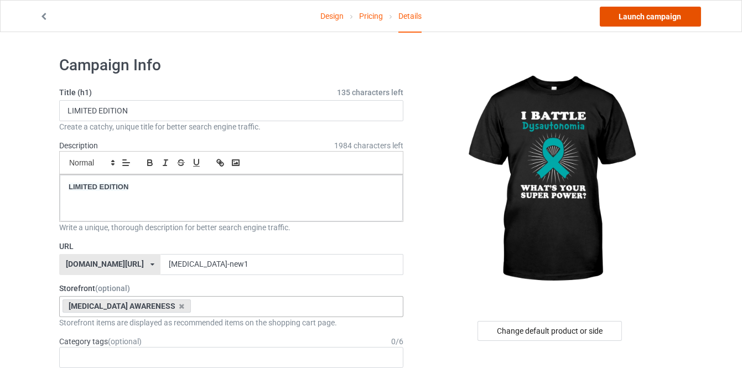
click at [572, 15] on link "Launch campaign" at bounding box center [650, 17] width 101 height 20
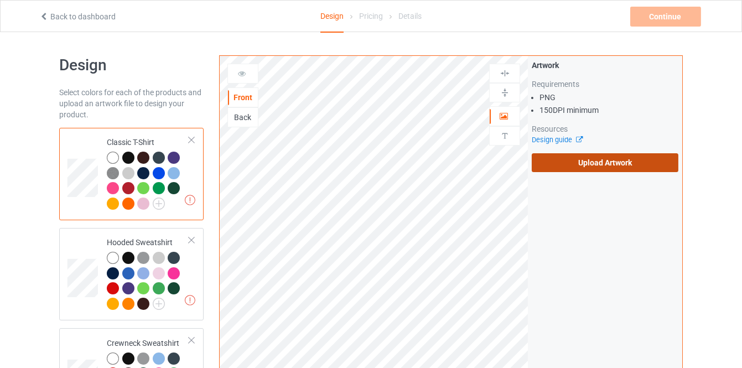
click at [565, 171] on label "Upload Artwork" at bounding box center [604, 162] width 147 height 19
click at [0, 0] on input "Upload Artwork" at bounding box center [0, 0] width 0 height 0
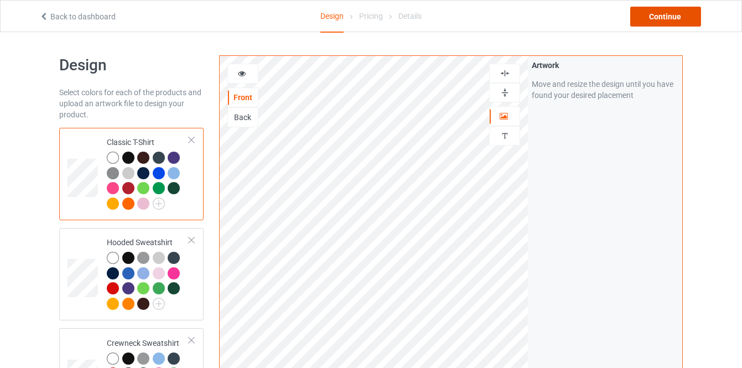
click at [656, 14] on div "Continue" at bounding box center [665, 17] width 71 height 20
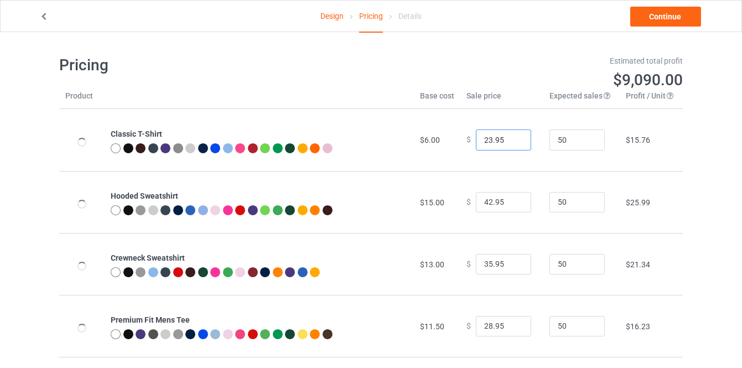
click at [513, 139] on input "23.95" at bounding box center [503, 139] width 55 height 21
click at [513, 139] on input "24.95" at bounding box center [503, 139] width 55 height 21
click at [513, 139] on input "25.95" at bounding box center [503, 139] width 55 height 21
click at [513, 139] on input "26.95" at bounding box center [503, 139] width 55 height 21
click at [513, 139] on input "27.95" at bounding box center [503, 139] width 55 height 21
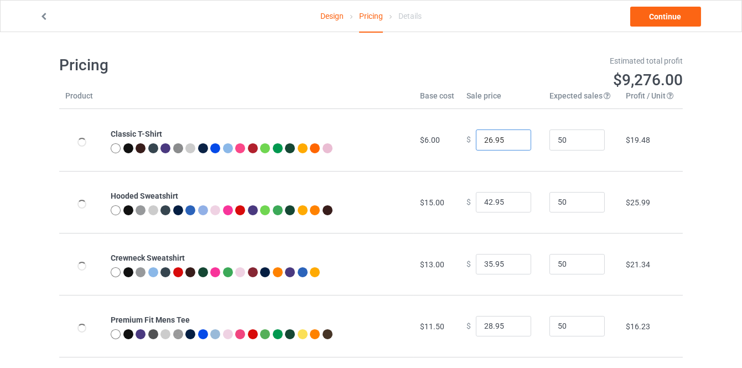
type input "26.95"
click at [511, 139] on input "26.95" at bounding box center [503, 139] width 55 height 21
click at [508, 199] on input "43.95" at bounding box center [503, 202] width 55 height 21
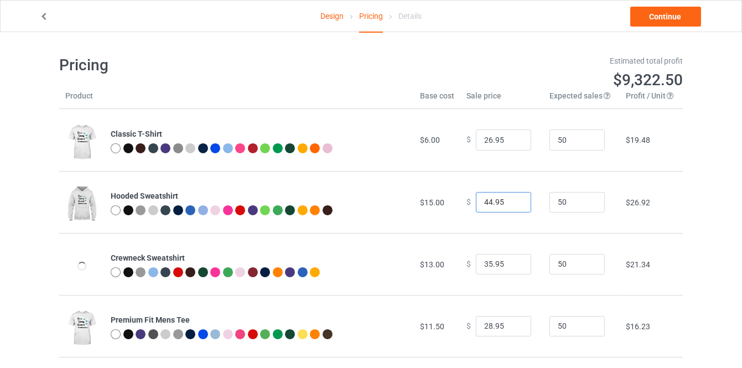
type input "44.95"
click at [508, 199] on input "44.95" at bounding box center [503, 202] width 55 height 21
click at [513, 260] on input "36.95" at bounding box center [503, 264] width 55 height 21
type input "37.95"
click at [513, 260] on input "37.95" at bounding box center [503, 264] width 55 height 21
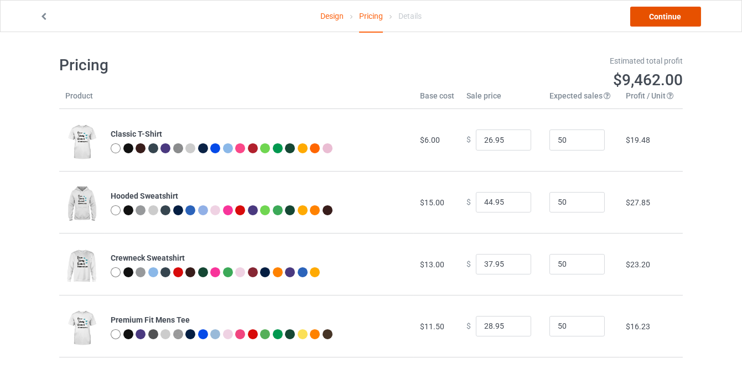
click at [650, 20] on link "Continue" at bounding box center [665, 17] width 71 height 20
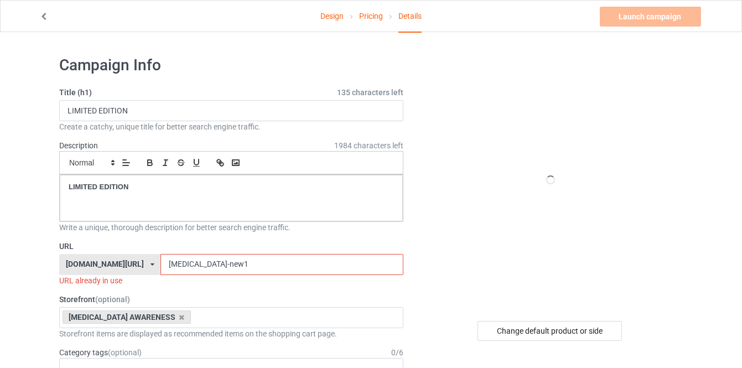
click at [232, 267] on input "[MEDICAL_DATA]-new1" at bounding box center [281, 264] width 242 height 21
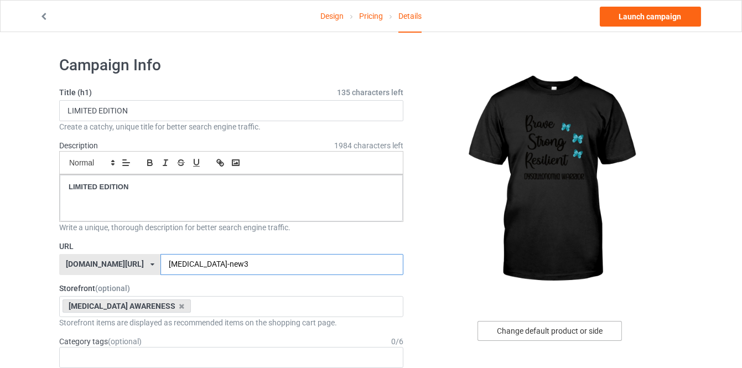
type input "dysautonomia-new3"
click at [502, 331] on div "Change default product or side" at bounding box center [549, 331] width 144 height 20
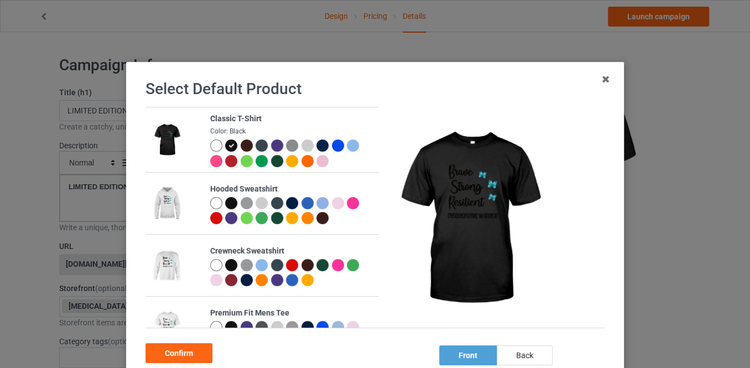
click at [210, 263] on div at bounding box center [216, 265] width 12 height 12
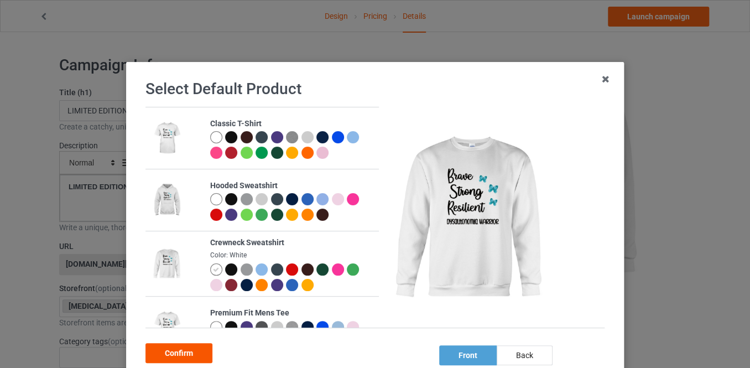
click at [189, 353] on div "Confirm" at bounding box center [178, 353] width 67 height 20
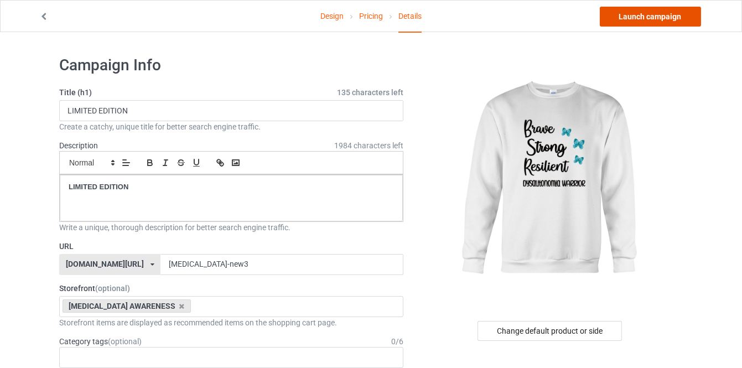
click at [648, 19] on link "Launch campaign" at bounding box center [650, 17] width 101 height 20
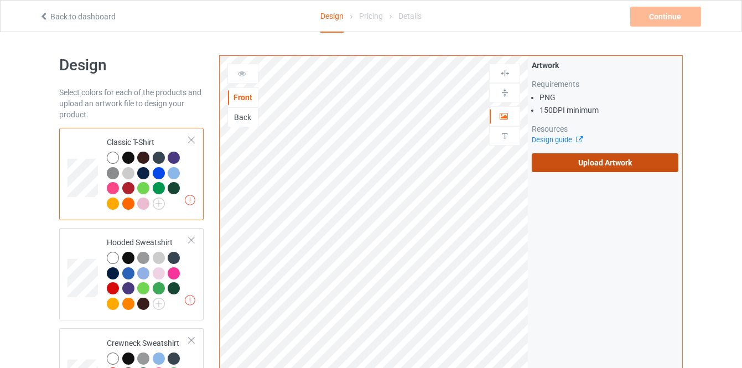
click at [537, 165] on label "Upload Artwork" at bounding box center [604, 162] width 147 height 19
click at [0, 0] on input "Upload Artwork" at bounding box center [0, 0] width 0 height 0
click at [567, 161] on label "Upload Artwork" at bounding box center [604, 162] width 147 height 19
click at [0, 0] on input "Upload Artwork" at bounding box center [0, 0] width 0 height 0
click at [559, 167] on label "Upload Artwork" at bounding box center [604, 162] width 147 height 19
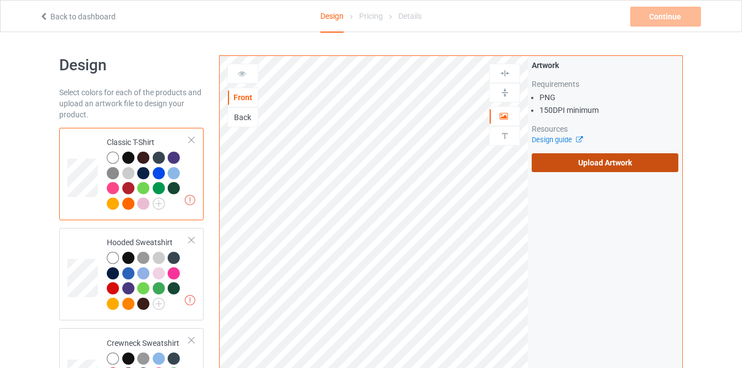
click at [0, 0] on input "Upload Artwork" at bounding box center [0, 0] width 0 height 0
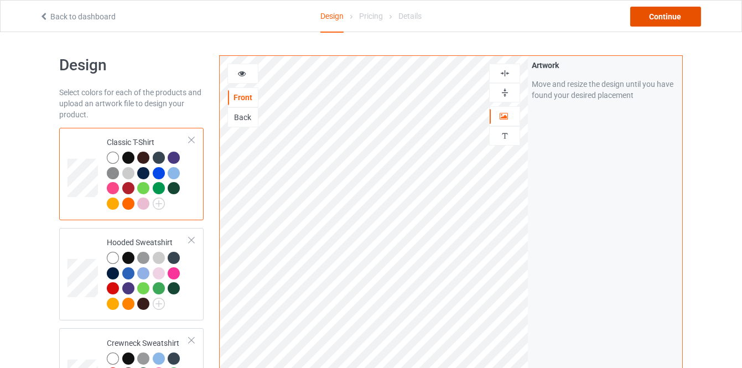
click at [645, 20] on div "Continue" at bounding box center [665, 17] width 71 height 20
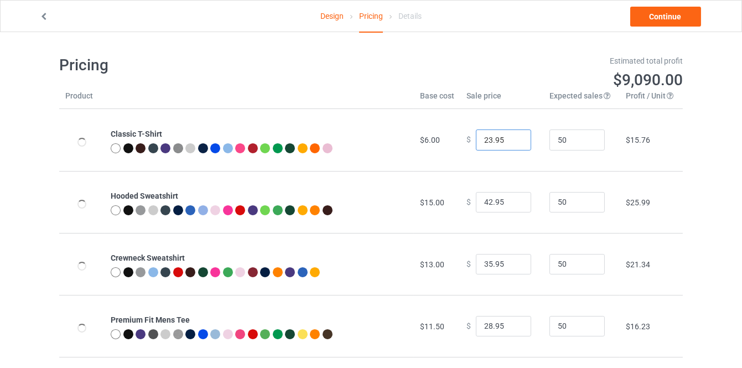
click at [511, 136] on input "23.95" at bounding box center [503, 139] width 55 height 21
click at [511, 136] on input "24.95" at bounding box center [503, 139] width 55 height 21
click at [511, 136] on input "25.95" at bounding box center [503, 139] width 55 height 21
type input "26.95"
click at [511, 136] on input "26.95" at bounding box center [503, 139] width 55 height 21
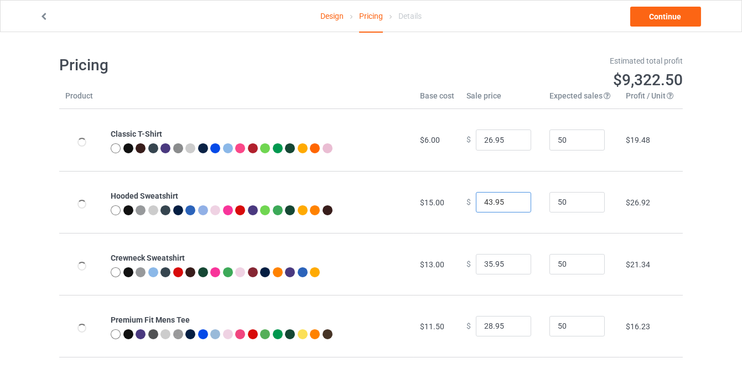
click at [511, 199] on input "43.95" at bounding box center [503, 202] width 55 height 21
type input "44.95"
click at [511, 199] on input "44.95" at bounding box center [503, 202] width 55 height 21
click at [513, 262] on input "36.95" at bounding box center [503, 264] width 55 height 21
type input "37.95"
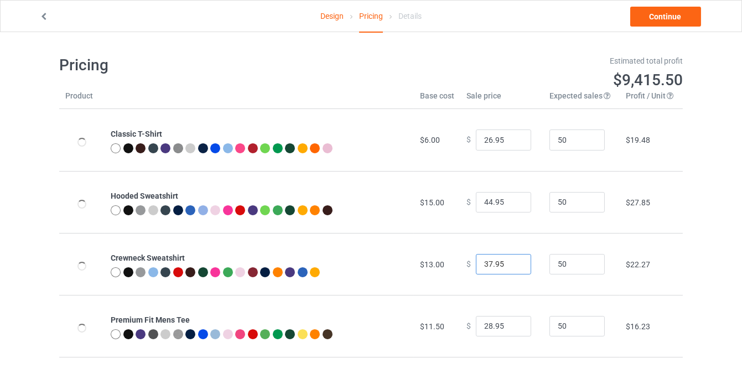
click at [513, 262] on input "37.95" at bounding box center [503, 264] width 55 height 21
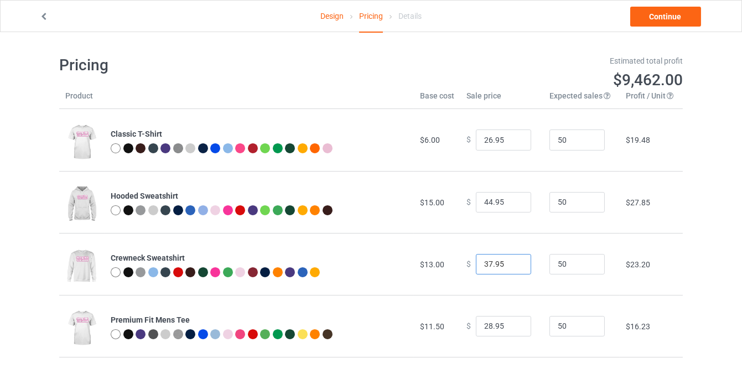
scroll to position [100, 0]
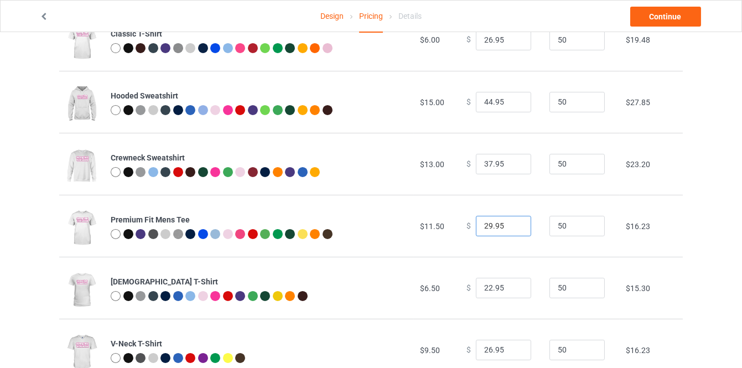
click at [512, 225] on input "29.95" at bounding box center [503, 226] width 55 height 21
click at [512, 223] on input "30.95" at bounding box center [503, 226] width 55 height 21
type input "31.95"
click at [512, 223] on input "31.95" at bounding box center [503, 226] width 55 height 21
click at [515, 285] on input "23.95" at bounding box center [503, 288] width 55 height 21
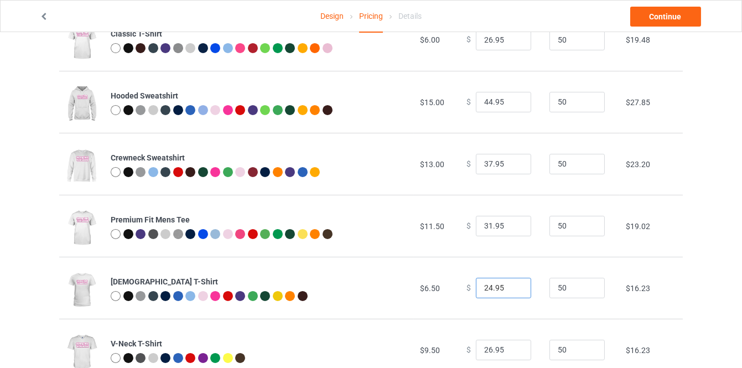
type input "24.95"
click at [515, 285] on input "24.95" at bounding box center [503, 288] width 55 height 21
click at [658, 22] on link "Continue" at bounding box center [665, 17] width 71 height 20
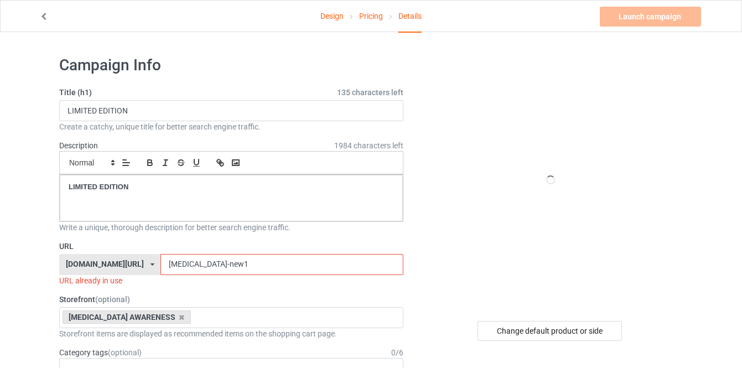
click at [233, 267] on input "[MEDICAL_DATA]-new1" at bounding box center [281, 264] width 242 height 21
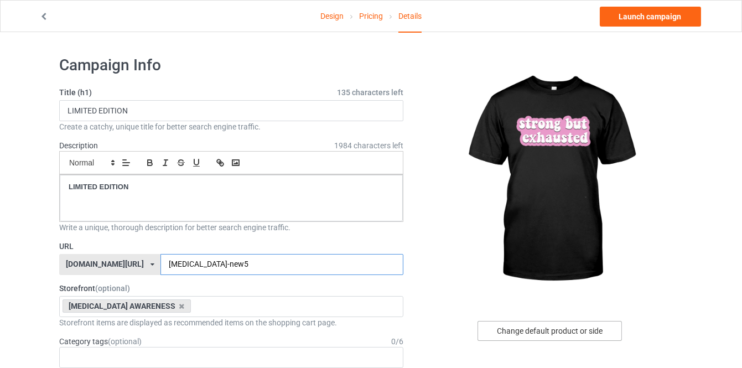
type input "dysautonomia-new5"
click at [518, 334] on div "Change default product or side" at bounding box center [549, 331] width 144 height 20
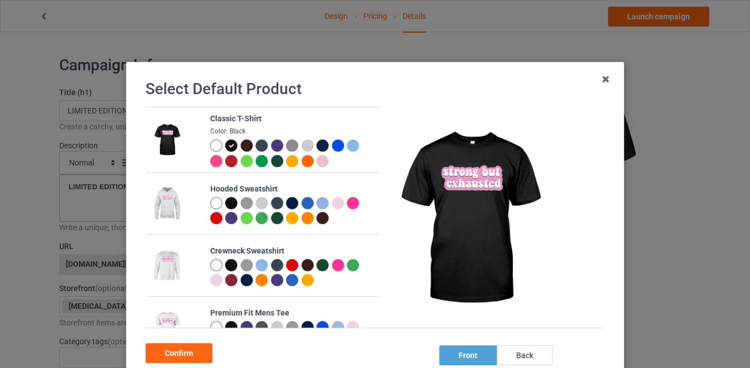
click at [225, 199] on div at bounding box center [231, 203] width 12 height 12
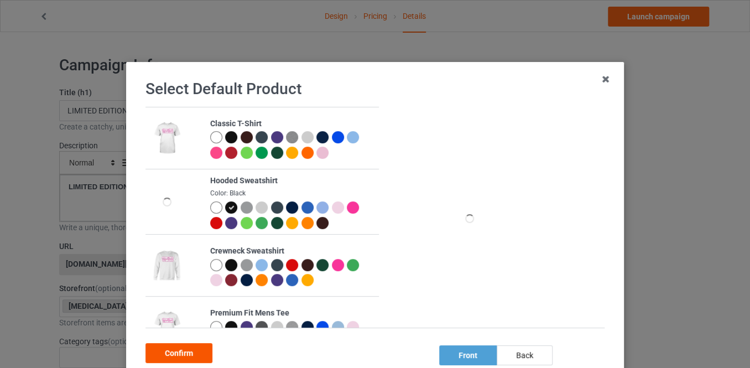
click at [189, 356] on div "Confirm" at bounding box center [178, 353] width 67 height 20
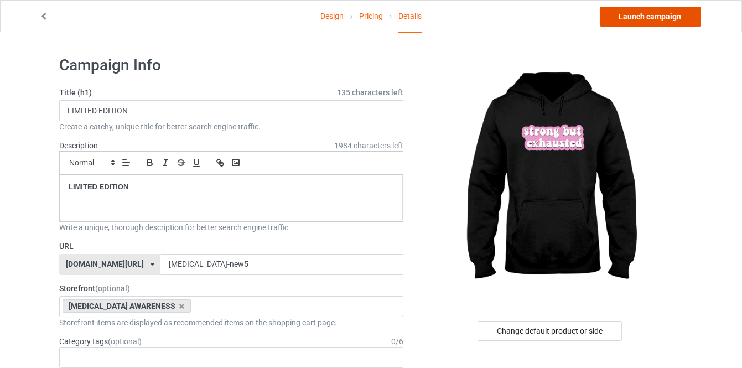
click at [635, 13] on link "Launch campaign" at bounding box center [650, 17] width 101 height 20
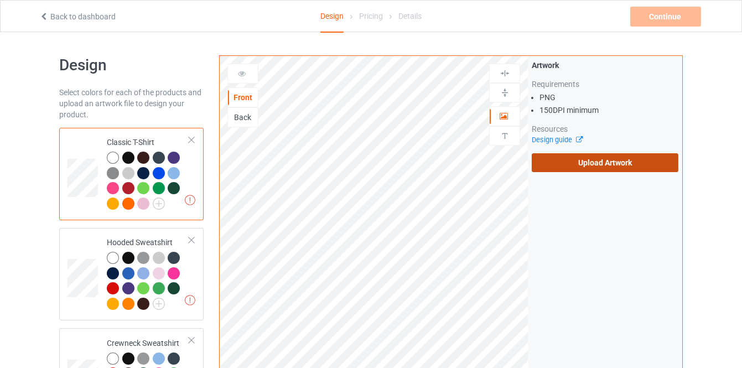
click at [549, 160] on label "Upload Artwork" at bounding box center [604, 162] width 147 height 19
click at [0, 0] on input "Upload Artwork" at bounding box center [0, 0] width 0 height 0
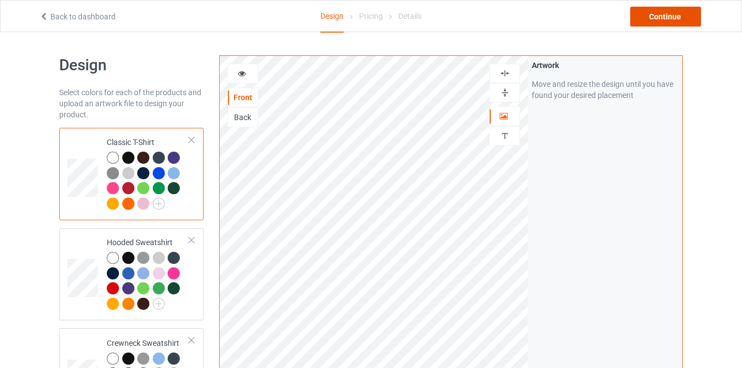
click at [636, 20] on div "Continue" at bounding box center [665, 17] width 71 height 20
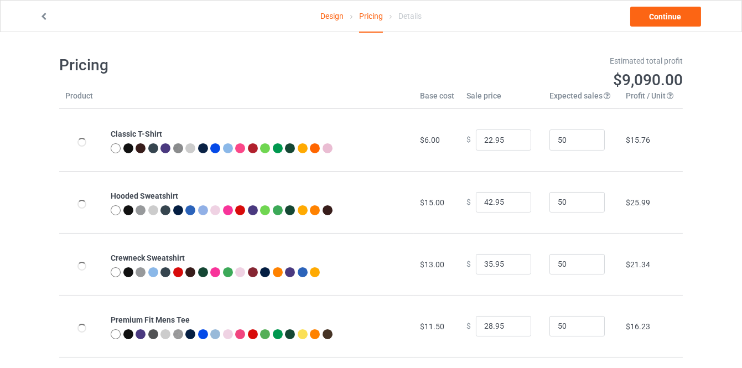
click at [336, 15] on link "Design" at bounding box center [331, 16] width 23 height 31
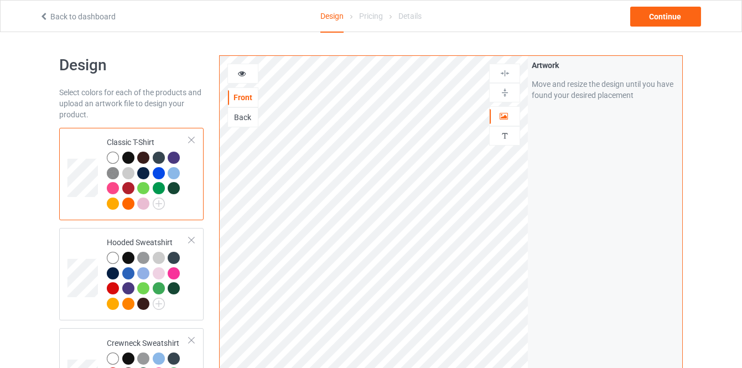
click at [114, 159] on div at bounding box center [113, 158] width 12 height 12
click at [157, 200] on img at bounding box center [159, 203] width 12 height 12
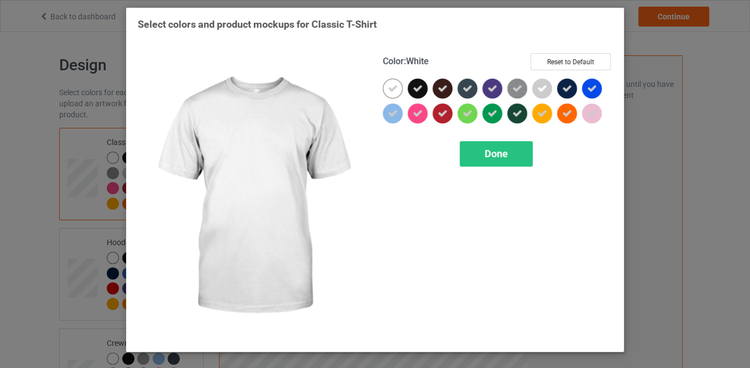
click at [388, 90] on icon at bounding box center [393, 89] width 10 height 10
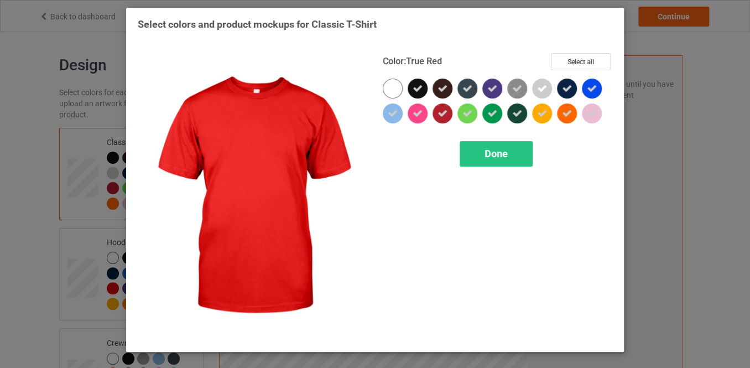
click at [477, 138] on div "Color : True Red Select all Done" at bounding box center [497, 196] width 245 height 303
click at [477, 144] on div "Done" at bounding box center [496, 153] width 73 height 25
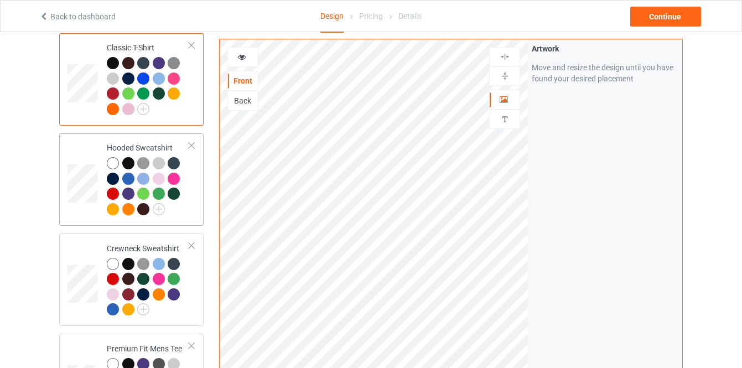
scroll to position [100, 0]
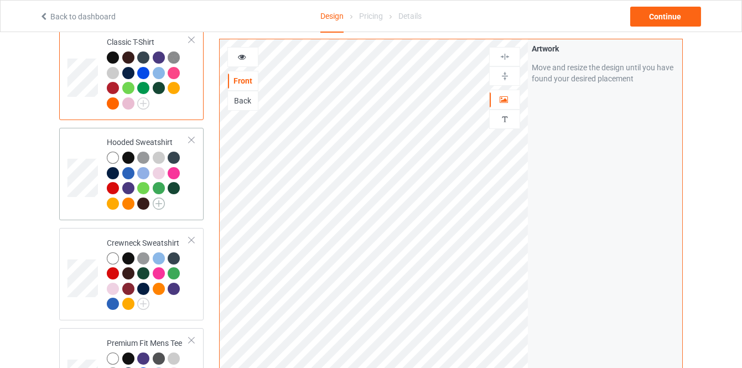
click at [157, 201] on img at bounding box center [159, 203] width 12 height 12
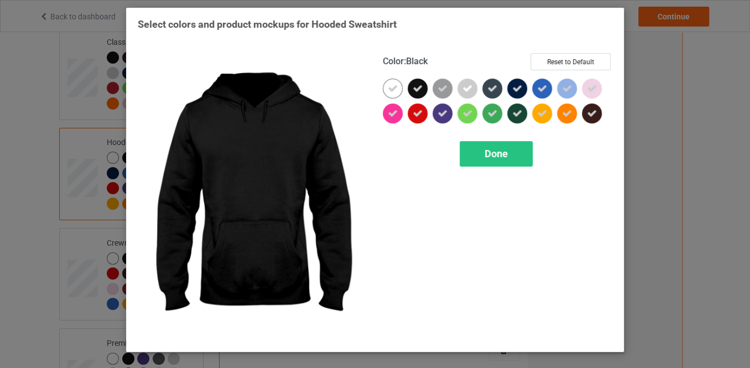
click at [385, 90] on div at bounding box center [393, 89] width 20 height 20
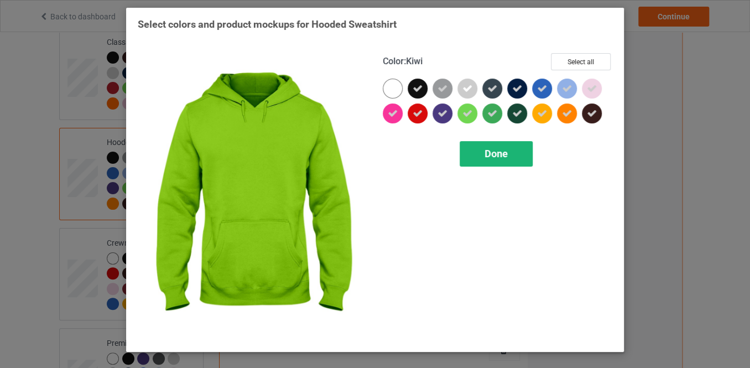
click at [483, 143] on div "Done" at bounding box center [496, 153] width 73 height 25
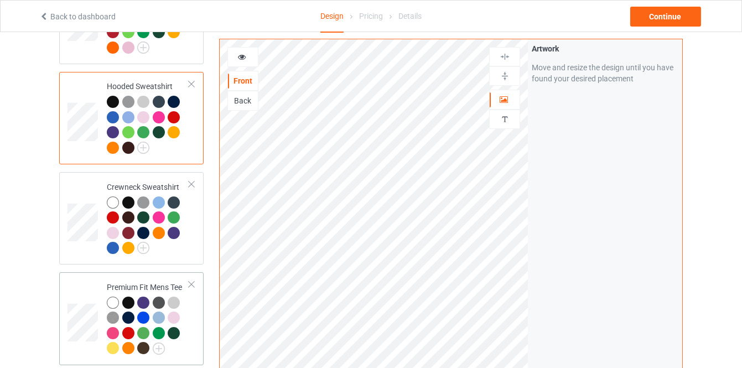
scroll to position [251, 0]
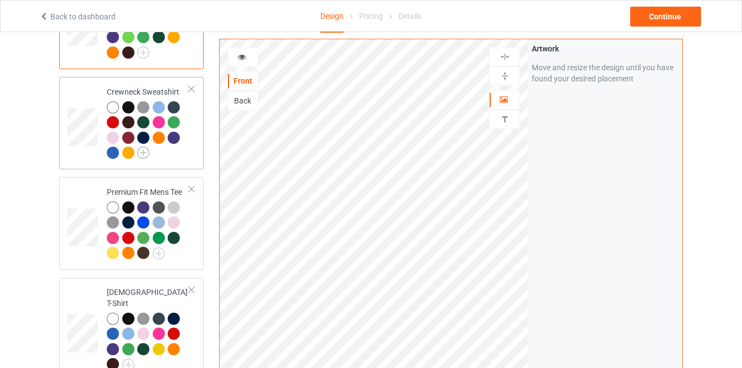
click at [147, 151] on img at bounding box center [143, 153] width 12 height 12
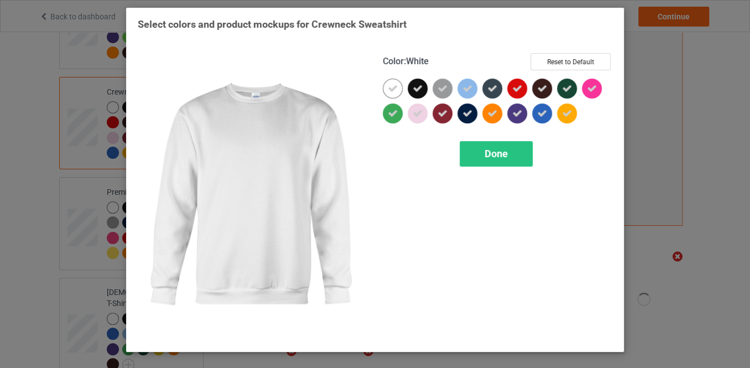
click at [389, 91] on icon at bounding box center [393, 89] width 10 height 10
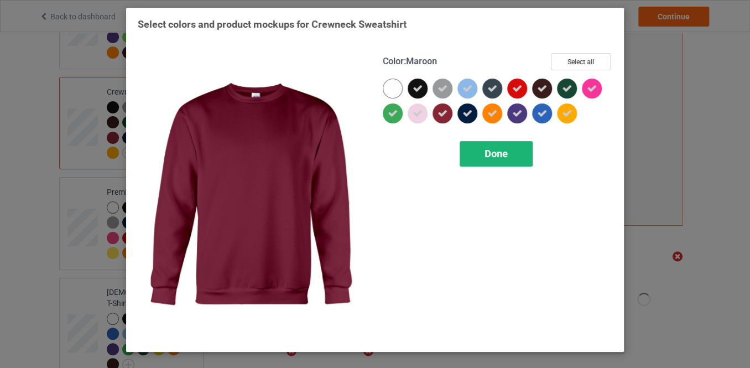
click at [479, 148] on div "Done" at bounding box center [496, 153] width 73 height 25
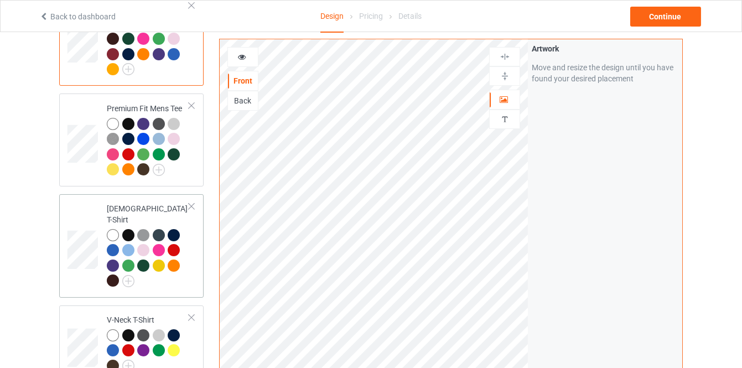
scroll to position [352, 0]
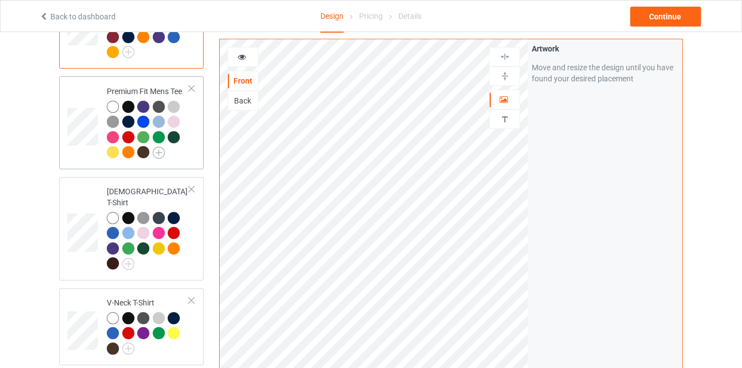
click at [156, 153] on img at bounding box center [159, 153] width 12 height 12
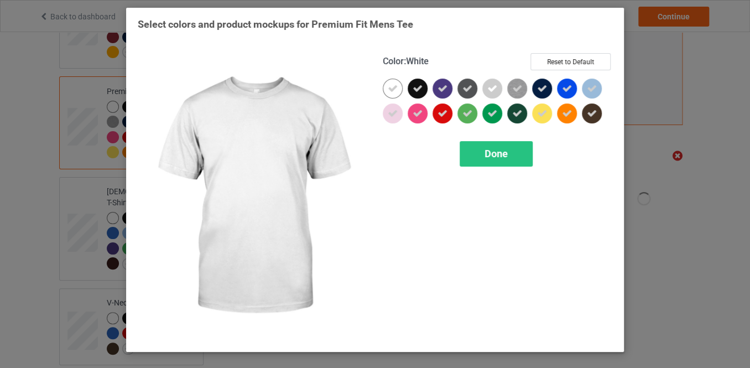
click at [388, 87] on icon at bounding box center [393, 89] width 10 height 10
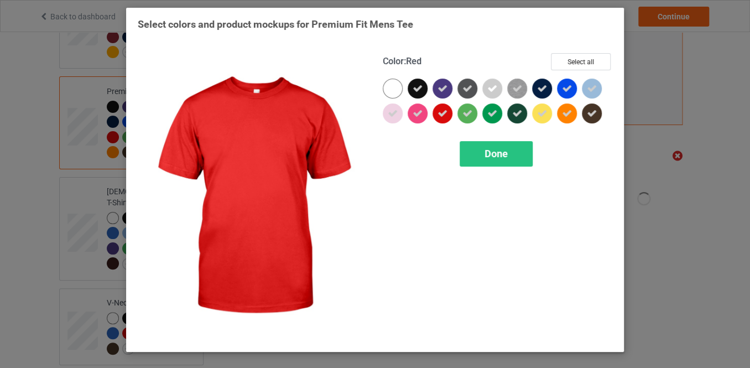
click at [480, 139] on div "Color : Red Select all Done" at bounding box center [497, 196] width 245 height 303
click at [480, 152] on div "Done" at bounding box center [496, 153] width 73 height 25
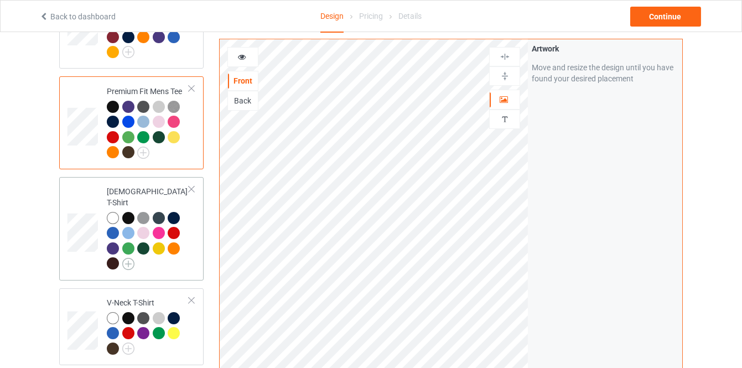
click at [130, 258] on img at bounding box center [128, 264] width 12 height 12
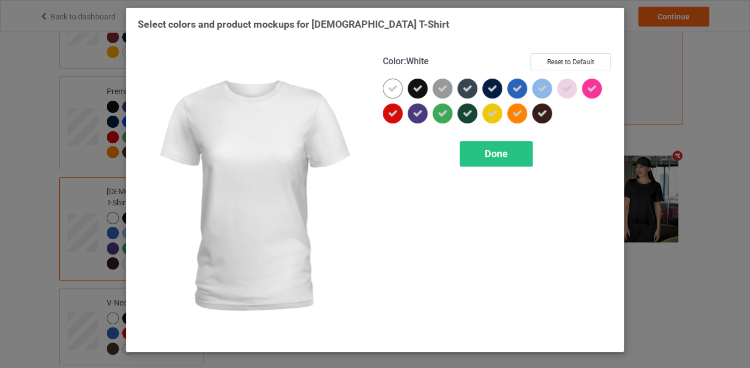
click at [394, 86] on icon at bounding box center [393, 89] width 10 height 10
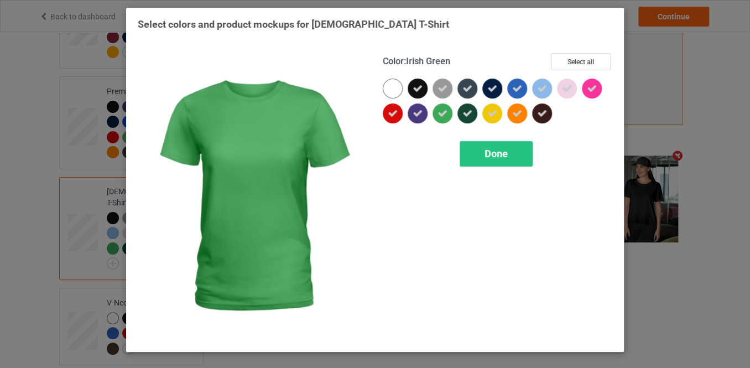
click at [461, 141] on div "Done" at bounding box center [498, 153] width 230 height 25
click at [485, 152] on span "Done" at bounding box center [495, 154] width 23 height 12
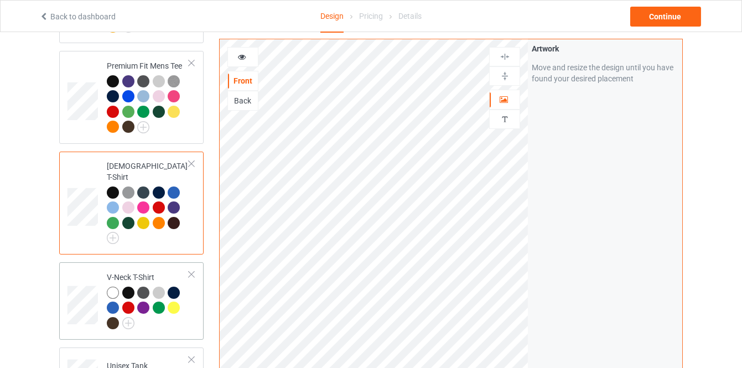
scroll to position [402, 0]
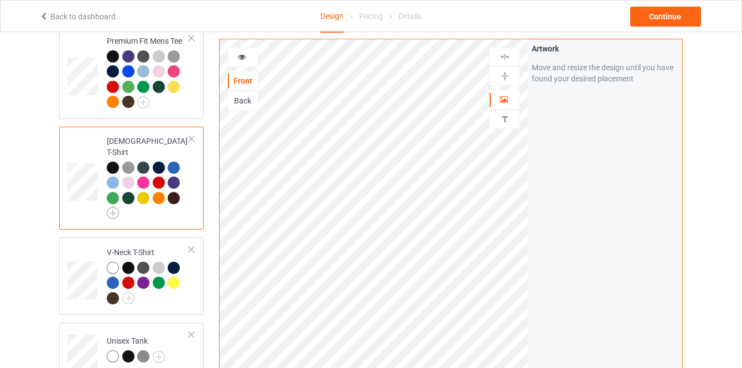
click at [110, 207] on img at bounding box center [113, 213] width 12 height 12
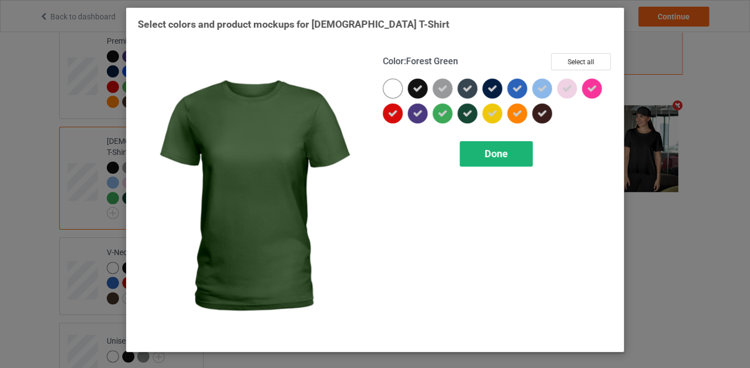
click at [496, 150] on span "Done" at bounding box center [495, 154] width 23 height 12
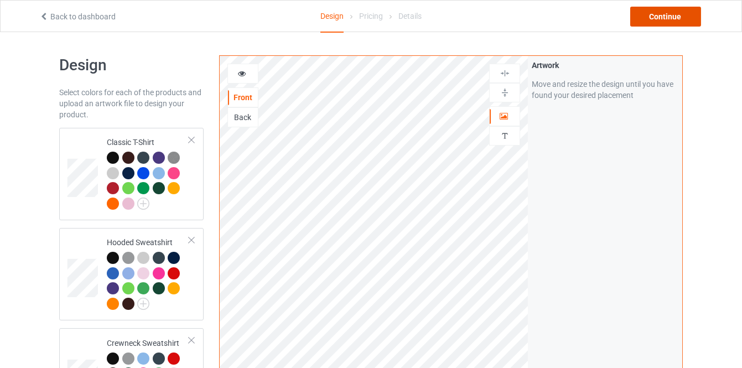
click at [644, 23] on div "Continue" at bounding box center [665, 17] width 71 height 20
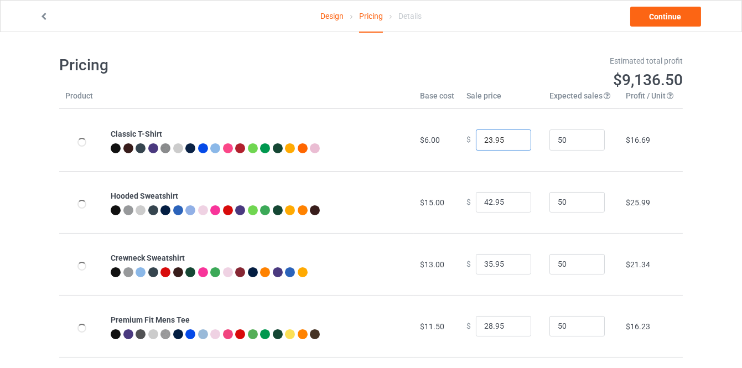
click at [512, 137] on input "23.95" at bounding box center [503, 139] width 55 height 21
click at [512, 137] on input "24.95" at bounding box center [503, 139] width 55 height 21
click at [512, 137] on input "25.95" at bounding box center [503, 139] width 55 height 21
type input "26.95"
click at [512, 137] on input "26.95" at bounding box center [503, 139] width 55 height 21
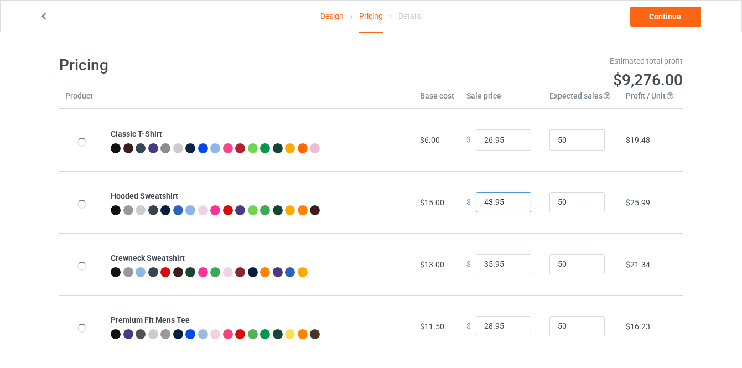
click at [512, 197] on input "43.95" at bounding box center [503, 202] width 55 height 21
type input "44.95"
click at [512, 199] on input "44.95" at bounding box center [503, 202] width 55 height 21
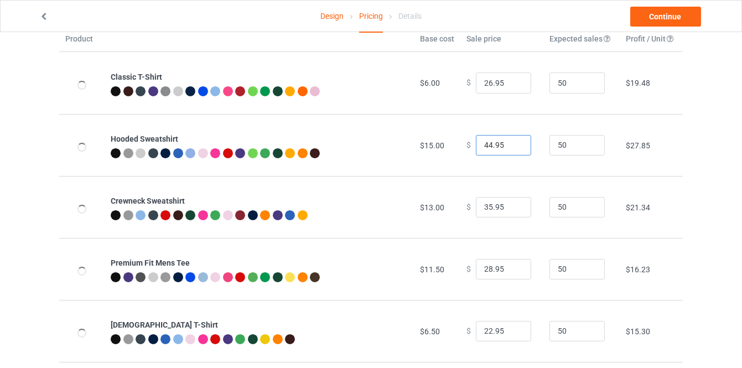
scroll to position [100, 0]
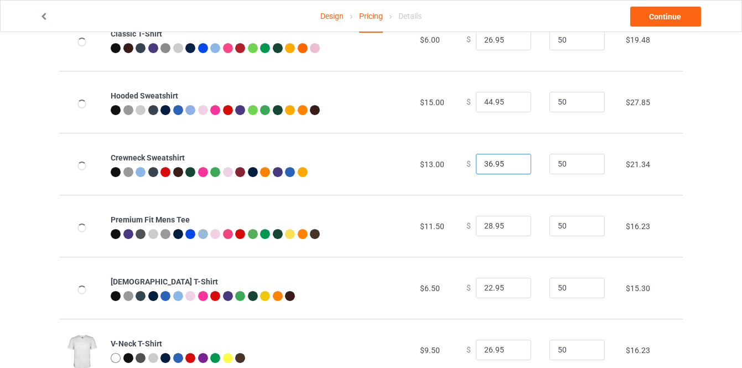
click at [513, 160] on input "36.95" at bounding box center [503, 164] width 55 height 21
type input "37.95"
click at [513, 160] on input "37.95" at bounding box center [503, 164] width 55 height 21
click at [513, 223] on input "29.95" at bounding box center [503, 226] width 55 height 21
type input "30.95"
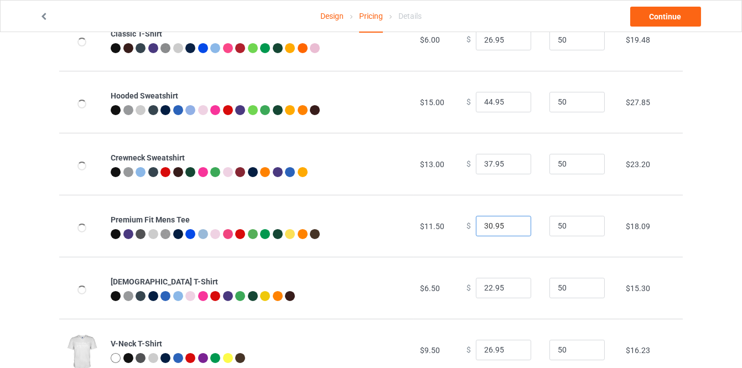
click at [513, 223] on input "30.95" at bounding box center [503, 226] width 55 height 21
click at [518, 285] on input "22.95" at bounding box center [503, 288] width 55 height 21
click at [514, 285] on input "23.95" at bounding box center [503, 288] width 55 height 21
type input "24.95"
click at [514, 285] on input "24.95" at bounding box center [503, 288] width 55 height 21
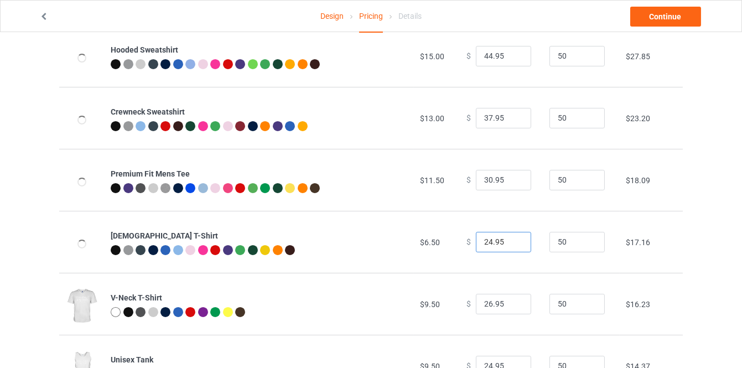
scroll to position [201, 0]
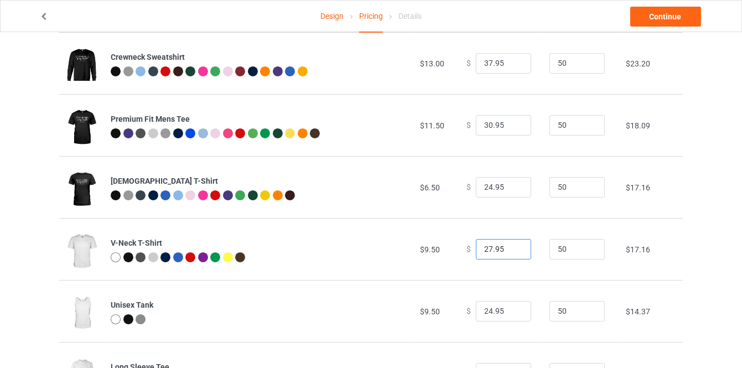
click at [515, 247] on input "27.95" at bounding box center [503, 249] width 55 height 21
type input "28.95"
click at [515, 247] on input "28.95" at bounding box center [503, 249] width 55 height 21
click at [655, 24] on link "Continue" at bounding box center [665, 17] width 71 height 20
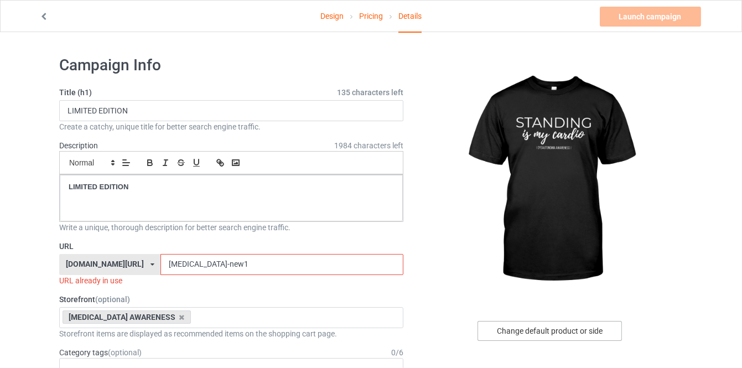
click at [554, 327] on div "Change default product or side" at bounding box center [549, 331] width 144 height 20
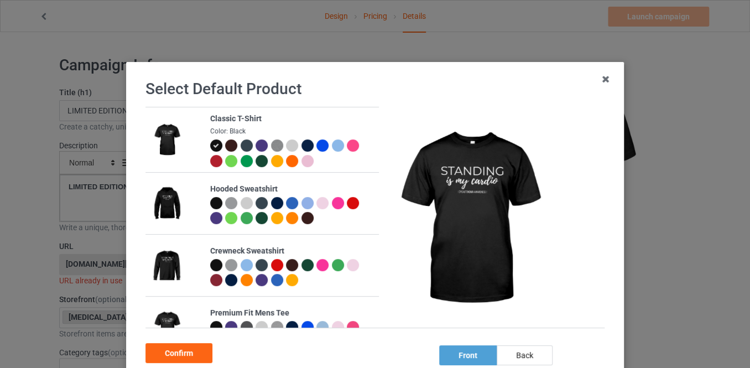
click at [210, 205] on div at bounding box center [216, 203] width 12 height 12
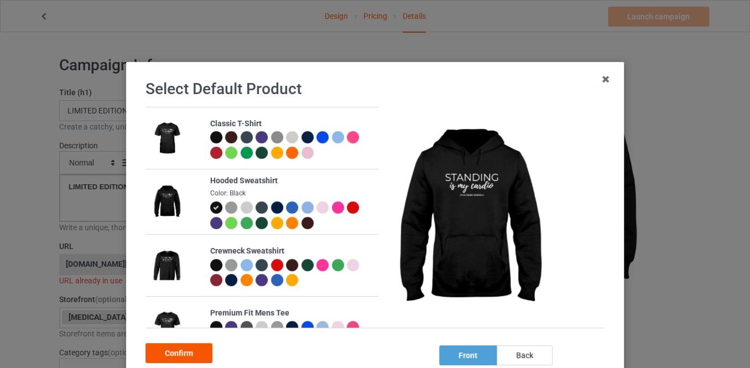
click at [170, 347] on div "Confirm" at bounding box center [178, 353] width 67 height 20
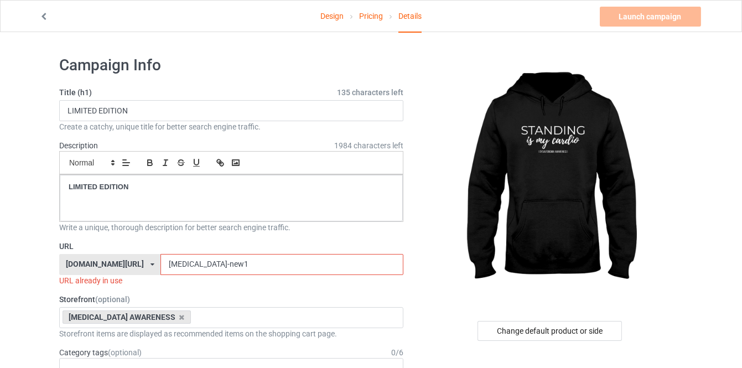
click at [211, 265] on input "dysautonomia-new1" at bounding box center [281, 264] width 242 height 21
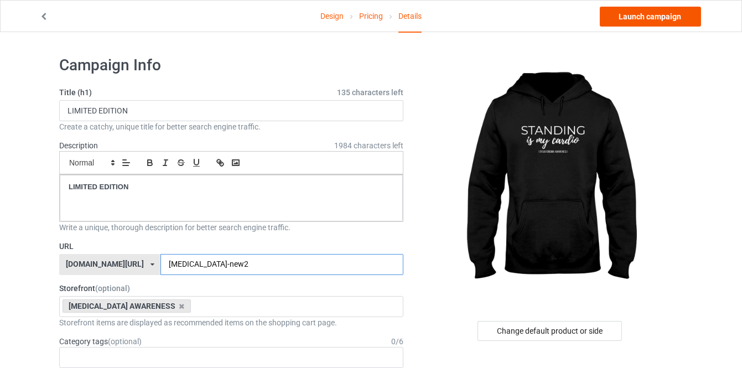
type input "dysautonomia-new2"
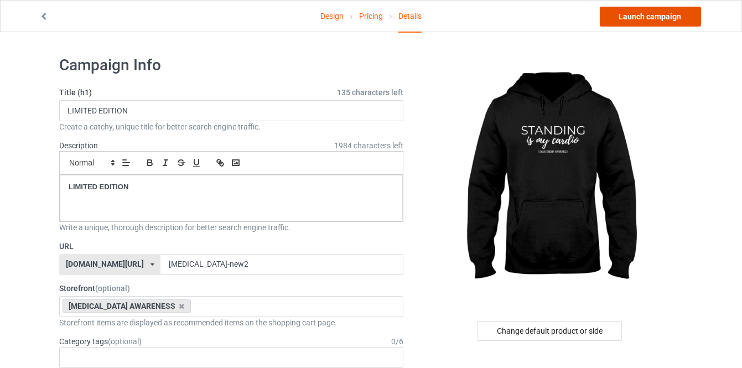
click at [644, 18] on link "Launch campaign" at bounding box center [650, 17] width 101 height 20
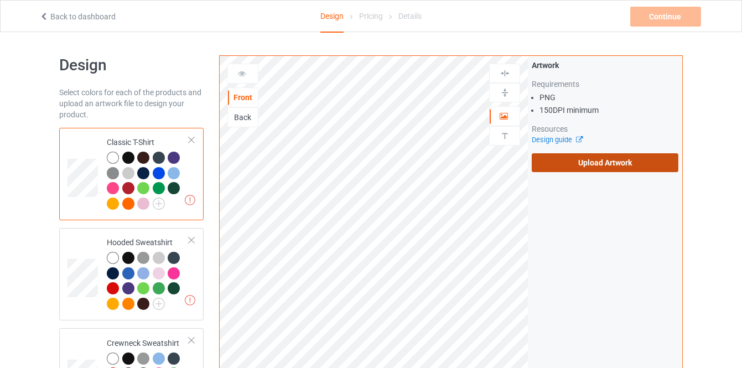
click at [548, 163] on label "Upload Artwork" at bounding box center [604, 162] width 147 height 19
click at [0, 0] on input "Upload Artwork" at bounding box center [0, 0] width 0 height 0
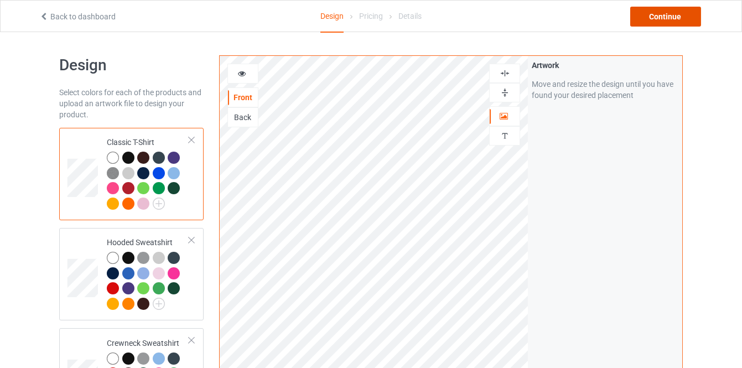
click at [664, 23] on div "Continue" at bounding box center [665, 17] width 71 height 20
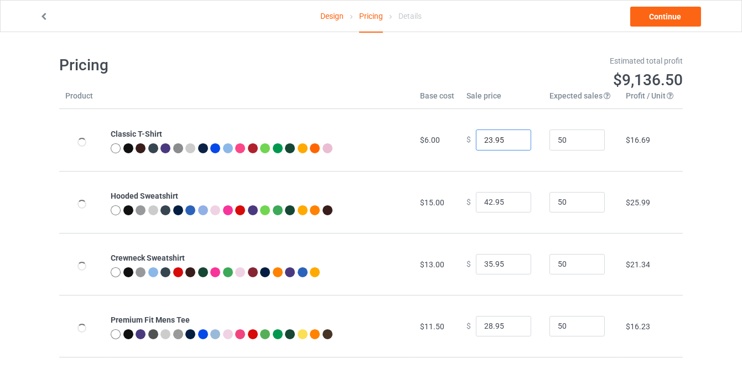
click at [513, 138] on input "23.95" at bounding box center [503, 139] width 55 height 21
click at [513, 138] on input "24.95" at bounding box center [503, 139] width 55 height 21
click at [513, 138] on input "25.95" at bounding box center [503, 139] width 55 height 21
type input "26.95"
click at [513, 138] on input "26.95" at bounding box center [503, 139] width 55 height 21
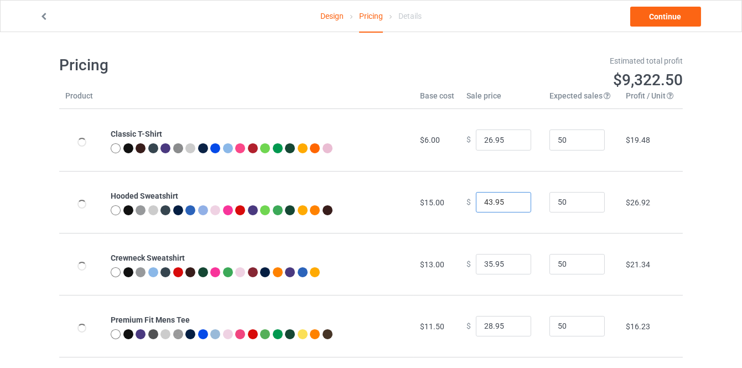
click at [513, 197] on input "43.95" at bounding box center [503, 202] width 55 height 21
type input "44.95"
click at [513, 197] on input "44.95" at bounding box center [503, 202] width 55 height 21
type input "36.95"
click at [513, 263] on input "36.95" at bounding box center [503, 264] width 55 height 21
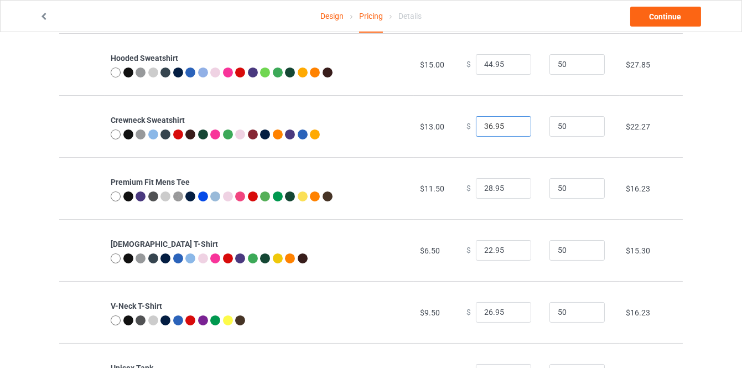
scroll to position [150, 0]
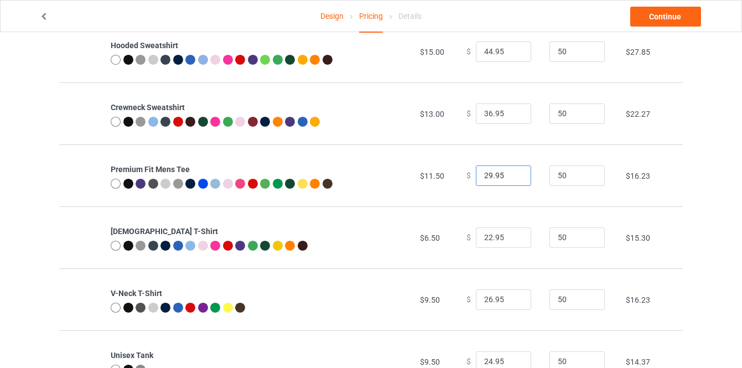
click at [514, 173] on input "29.95" at bounding box center [503, 175] width 55 height 21
type input "30.95"
click at [514, 173] on input "30.95" at bounding box center [503, 175] width 55 height 21
click at [513, 233] on input "23.95" at bounding box center [503, 237] width 55 height 21
type input "24.95"
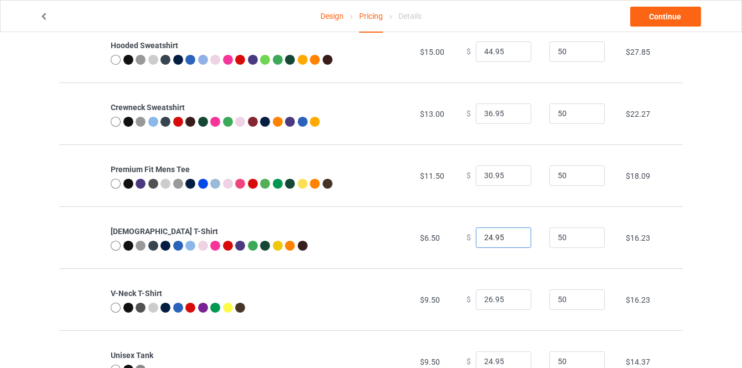
click at [513, 233] on input "24.95" at bounding box center [503, 237] width 55 height 21
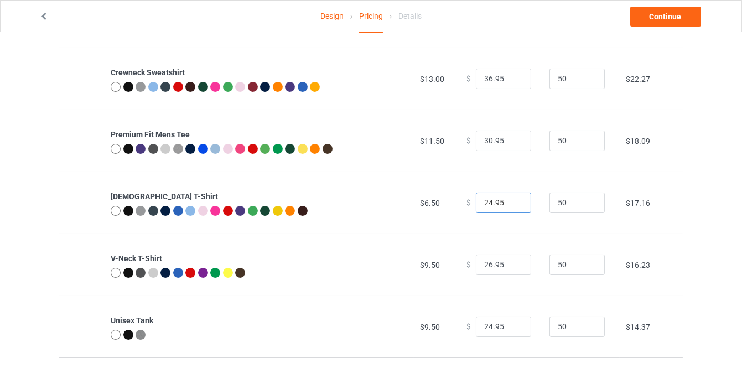
scroll to position [201, 0]
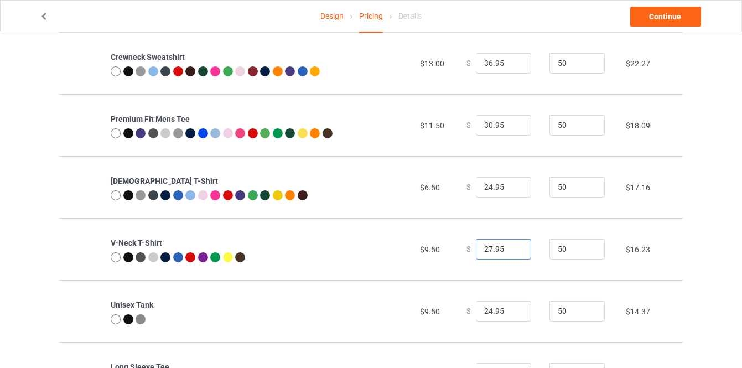
click at [511, 247] on input "27.95" at bounding box center [503, 249] width 55 height 21
type input "28.95"
click at [511, 247] on input "28.95" at bounding box center [503, 249] width 55 height 21
click at [514, 308] on input "25.95" at bounding box center [503, 311] width 55 height 21
type input "26.95"
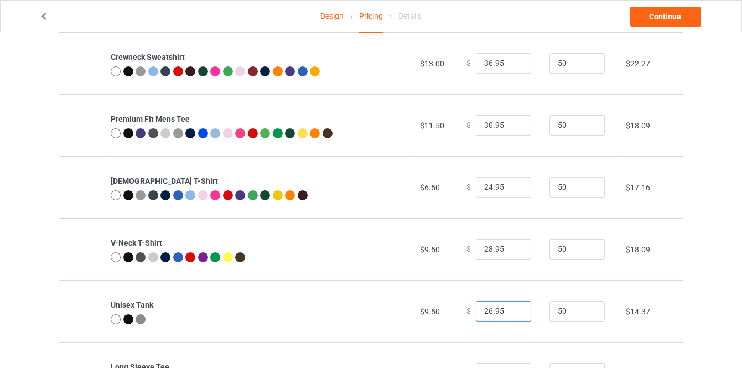
click at [514, 308] on input "26.95" at bounding box center [503, 311] width 55 height 21
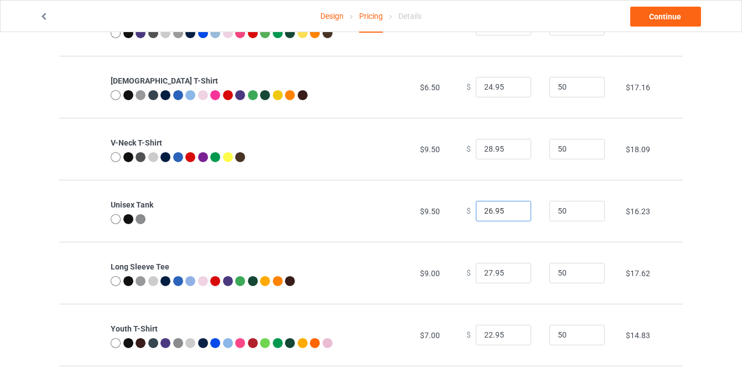
scroll to position [301, 0]
click at [512, 272] on input "26.95" at bounding box center [503, 272] width 55 height 21
click at [512, 271] on input "27.95" at bounding box center [503, 272] width 55 height 21
type input "28.95"
click at [512, 271] on input "28.95" at bounding box center [503, 272] width 55 height 21
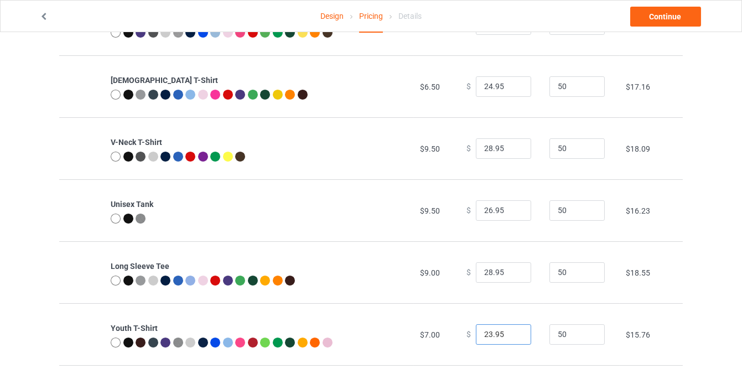
click at [515, 331] on input "23.95" at bounding box center [503, 334] width 55 height 21
type input "24.95"
click at [515, 331] on input "24.95" at bounding box center [503, 334] width 55 height 21
click at [679, 23] on link "Continue" at bounding box center [665, 17] width 71 height 20
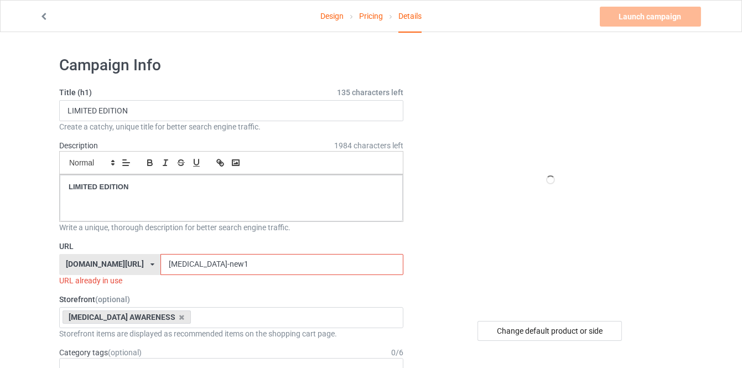
click at [220, 262] on input "dysautonomia-new1" at bounding box center [281, 264] width 242 height 21
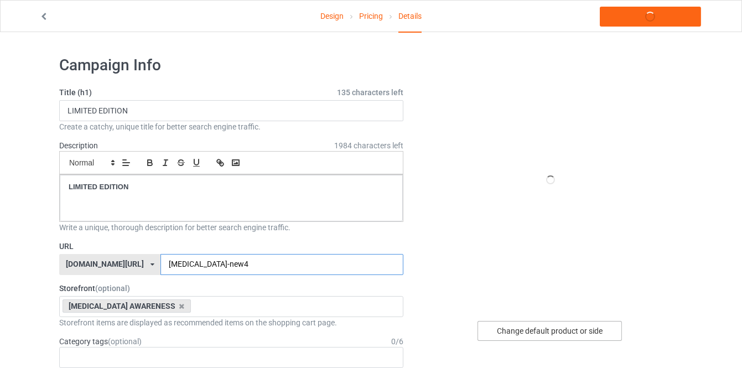
type input "dysautonomia-new4"
click at [507, 333] on div "Change default product or side" at bounding box center [549, 331] width 144 height 20
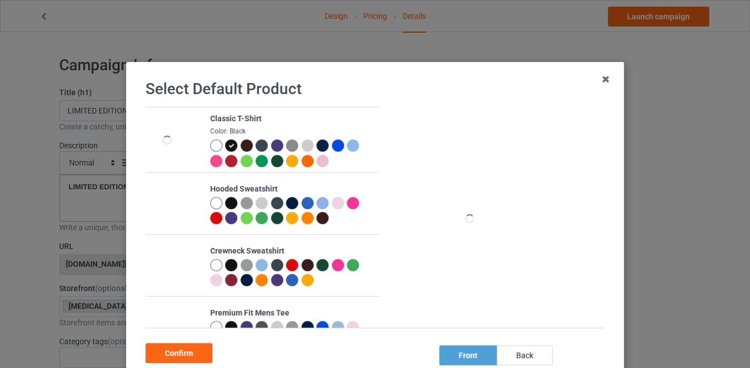
click at [211, 145] on div at bounding box center [216, 145] width 12 height 12
click at [186, 353] on div "Confirm" at bounding box center [178, 353] width 67 height 20
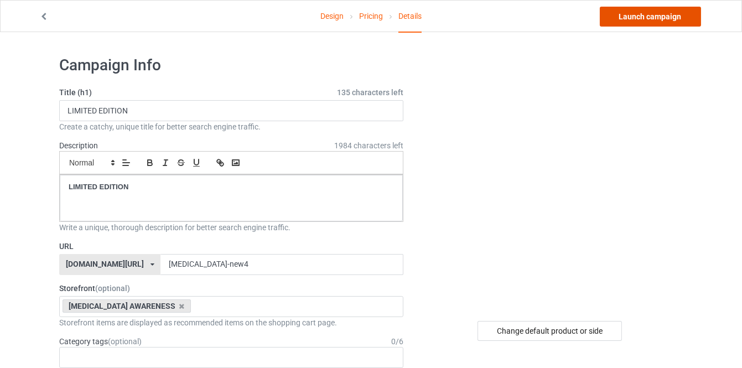
click at [618, 18] on link "Launch campaign" at bounding box center [650, 17] width 101 height 20
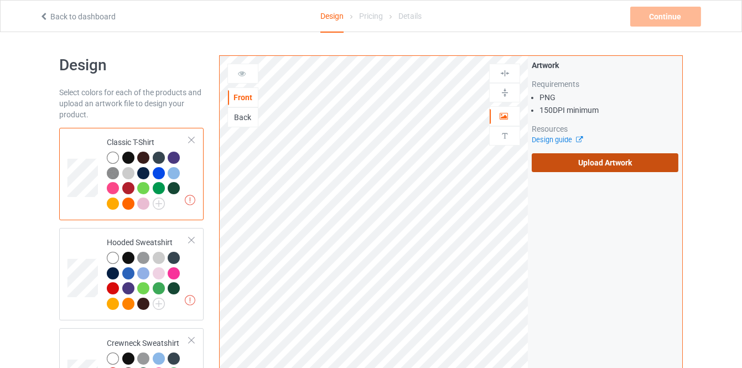
click at [552, 166] on label "Upload Artwork" at bounding box center [604, 162] width 147 height 19
click at [0, 0] on input "Upload Artwork" at bounding box center [0, 0] width 0 height 0
click at [554, 163] on label "Upload Artwork" at bounding box center [604, 162] width 147 height 19
click at [0, 0] on input "Upload Artwork" at bounding box center [0, 0] width 0 height 0
click at [569, 160] on label "Upload Artwork" at bounding box center [604, 162] width 147 height 19
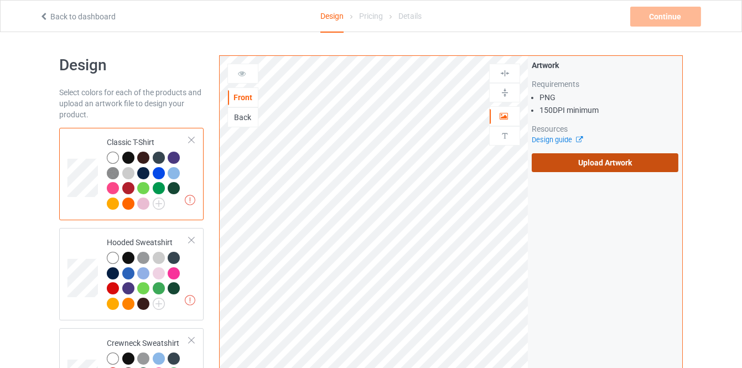
click at [0, 0] on input "Upload Artwork" at bounding box center [0, 0] width 0 height 0
click at [544, 163] on label "Upload Artwork" at bounding box center [604, 162] width 147 height 19
click at [0, 0] on input "Upload Artwork" at bounding box center [0, 0] width 0 height 0
click at [543, 169] on label "Upload Artwork" at bounding box center [604, 162] width 147 height 19
click at [0, 0] on input "Upload Artwork" at bounding box center [0, 0] width 0 height 0
